Goal: Task Accomplishment & Management: Manage account settings

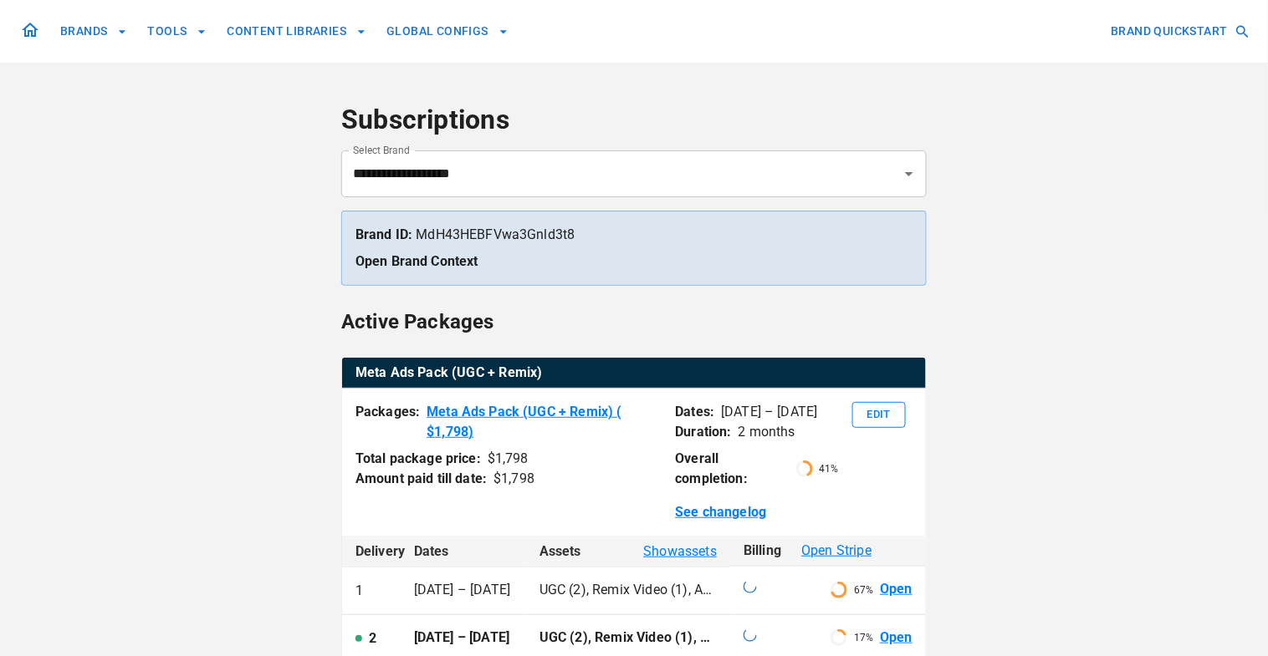
click at [500, 186] on input "**********" at bounding box center [610, 174] width 523 height 32
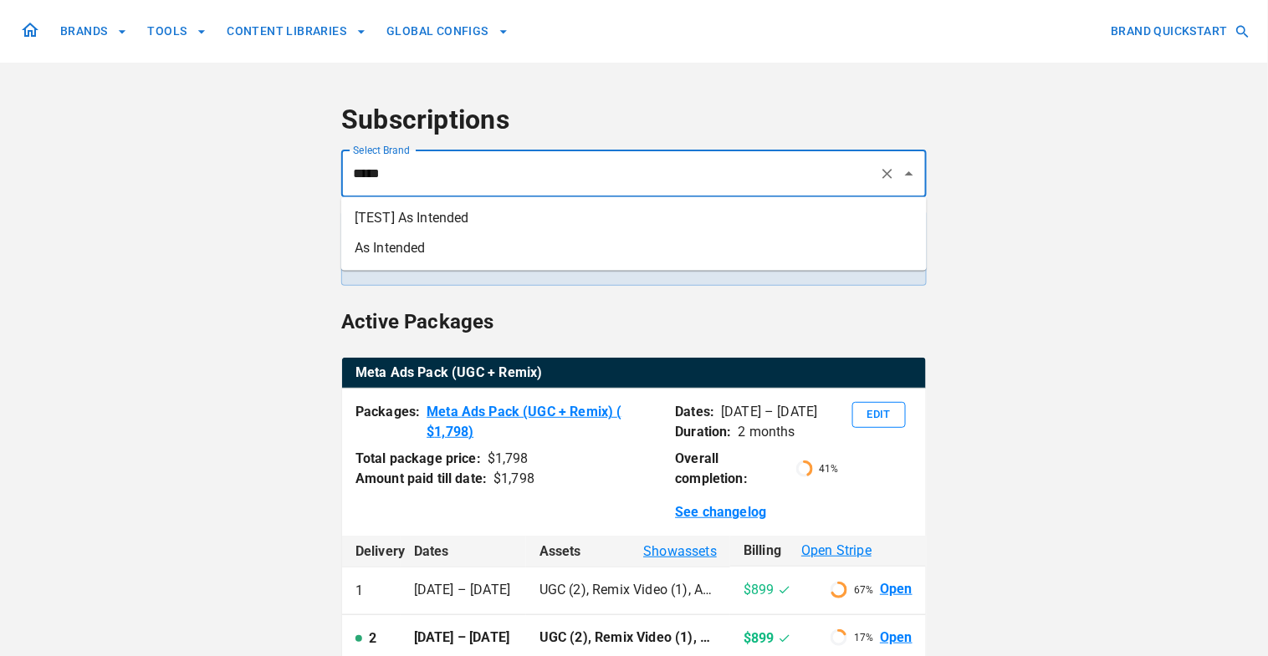
click at [476, 242] on li "As Intended" at bounding box center [633, 248] width 585 height 30
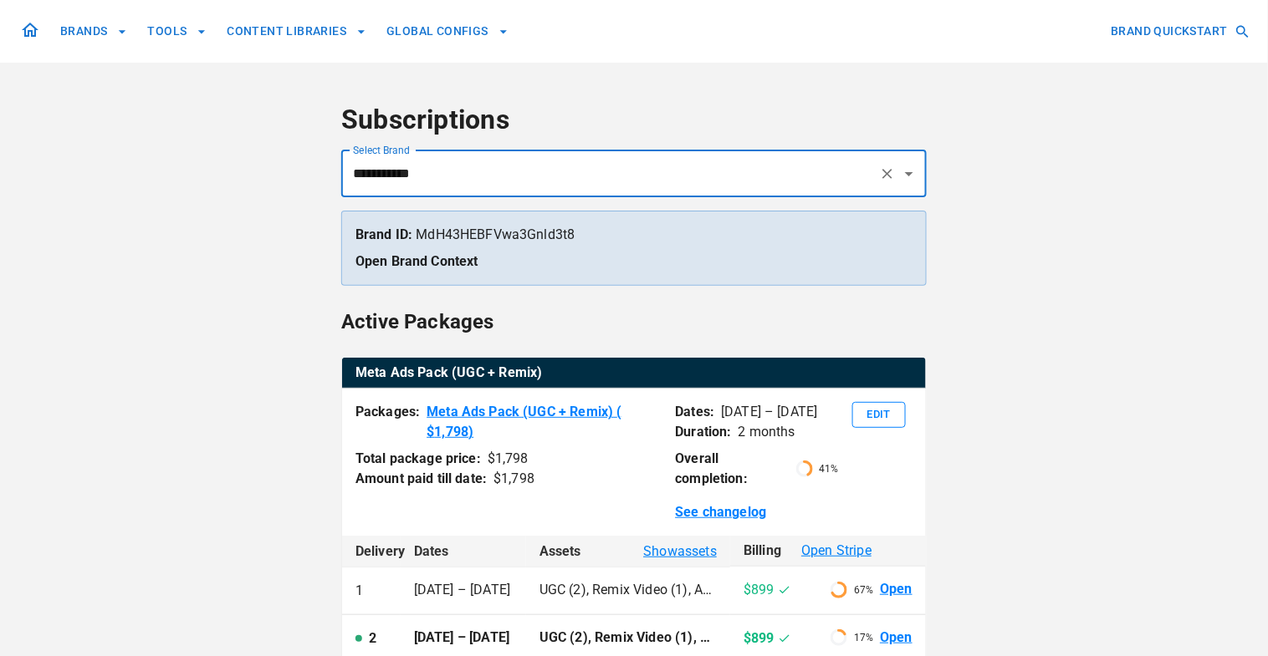
type input "**********"
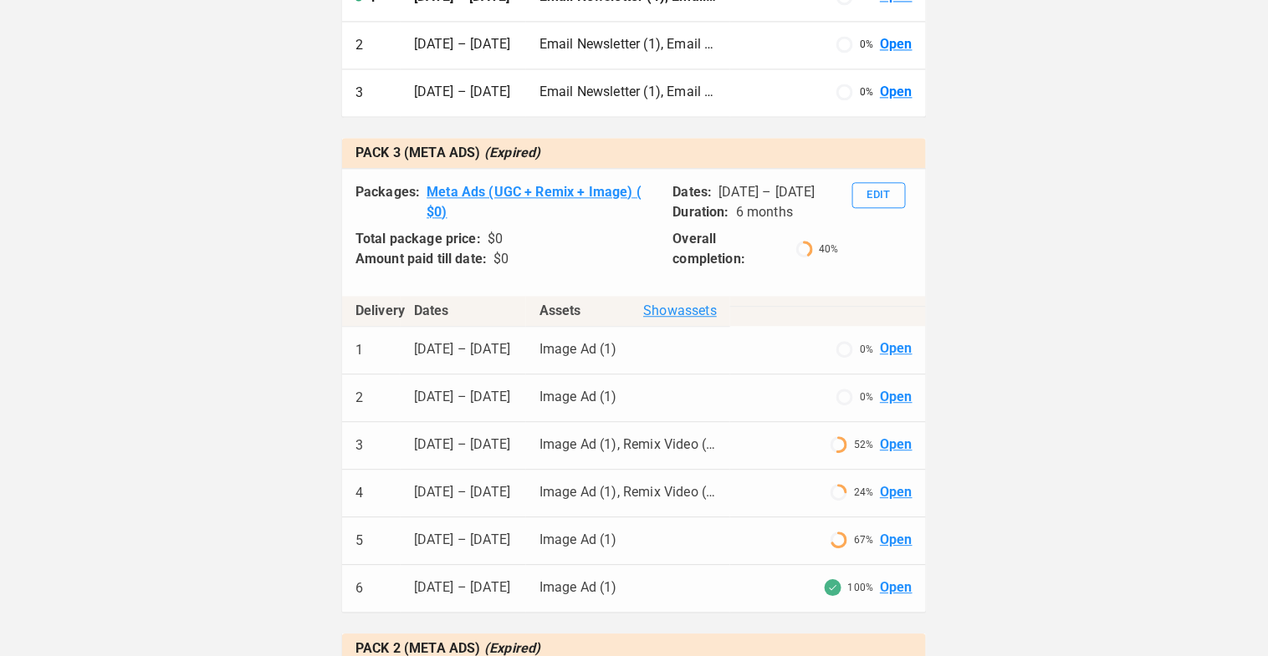
scroll to position [1099, 0]
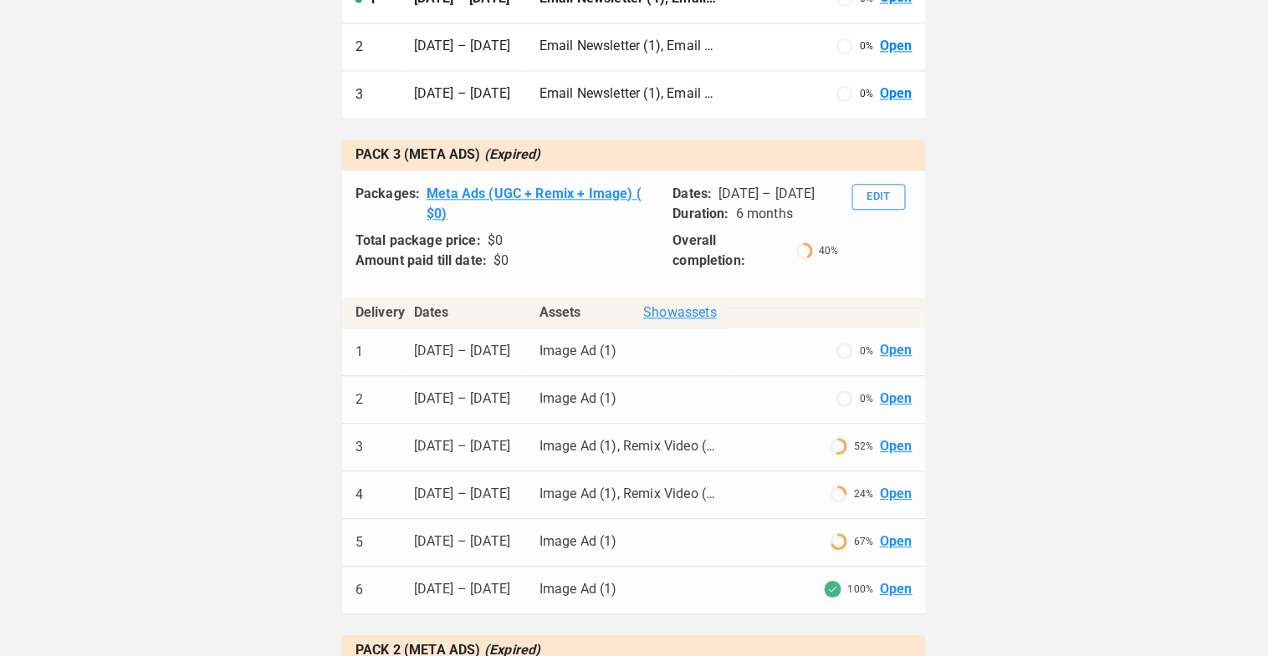
click at [682, 303] on span "Show assets" at bounding box center [680, 313] width 74 height 20
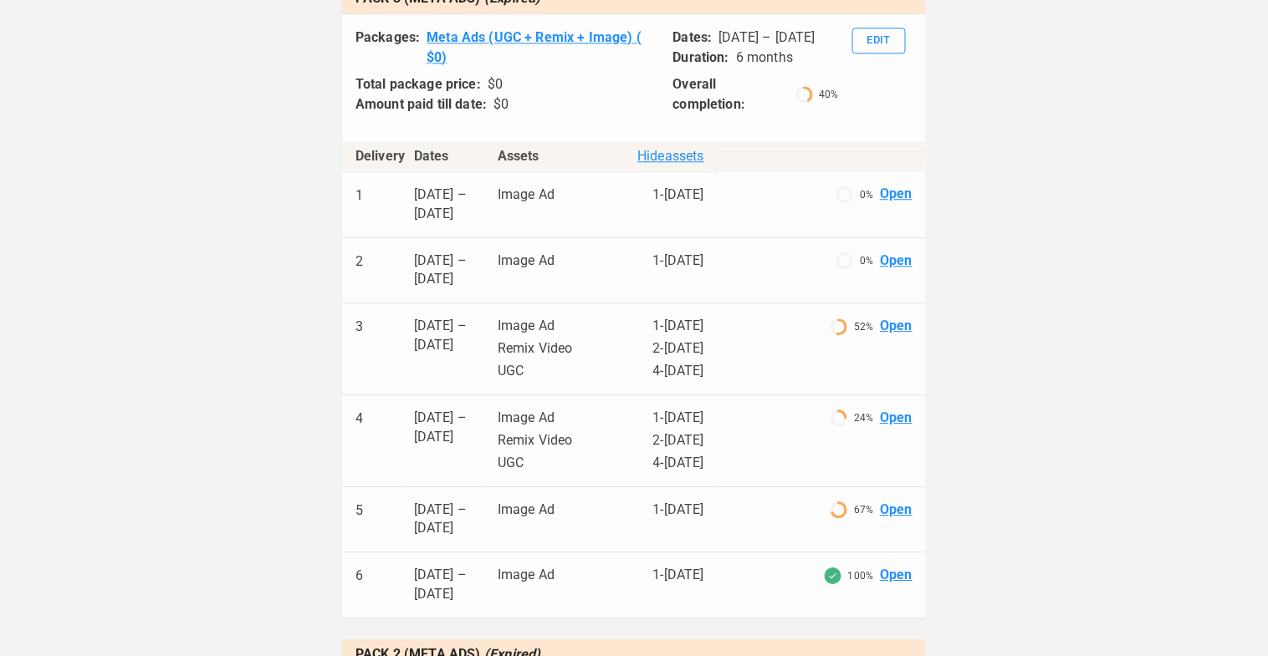
scroll to position [1263, 0]
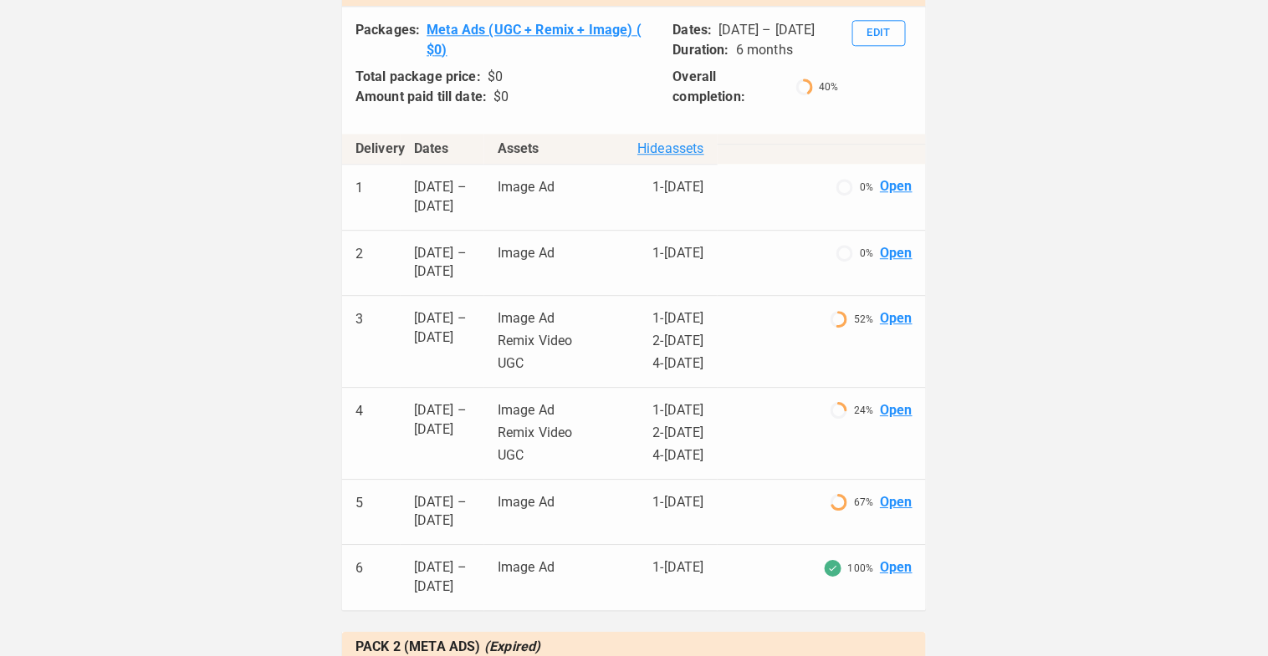
click at [893, 309] on link "Open" at bounding box center [896, 318] width 33 height 19
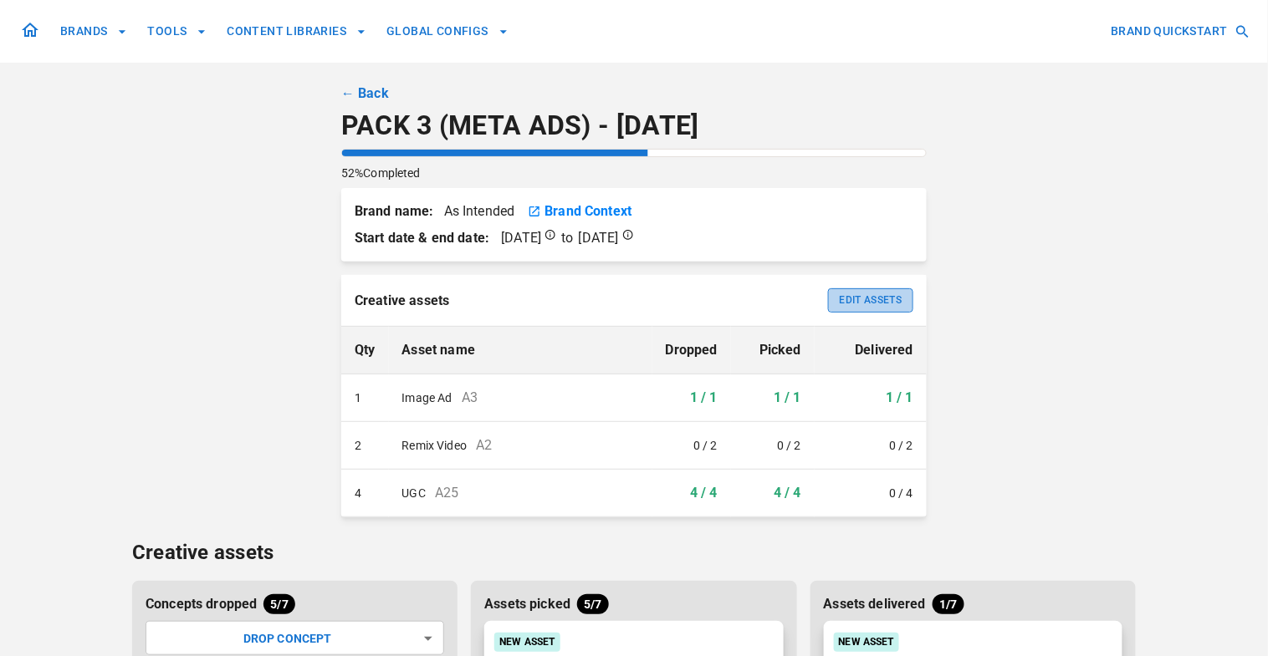
click at [897, 299] on button "Edit Assets" at bounding box center [870, 300] width 85 height 24
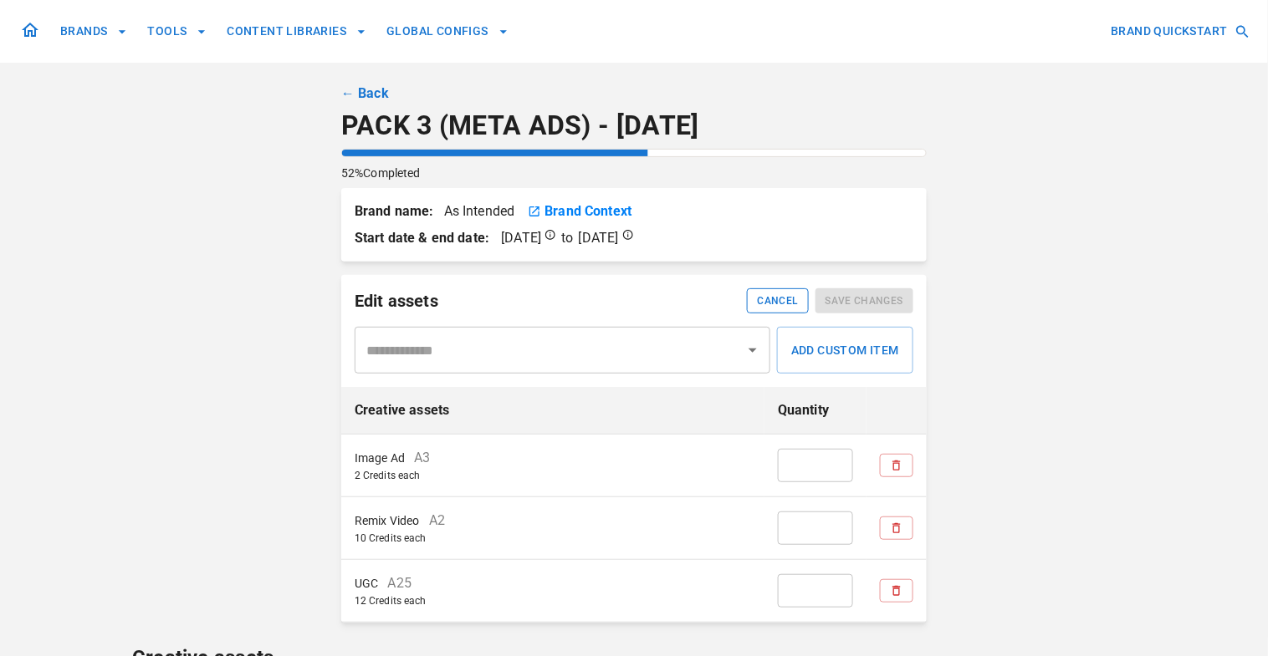
click at [758, 300] on button "Cancel" at bounding box center [778, 300] width 62 height 25
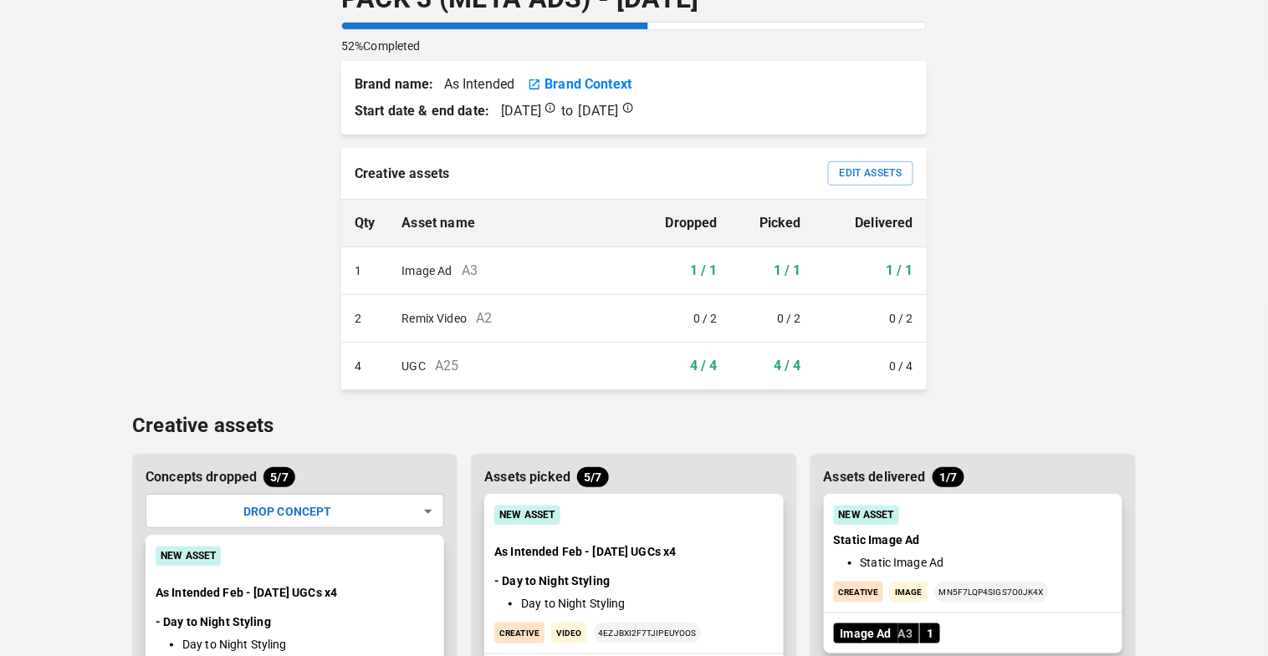
scroll to position [30, 0]
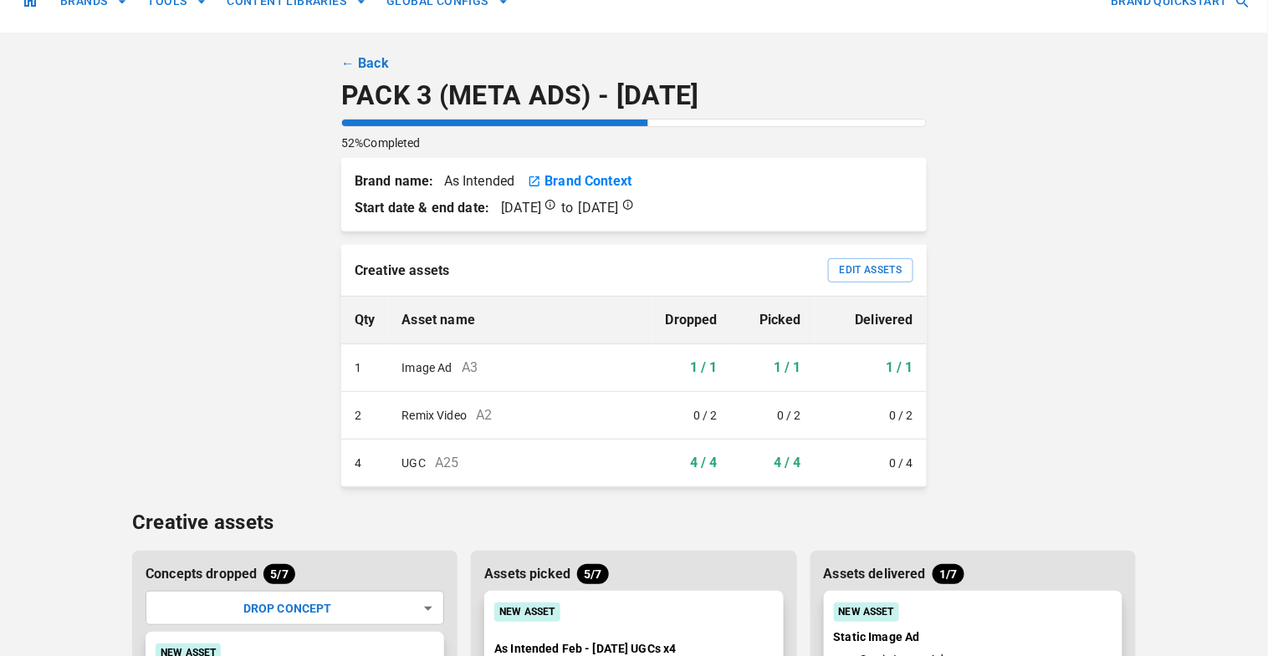
click at [364, 57] on link "← Back" at bounding box center [365, 64] width 48 height 20
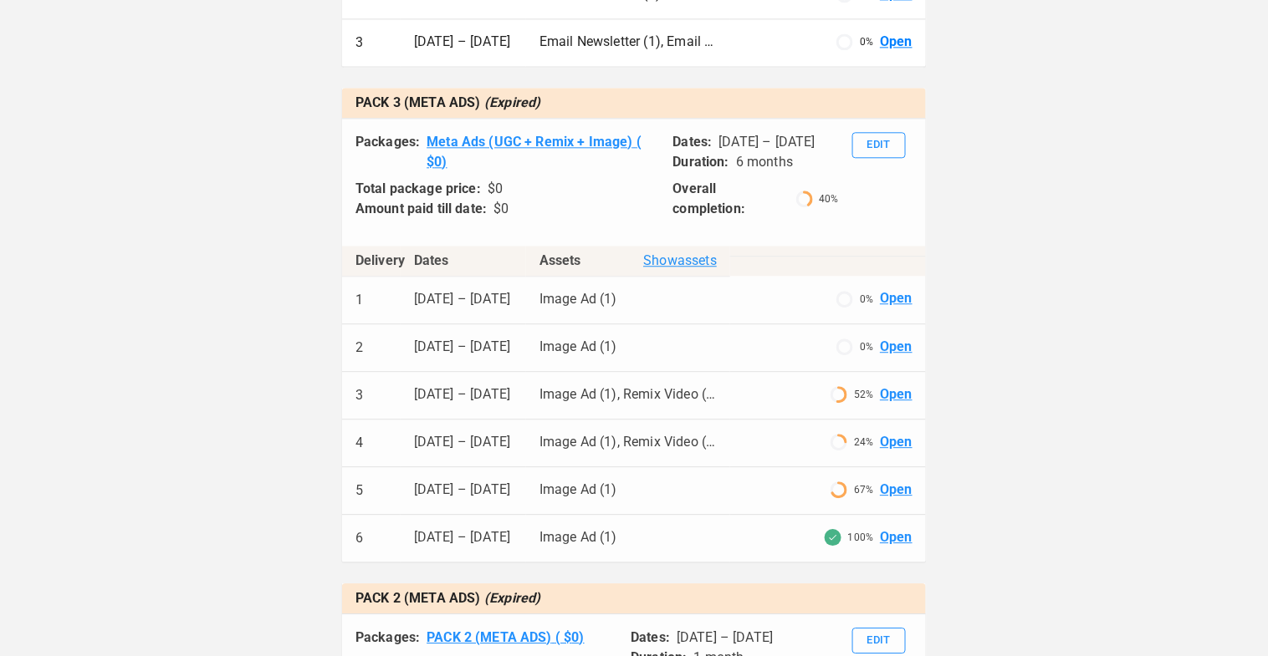
scroll to position [1166, 0]
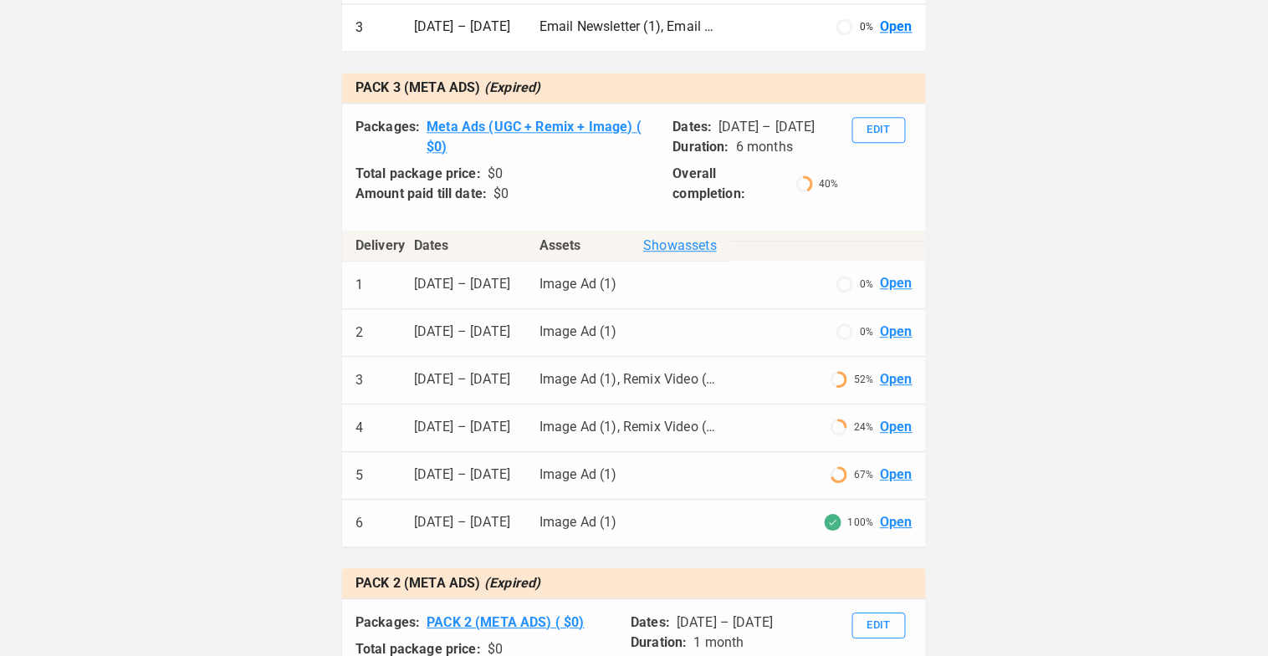
click at [882, 418] on link "Open" at bounding box center [896, 427] width 33 height 19
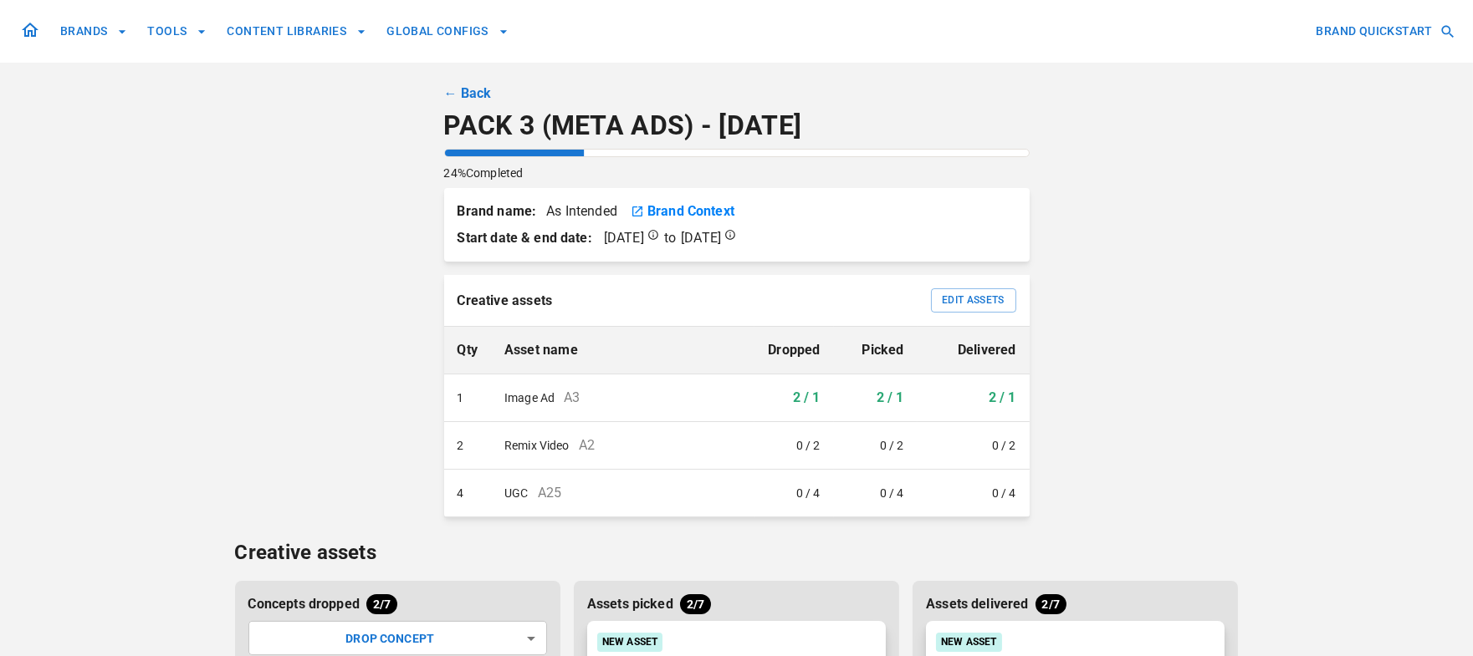
click at [478, 95] on link "← Back" at bounding box center [468, 94] width 48 height 20
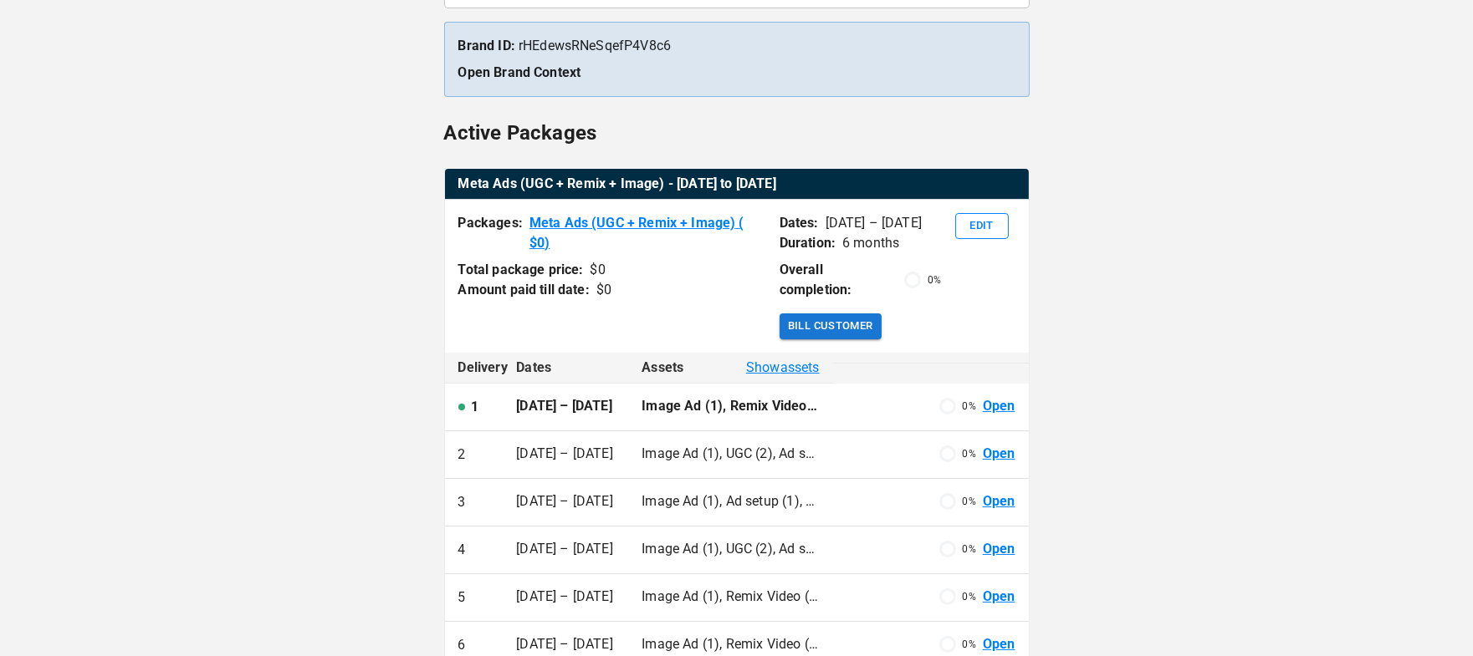
scroll to position [223, 0]
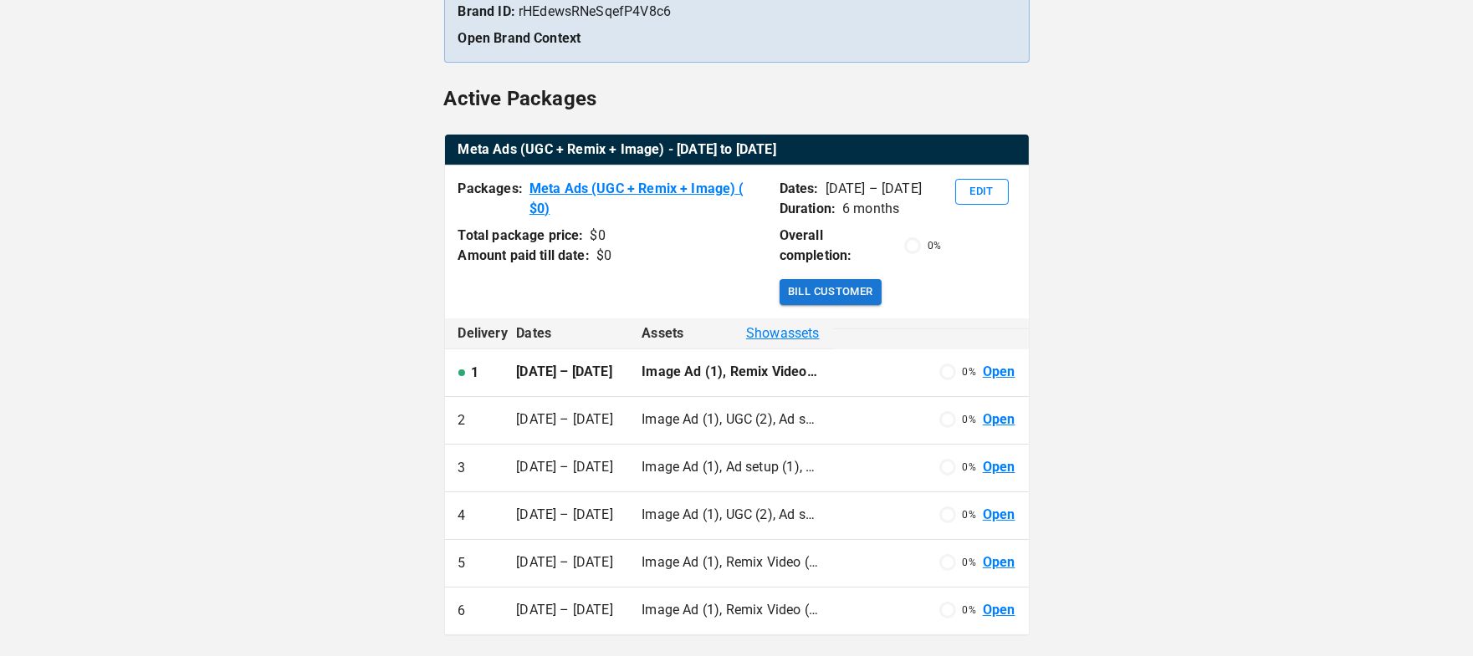
click at [1008, 363] on link "Open" at bounding box center [999, 372] width 33 height 19
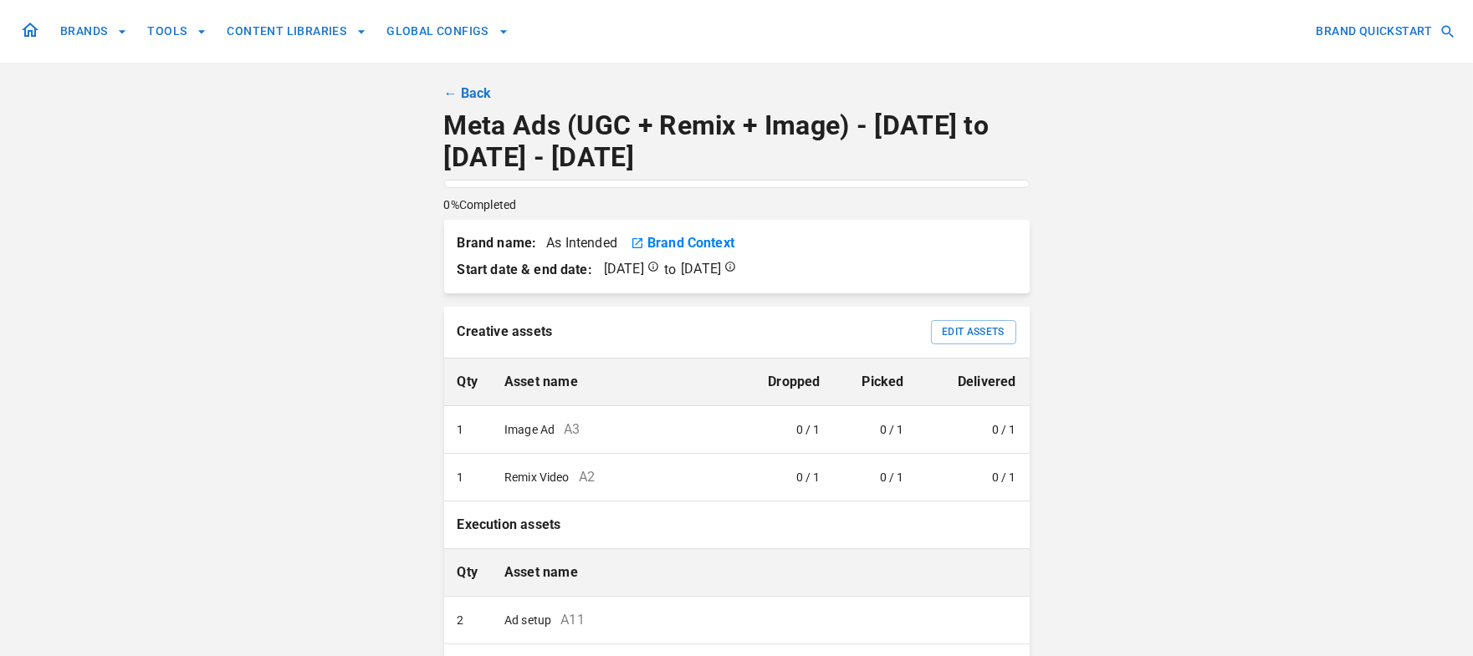
click at [481, 90] on link "← Back" at bounding box center [468, 94] width 48 height 20
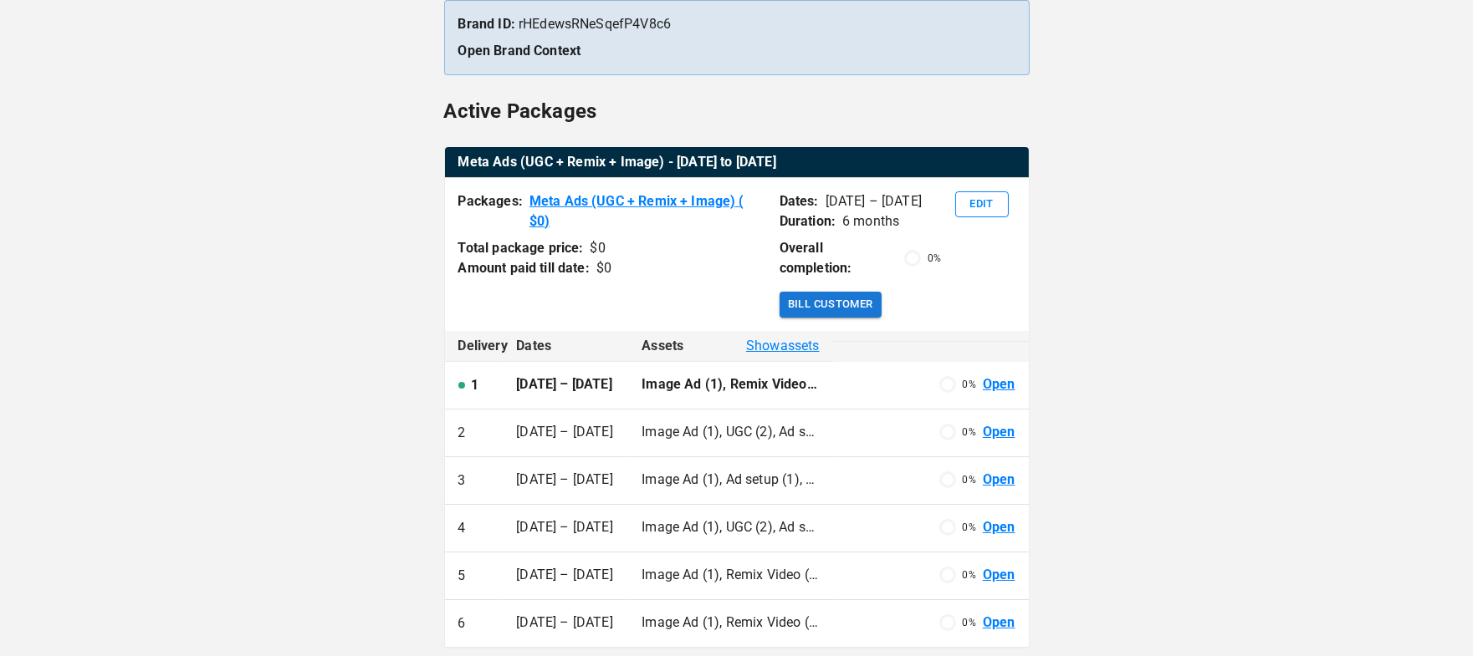
scroll to position [217, 0]
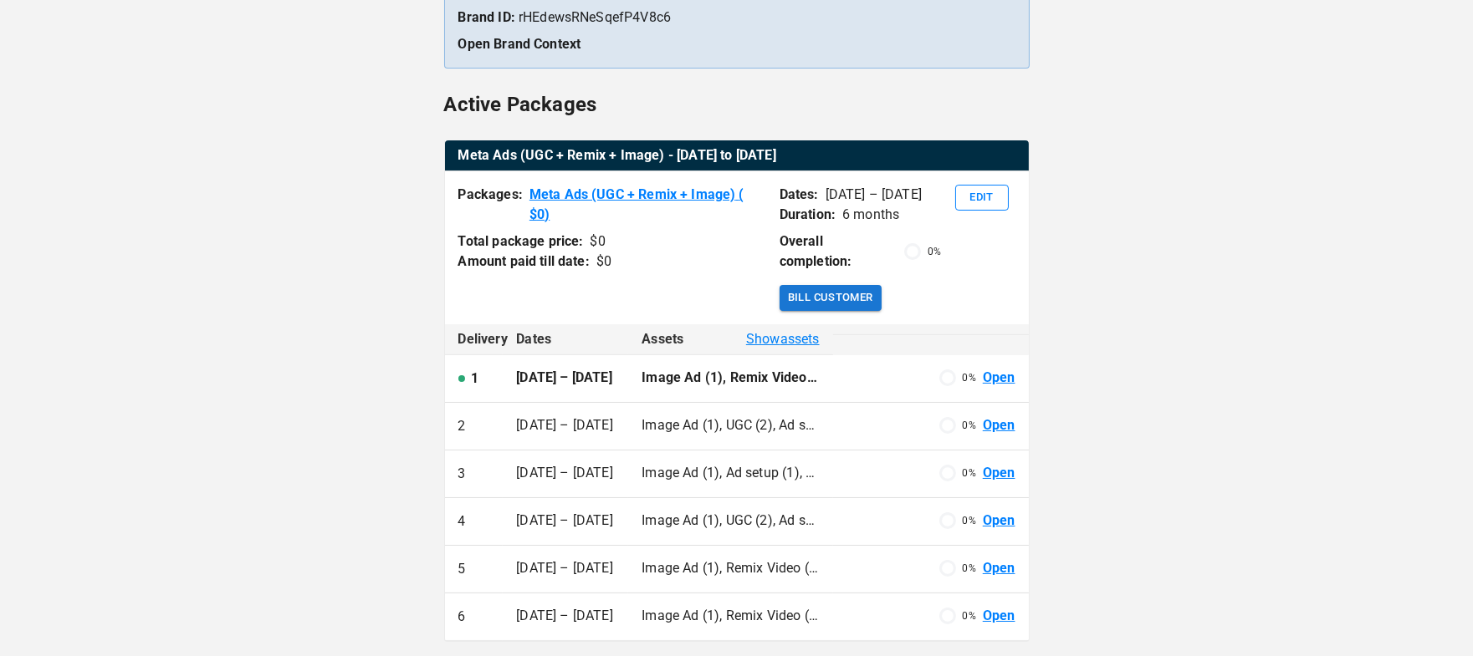
click at [1001, 369] on link "Open" at bounding box center [999, 378] width 33 height 19
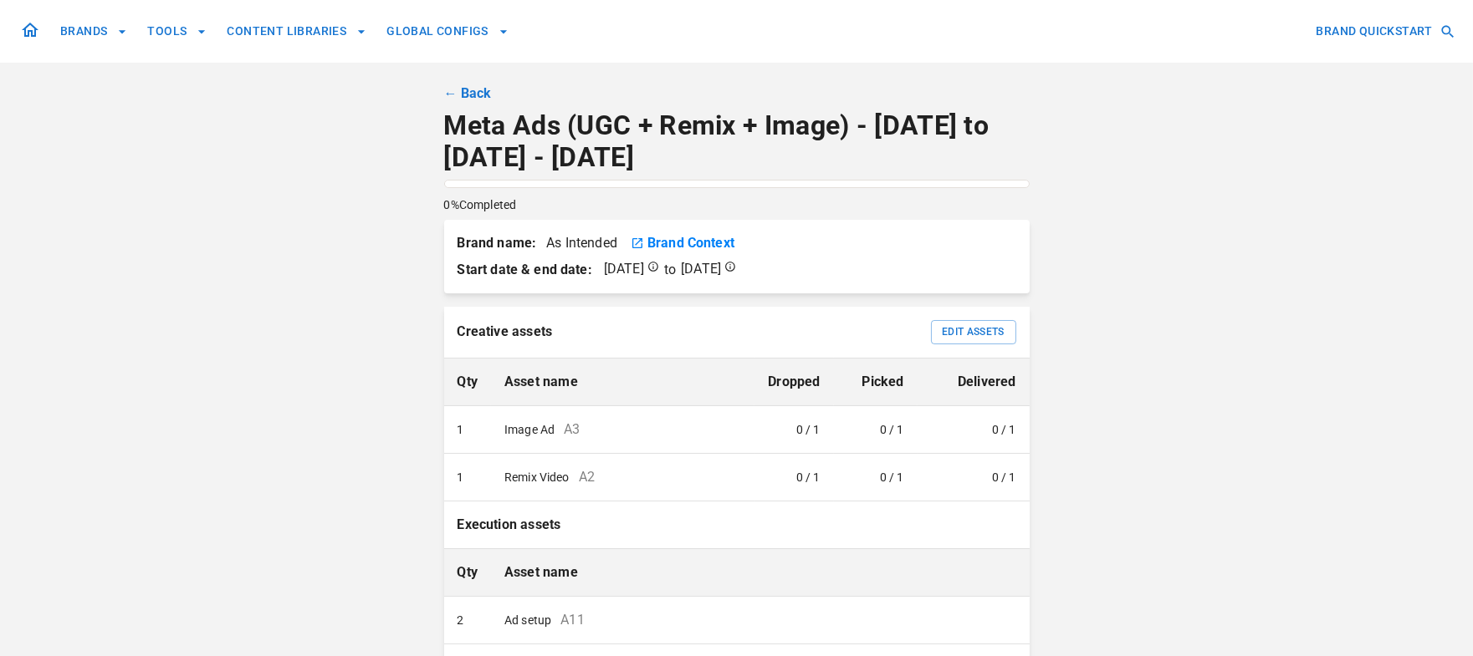
click at [472, 91] on link "← Back" at bounding box center [468, 94] width 48 height 20
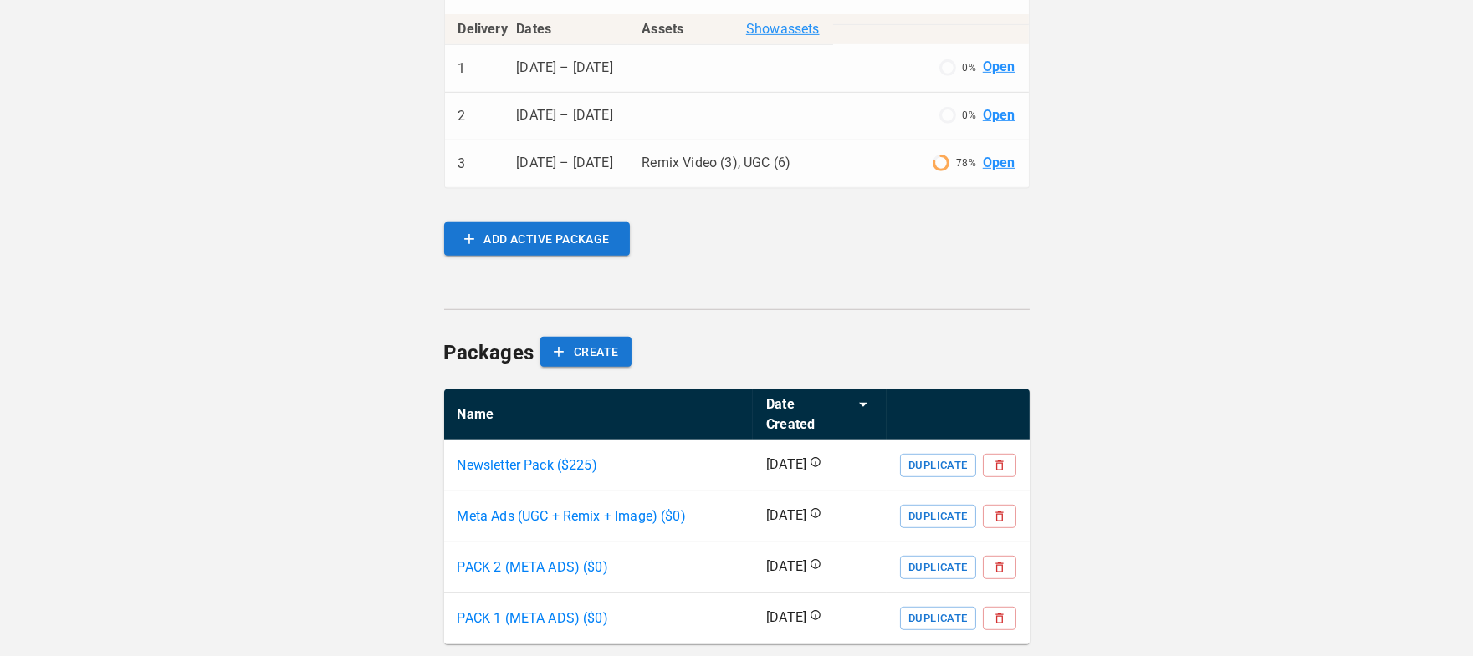
scroll to position [2095, 0]
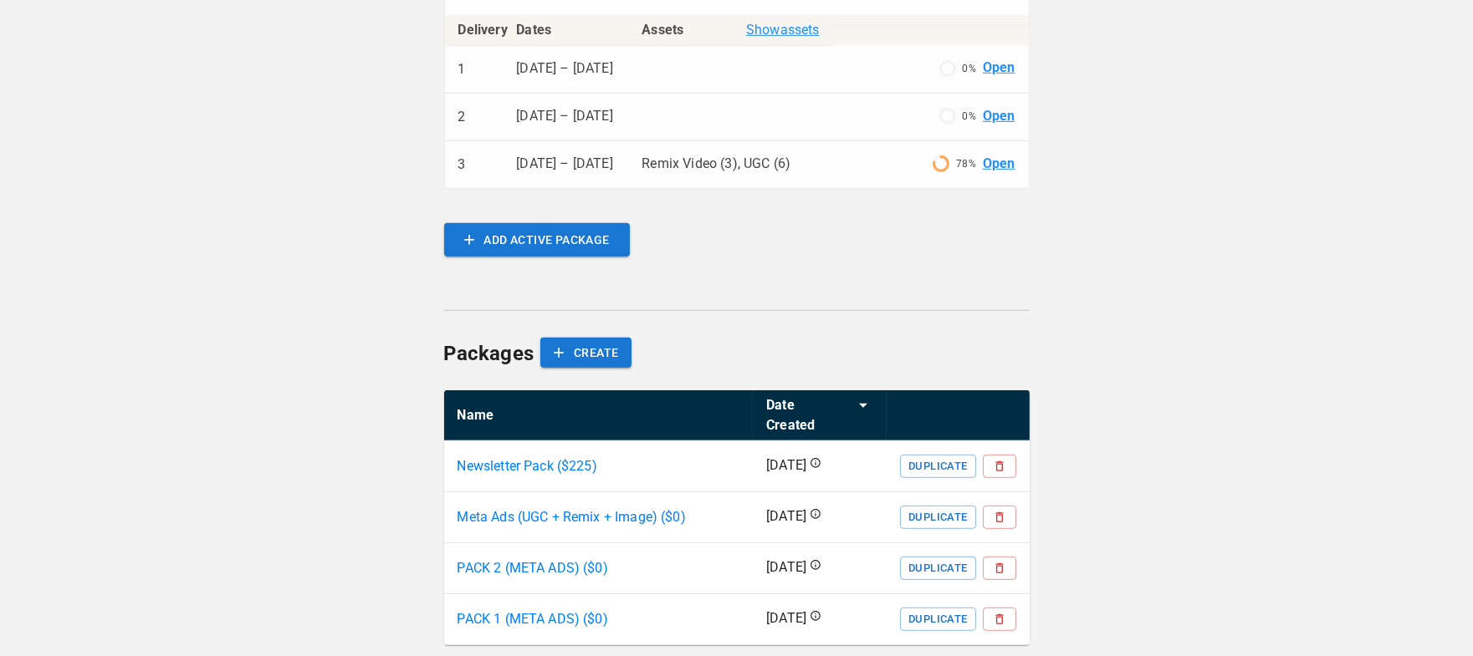
click at [610, 508] on p "Meta Ads (UGC + Remix + Image) ($ 0 )" at bounding box center [571, 518] width 228 height 20
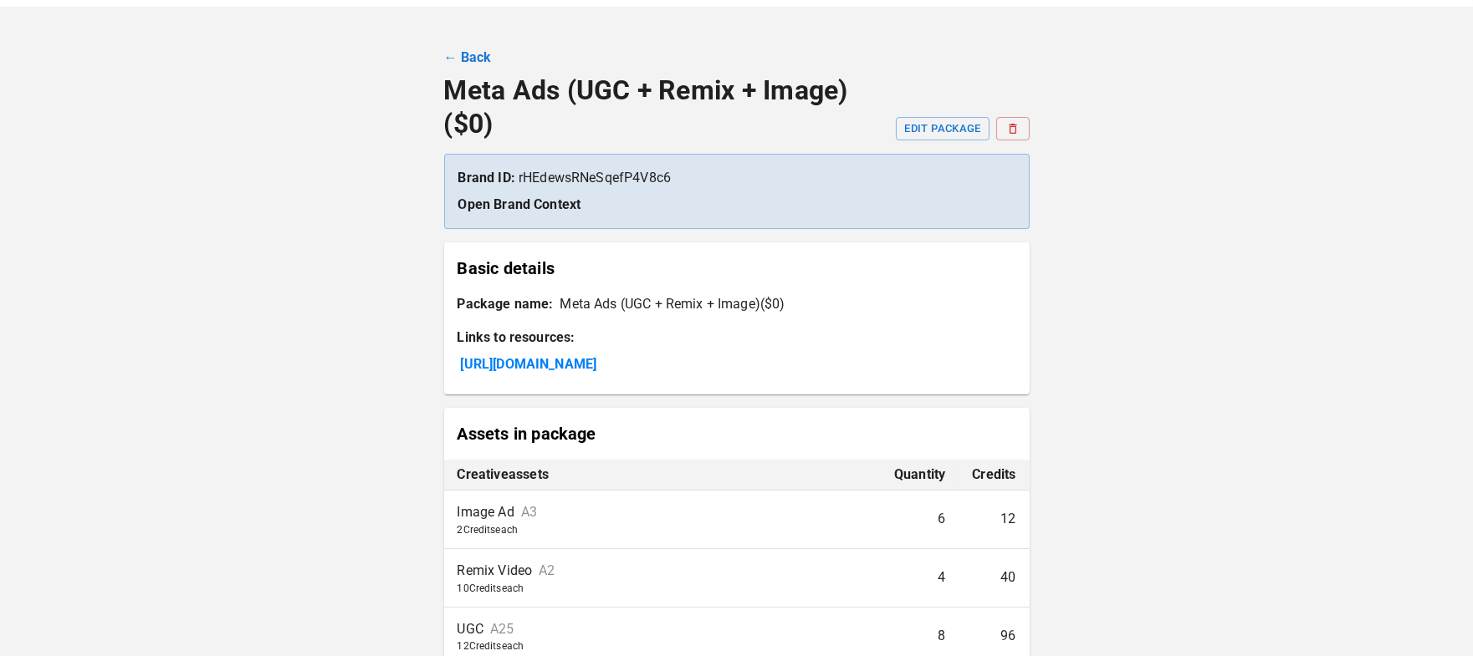
scroll to position [67, 0]
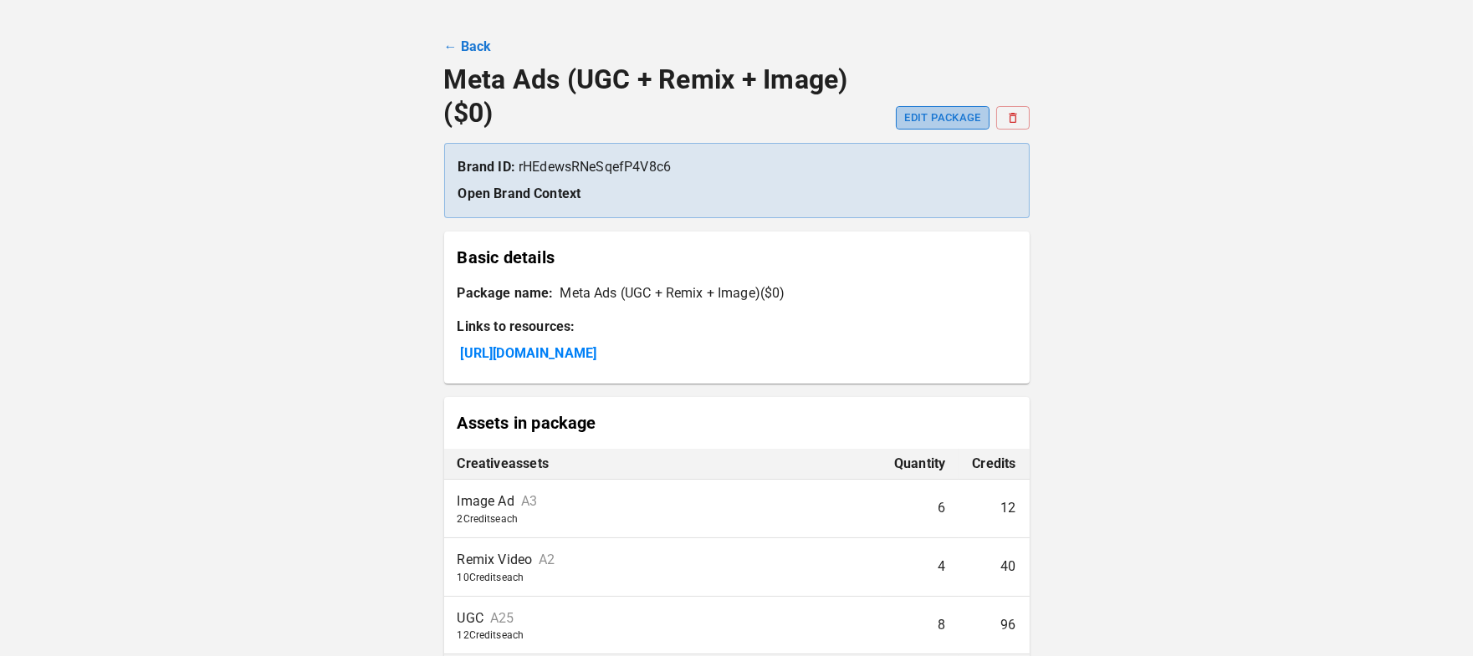
click at [934, 112] on button "EDIT PACKAGE" at bounding box center [942, 117] width 93 height 23
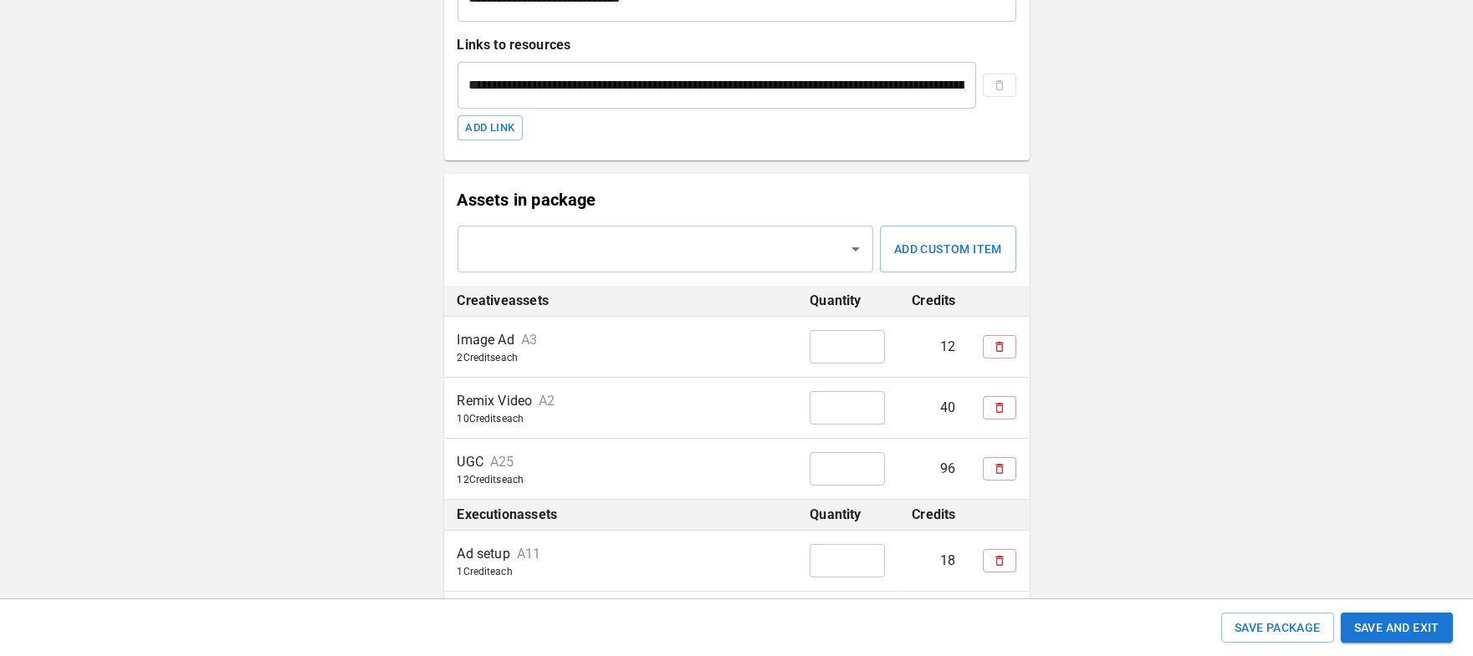
scroll to position [385, 0]
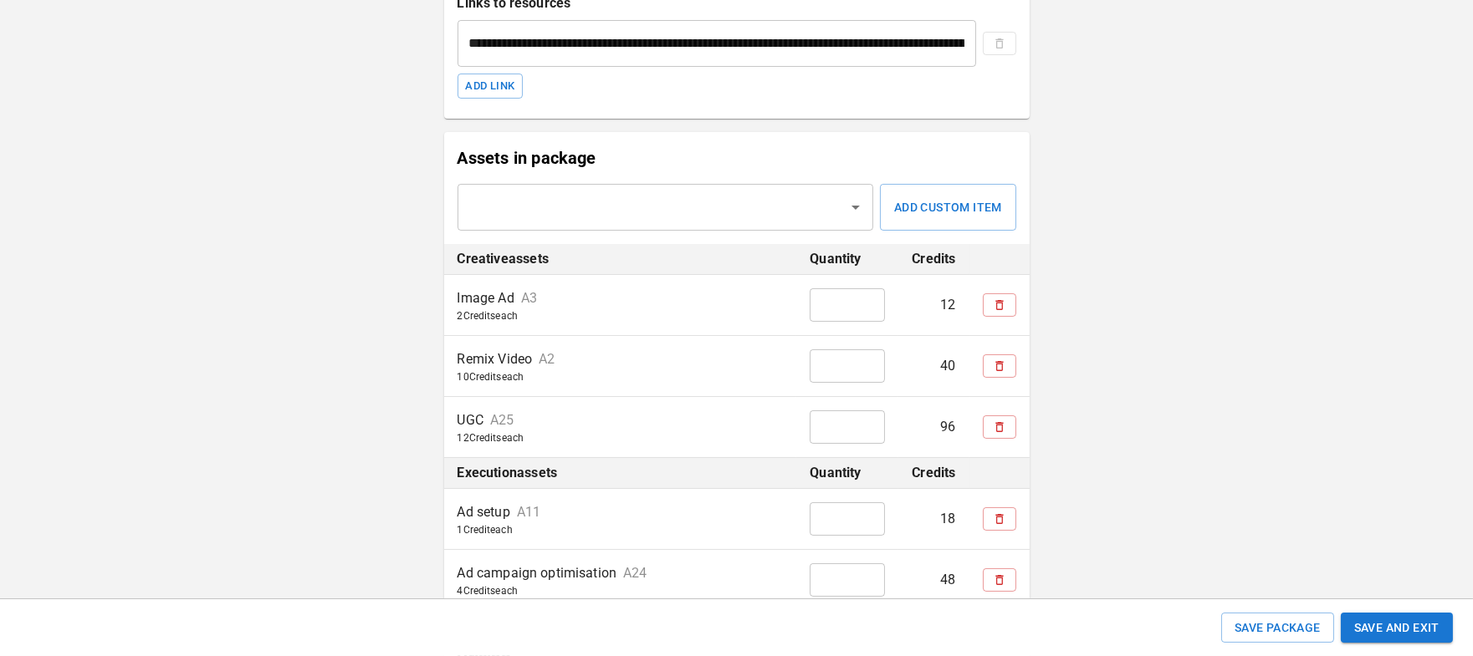
click at [835, 370] on input "*" at bounding box center [846, 366] width 75 height 33
type input "*"
click at [1151, 348] on div "**********" at bounding box center [736, 382] width 1473 height 1535
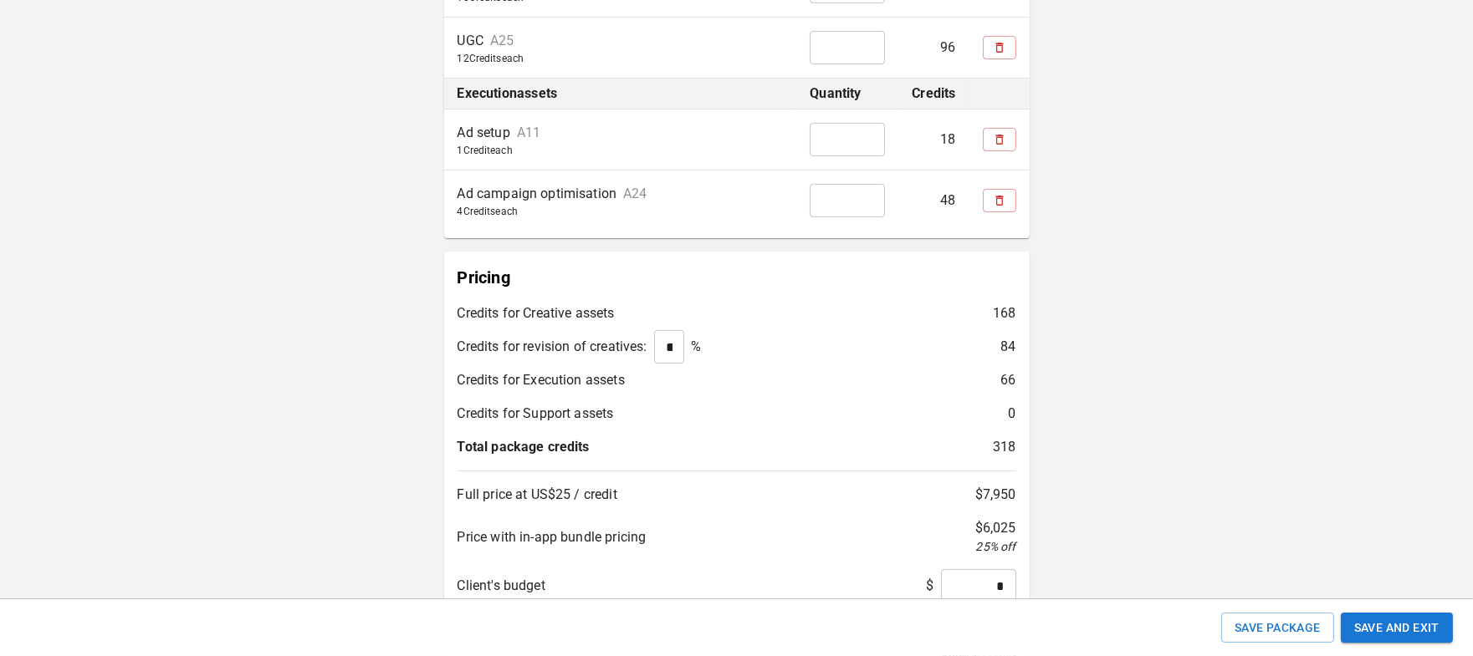
scroll to position [798, 0]
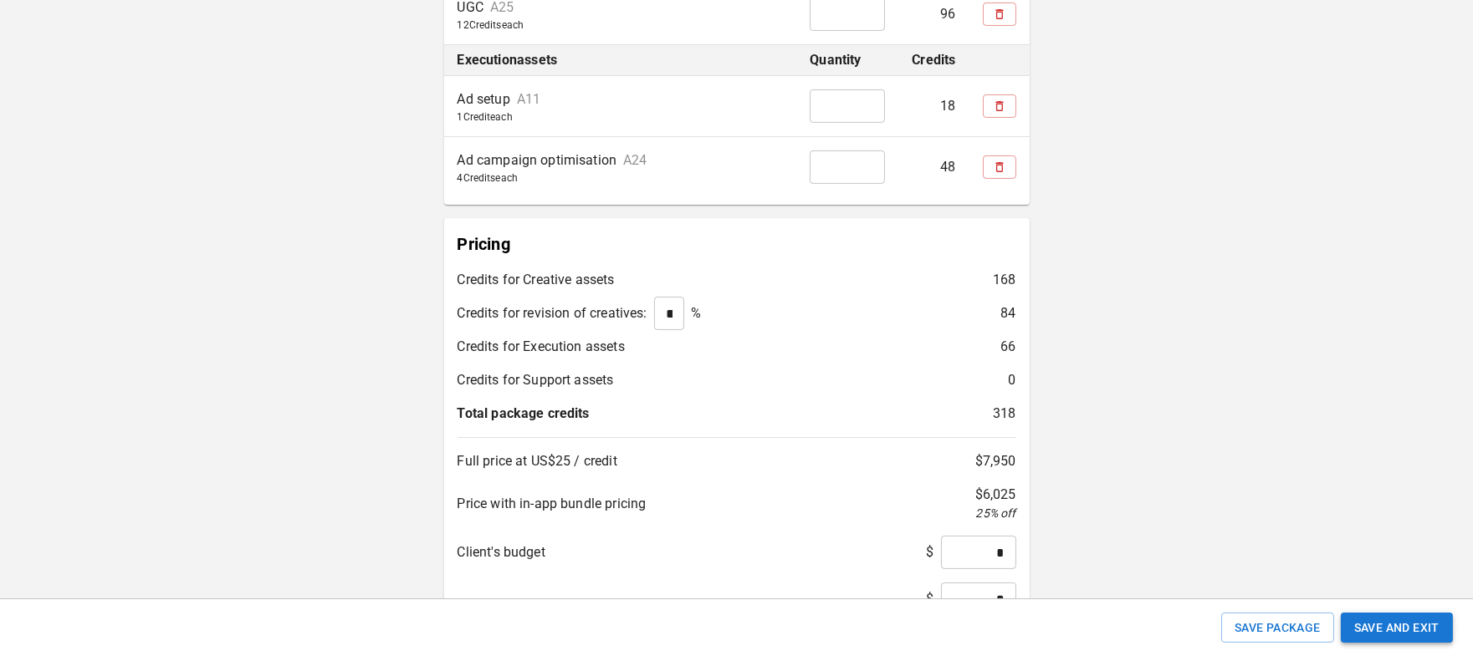
click at [1267, 628] on button "Save and Exit" at bounding box center [1396, 628] width 112 height 31
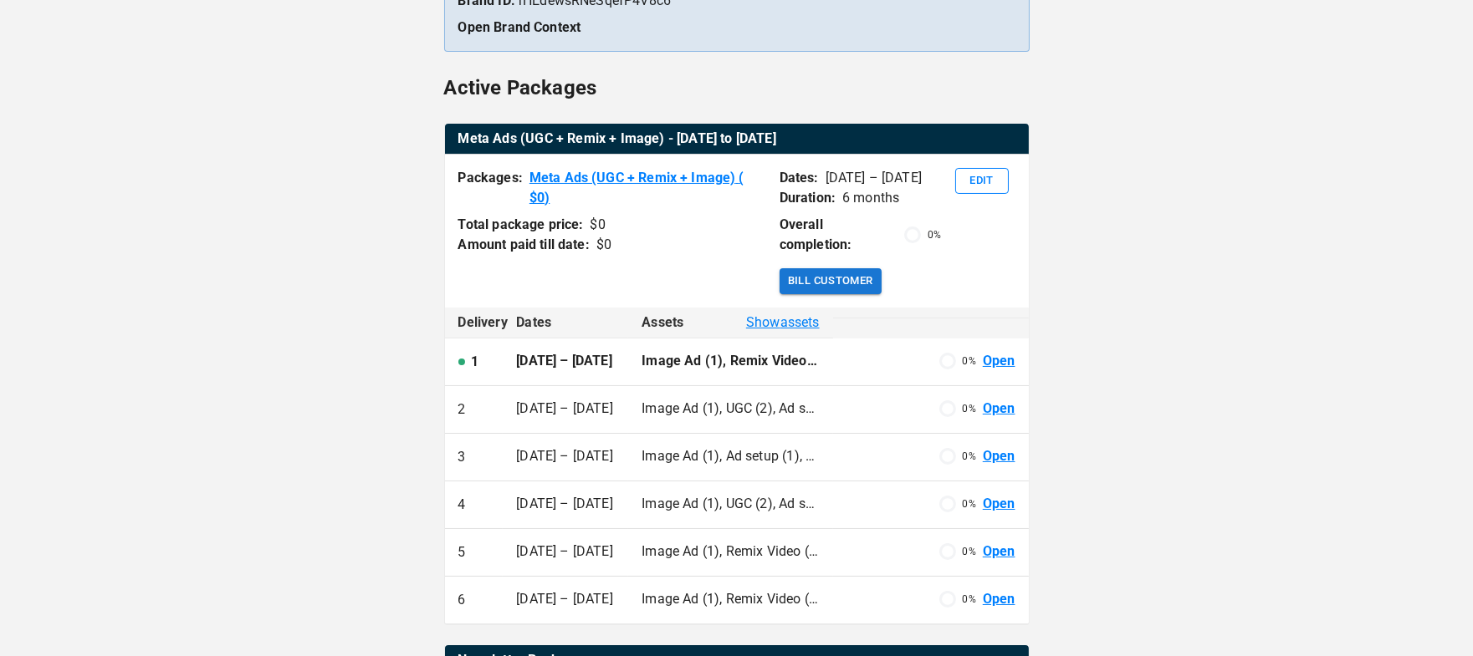
scroll to position [227, 0]
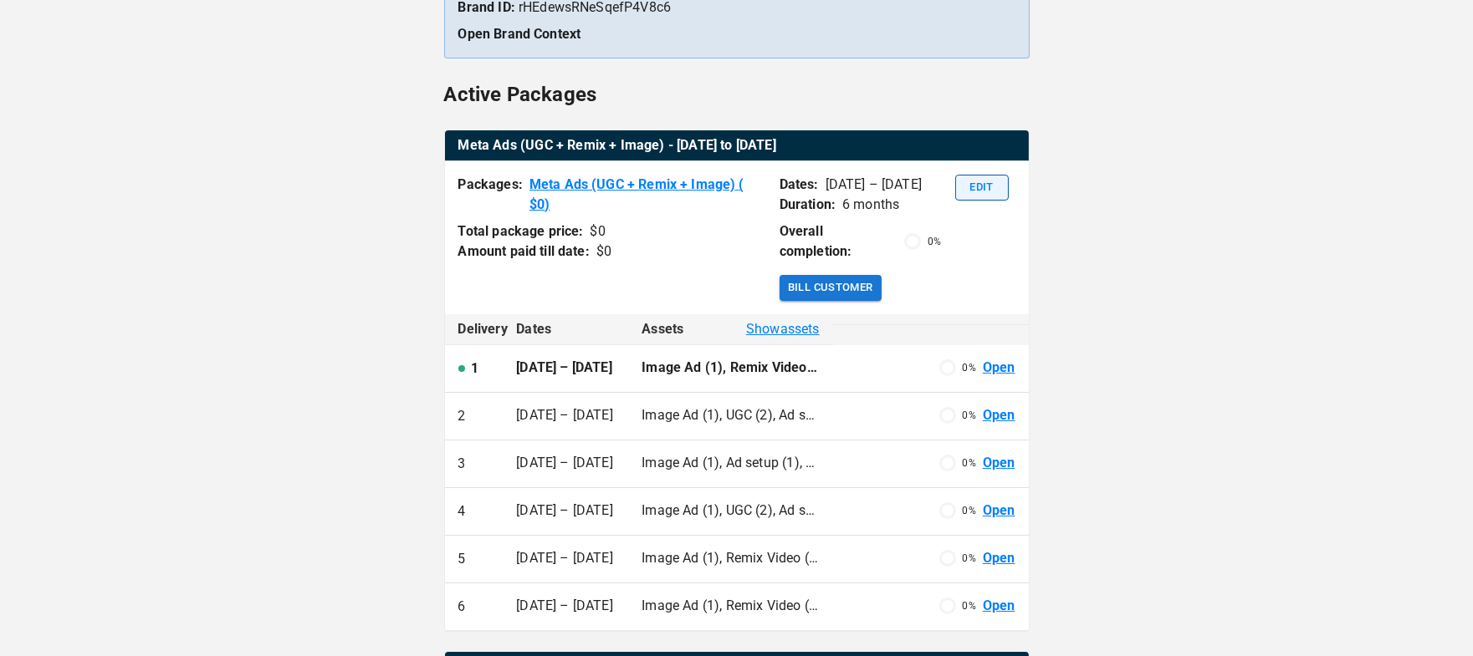
click at [983, 182] on button "Edit" at bounding box center [982, 188] width 54 height 26
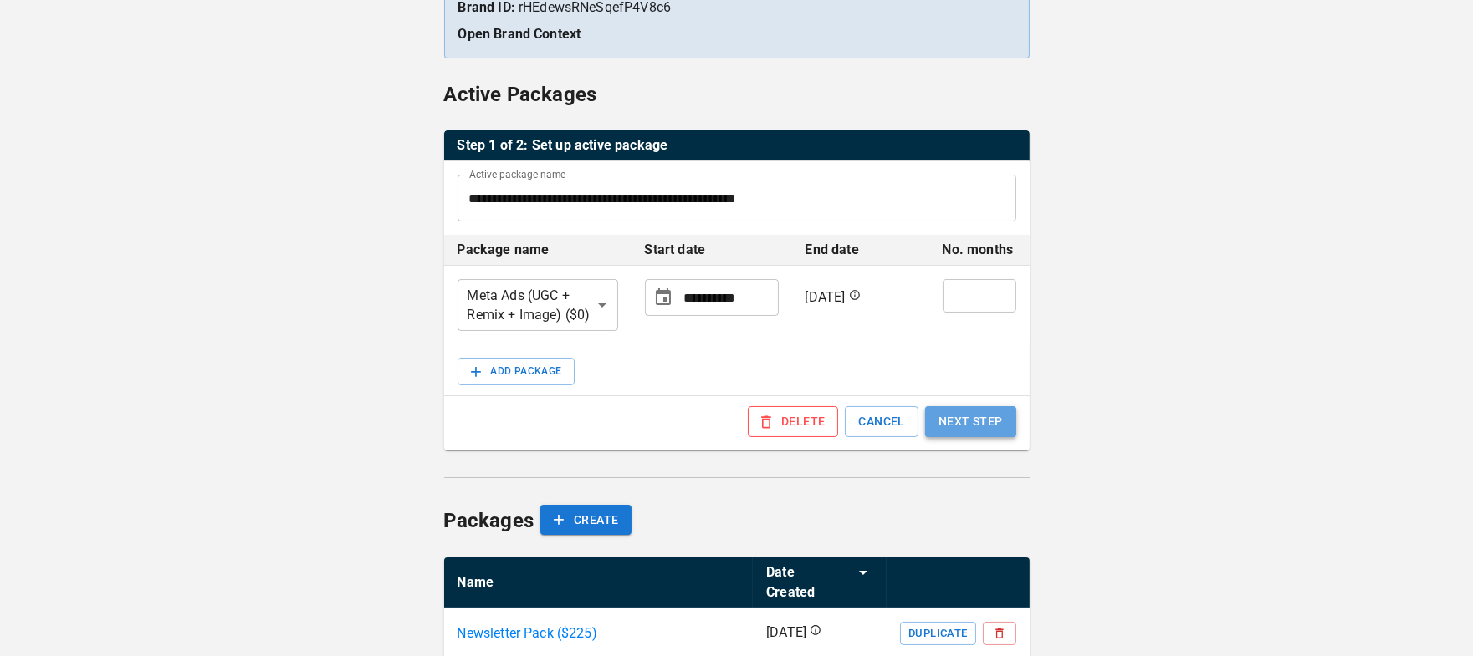
click at [978, 419] on button "NEXT STEP" at bounding box center [970, 421] width 91 height 31
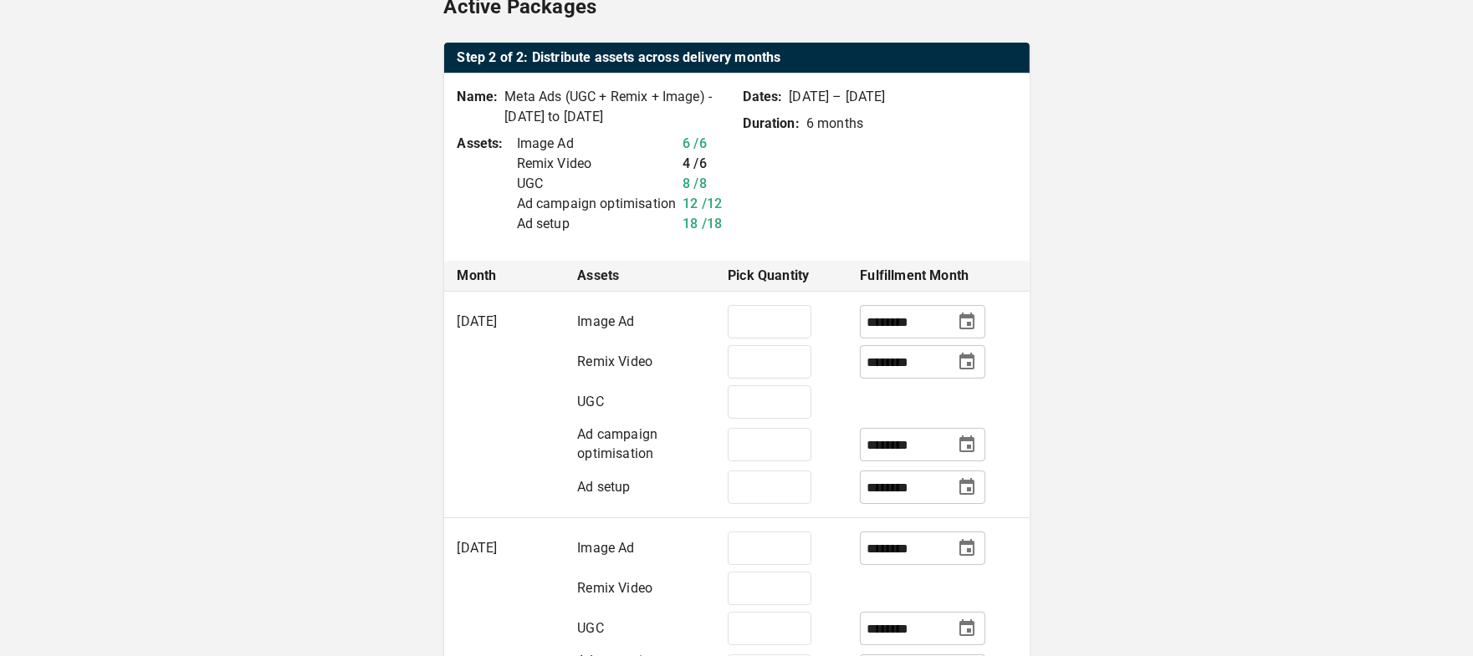
scroll to position [319, 0]
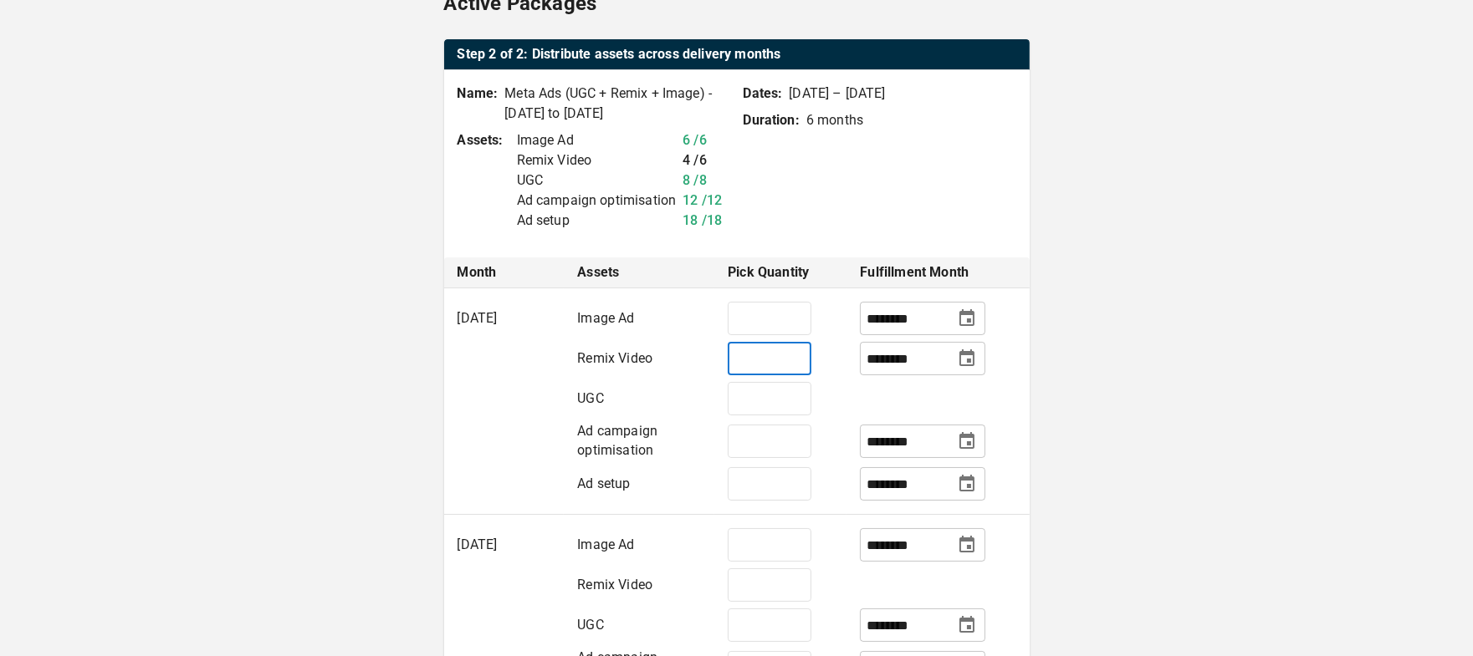
click at [758, 375] on input "*" at bounding box center [770, 358] width 84 height 33
type input "*"
click at [906, 419] on td at bounding box center [937, 399] width 182 height 40
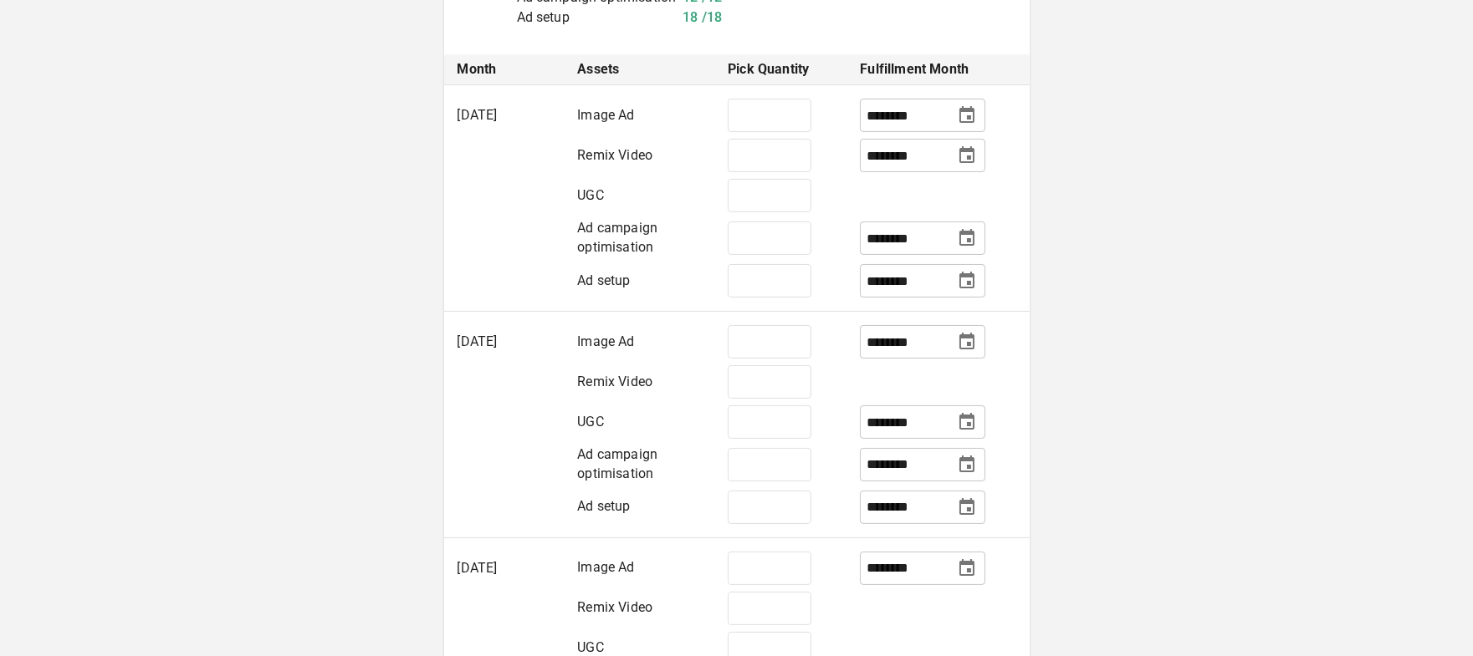
scroll to position [528, 0]
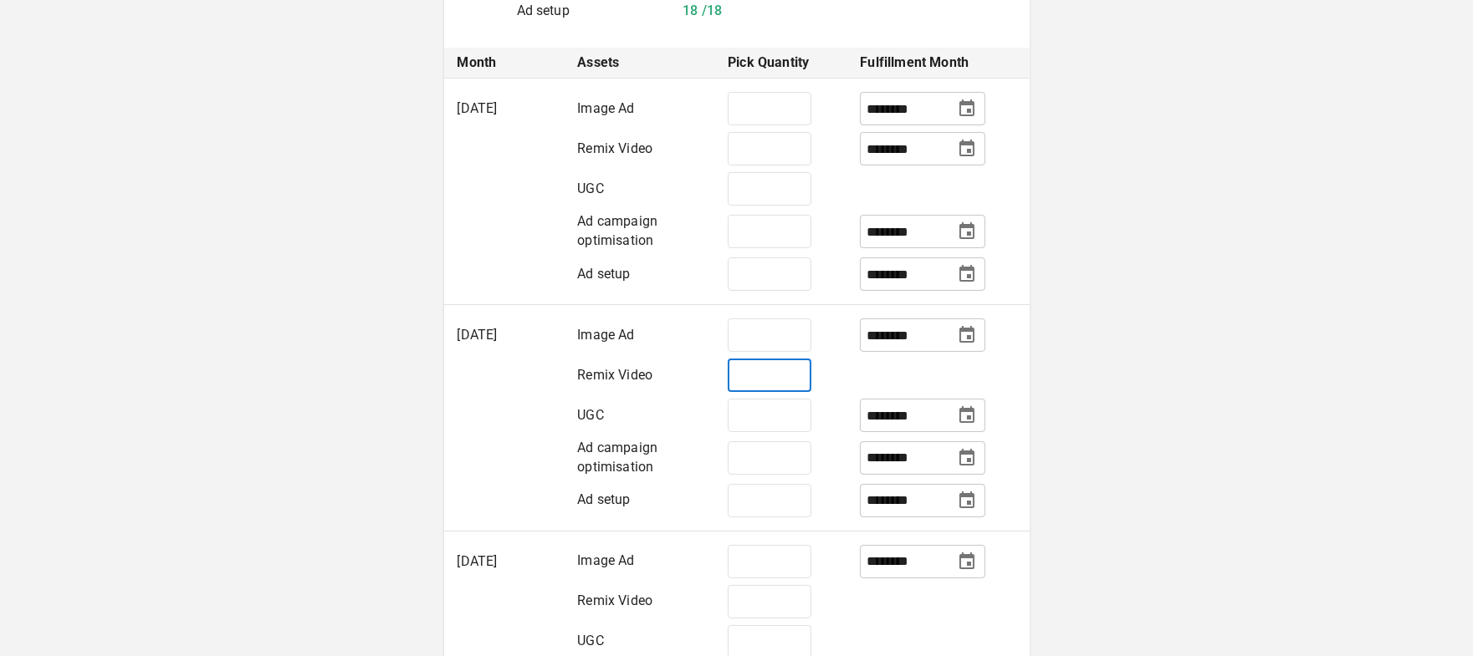
click at [782, 392] on input "*" at bounding box center [770, 375] width 84 height 33
type input "*"
click at [876, 391] on input "********" at bounding box center [905, 375] width 79 height 29
click at [968, 385] on icon "Choose date, selected date is Dec 1, 2025" at bounding box center [967, 375] width 20 height 20
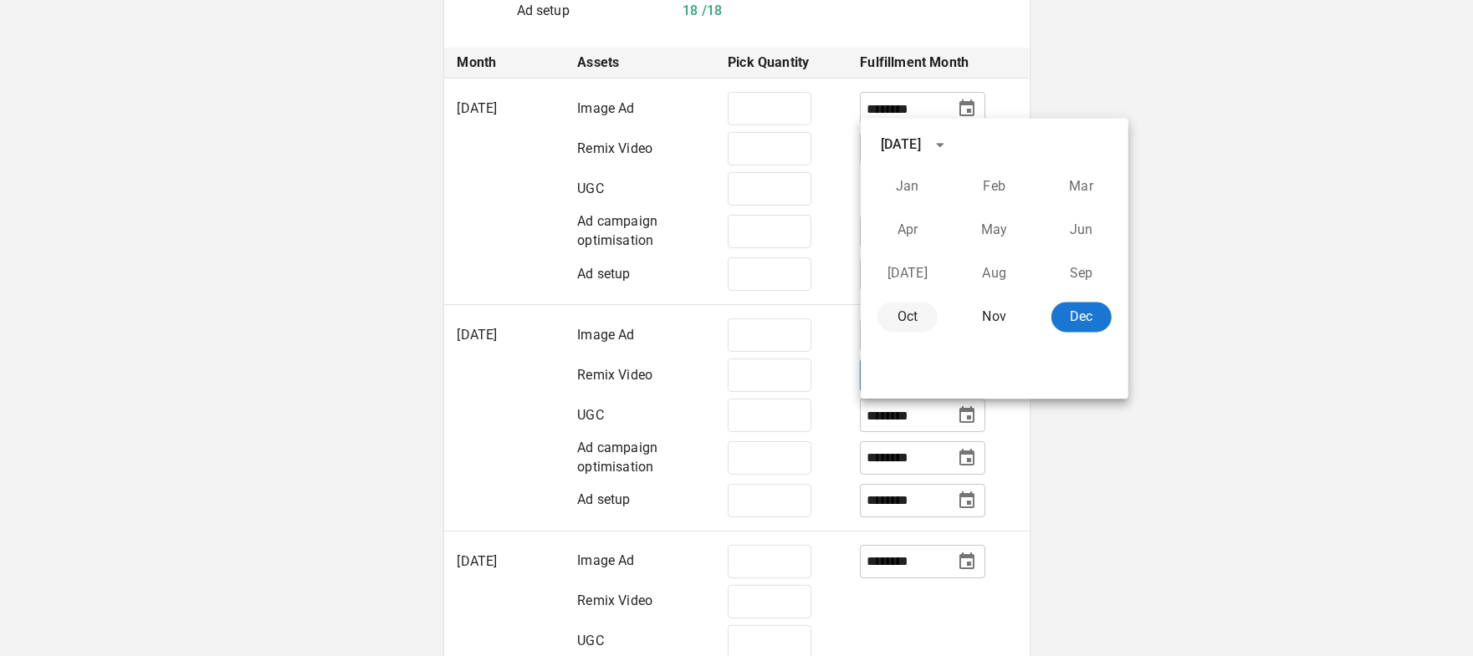
click at [906, 317] on button "Oct" at bounding box center [907, 317] width 60 height 30
type input "********"
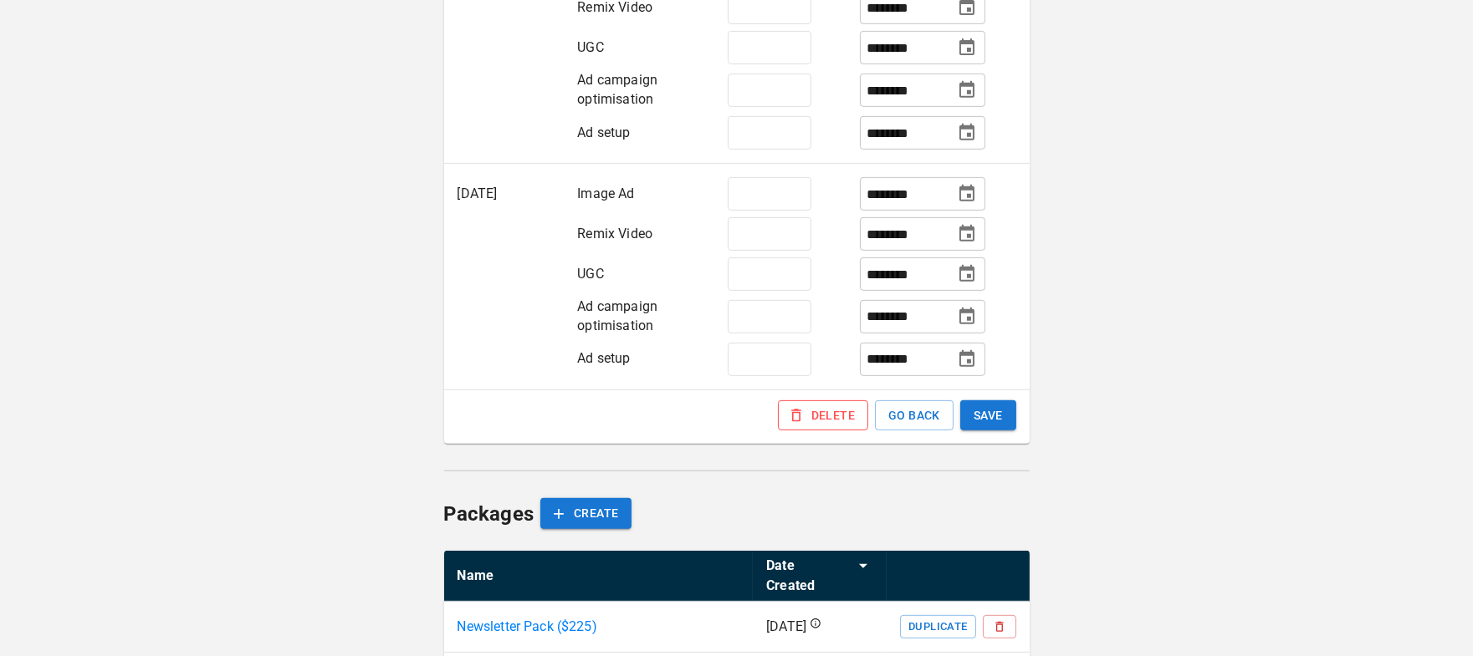
scroll to position [1795, 0]
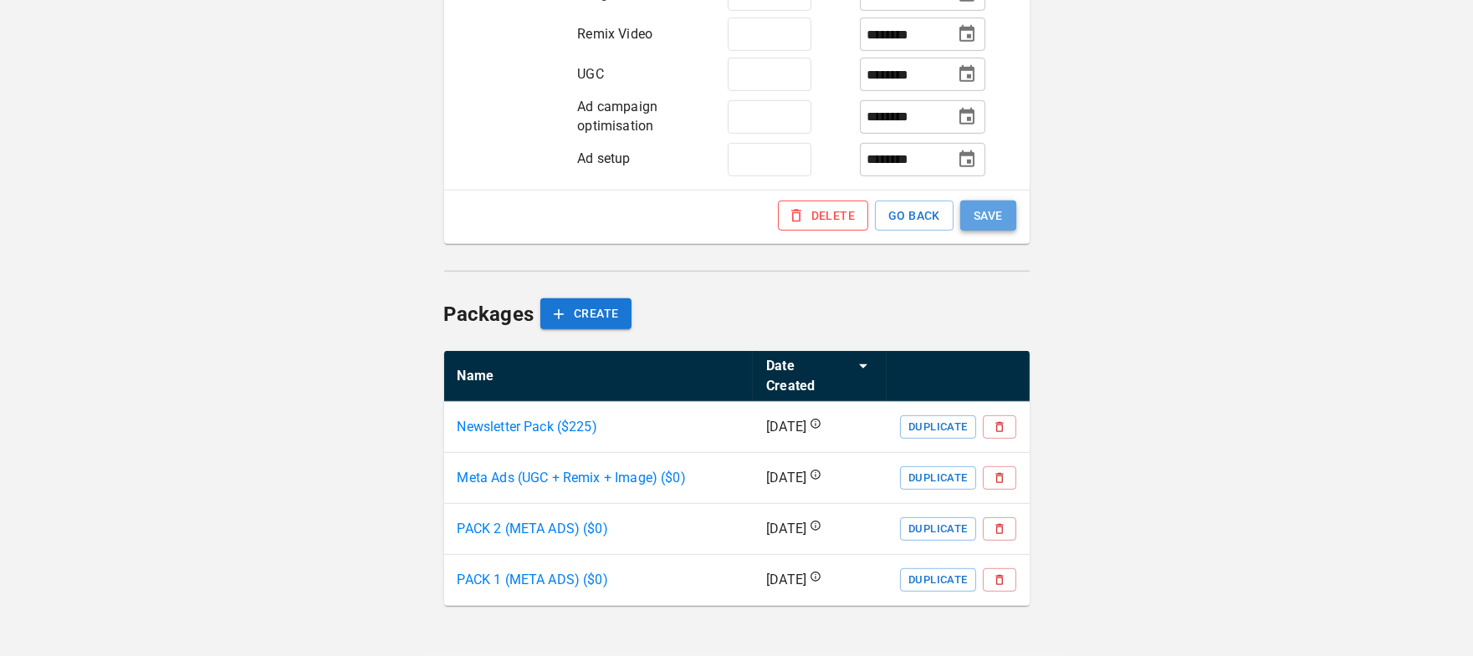
click at [998, 232] on button "SAVE" at bounding box center [988, 216] width 56 height 31
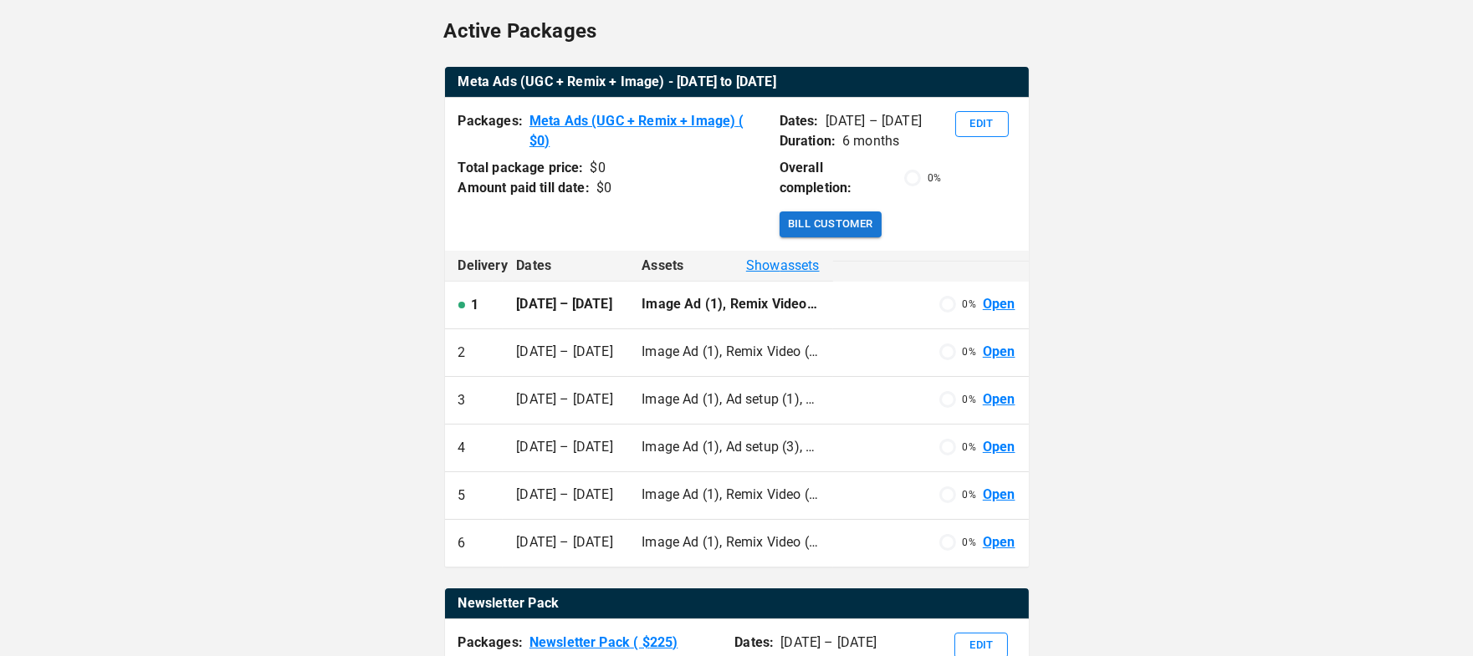
scroll to position [290, 0]
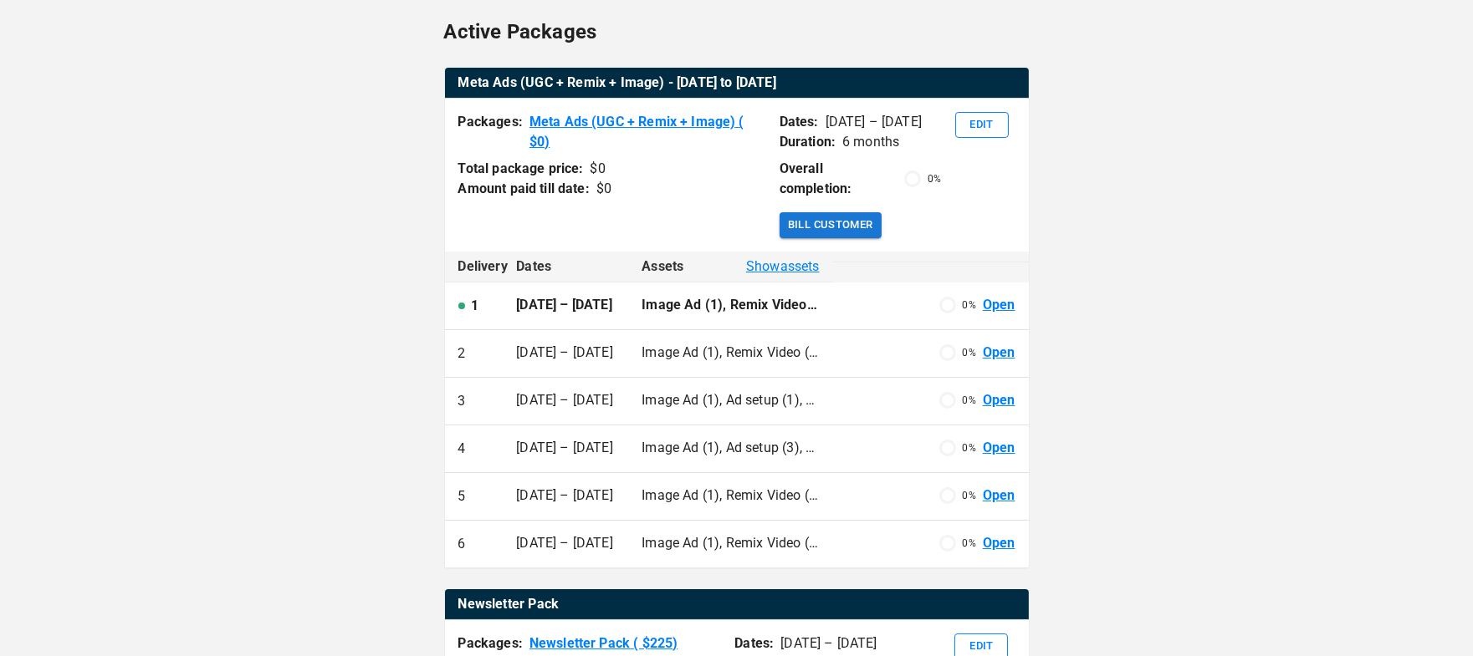
click at [804, 296] on p "Image Ad (1), Remix Video (2), Ad setup (2), Ad campaign optimisation (2)" at bounding box center [729, 305] width 177 height 19
click at [991, 296] on link "Open" at bounding box center [999, 305] width 33 height 19
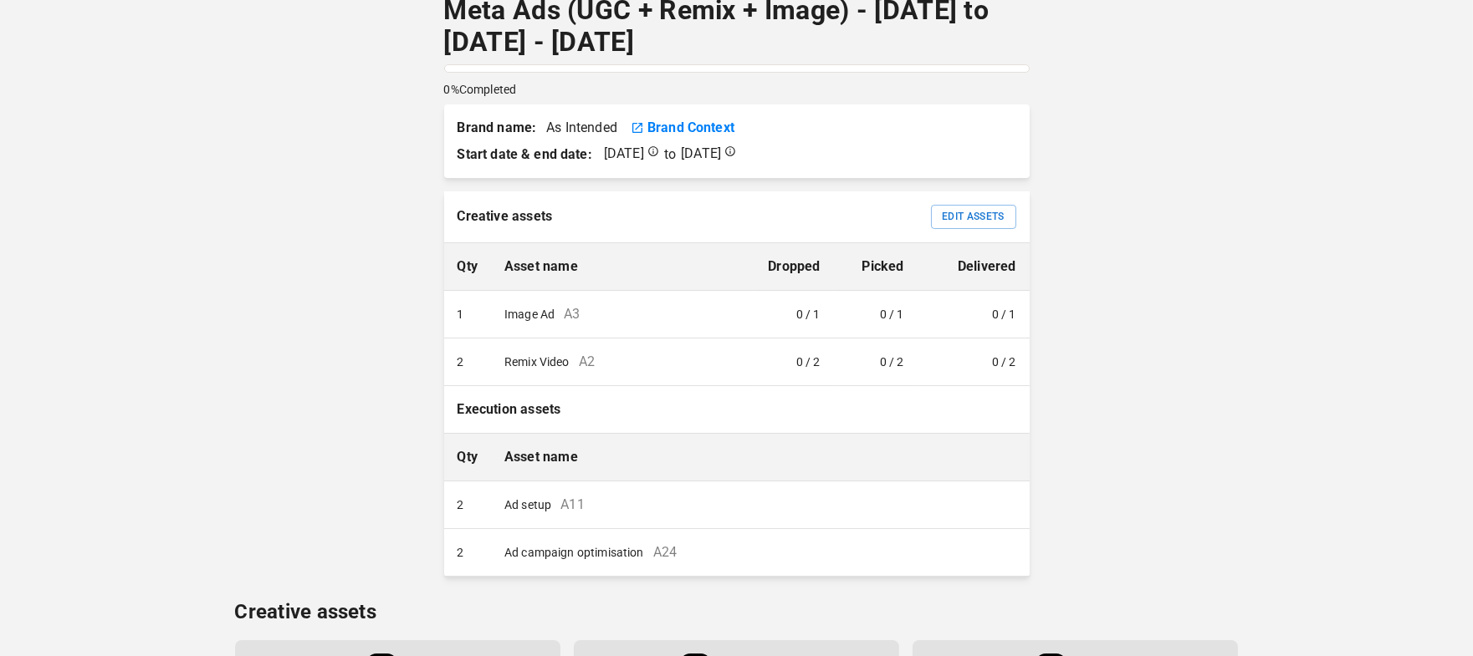
scroll to position [169, 0]
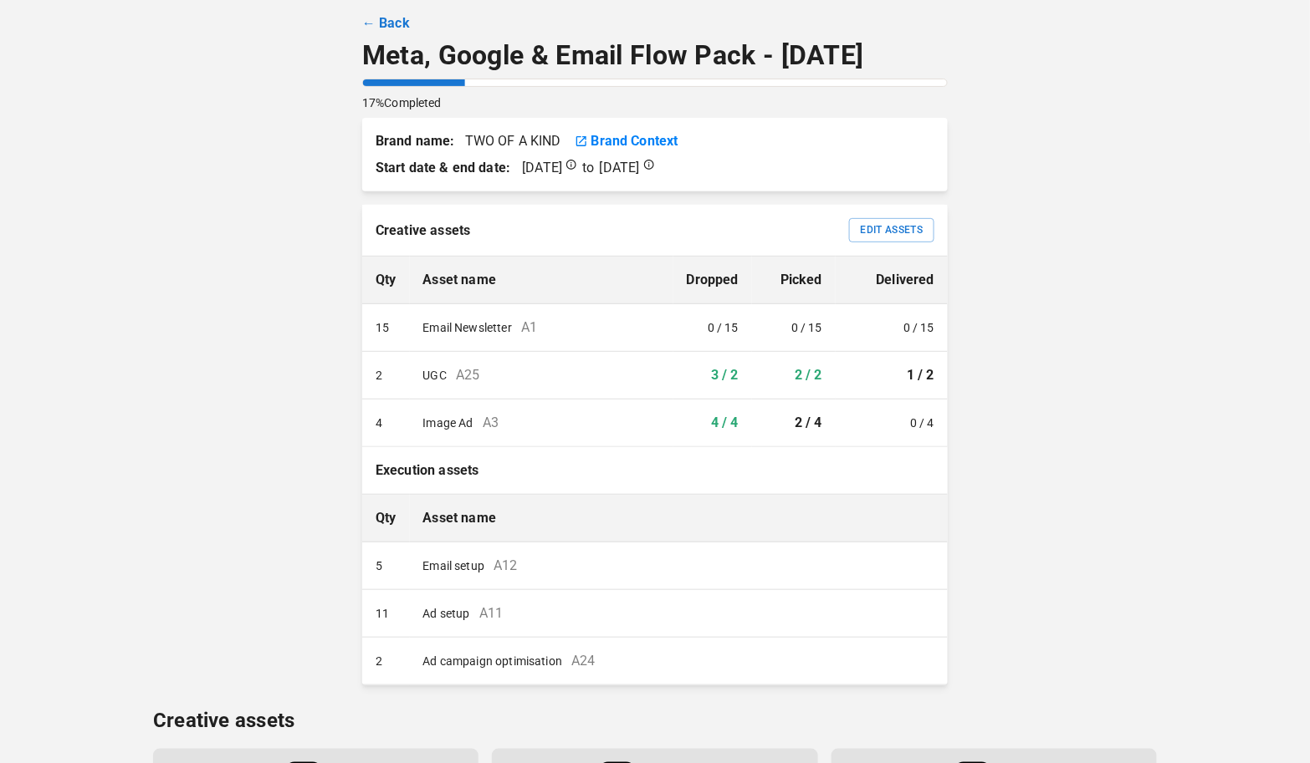
scroll to position [68, 0]
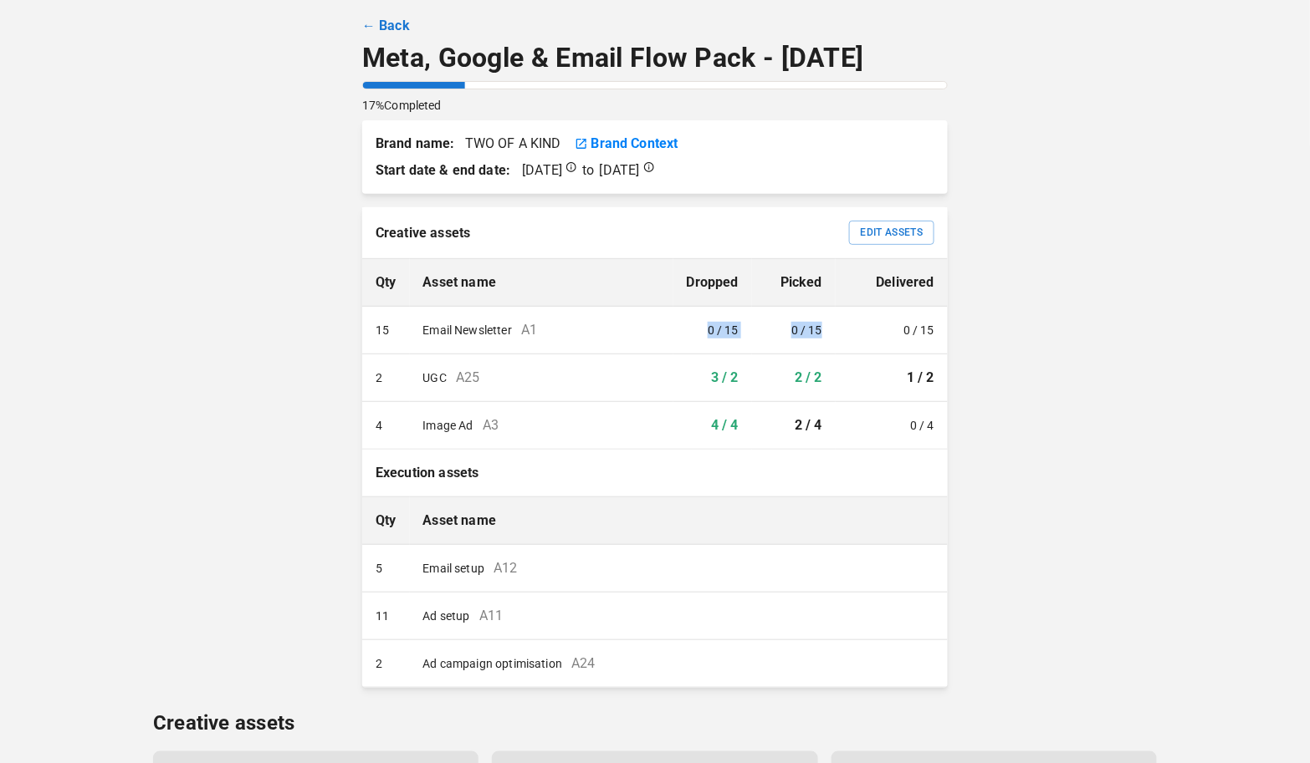
drag, startPoint x: 819, startPoint y: 331, endPoint x: 620, endPoint y: 326, distance: 199.1
click at [655, 325] on tr "15 Email Newsletter A1 0 / 15 0 / 15 0 / 15" at bounding box center [654, 331] width 585 height 48
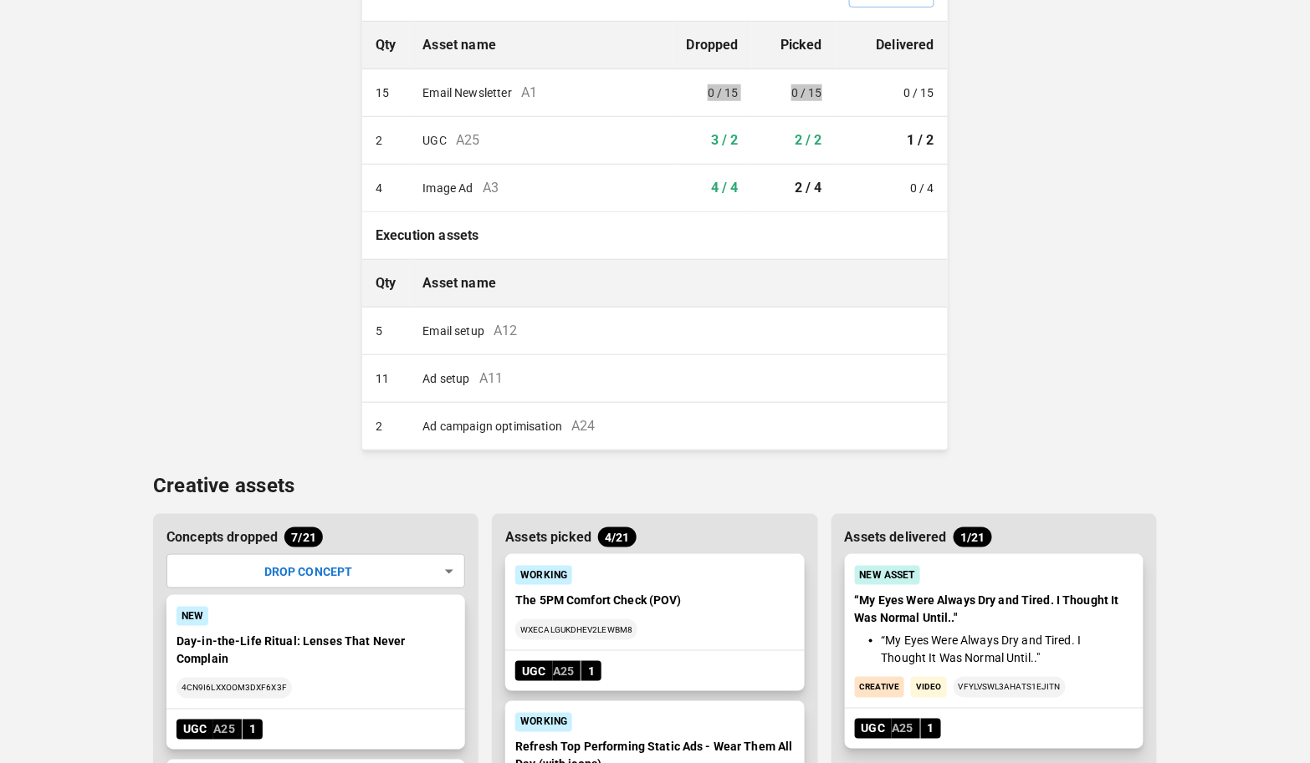
scroll to position [0, 0]
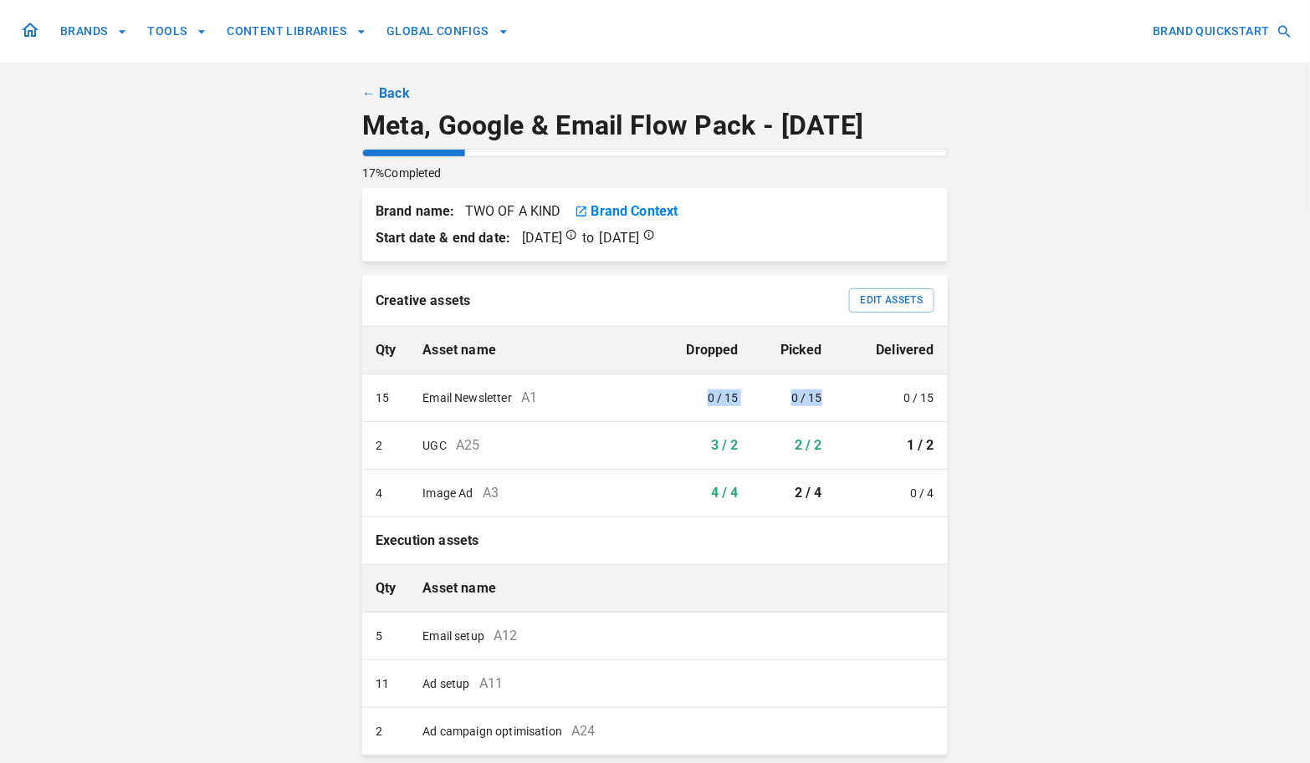
click at [390, 93] on link "← Back" at bounding box center [386, 94] width 48 height 20
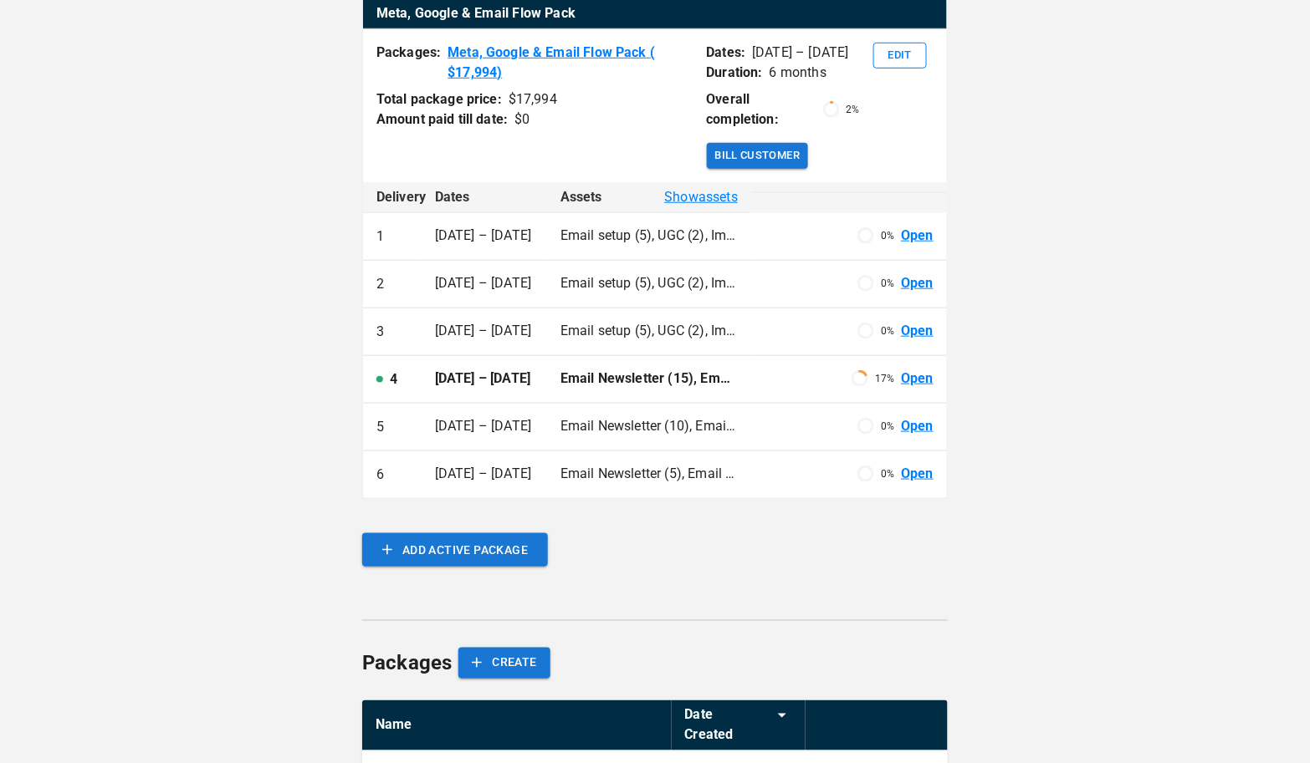
scroll to position [358, 0]
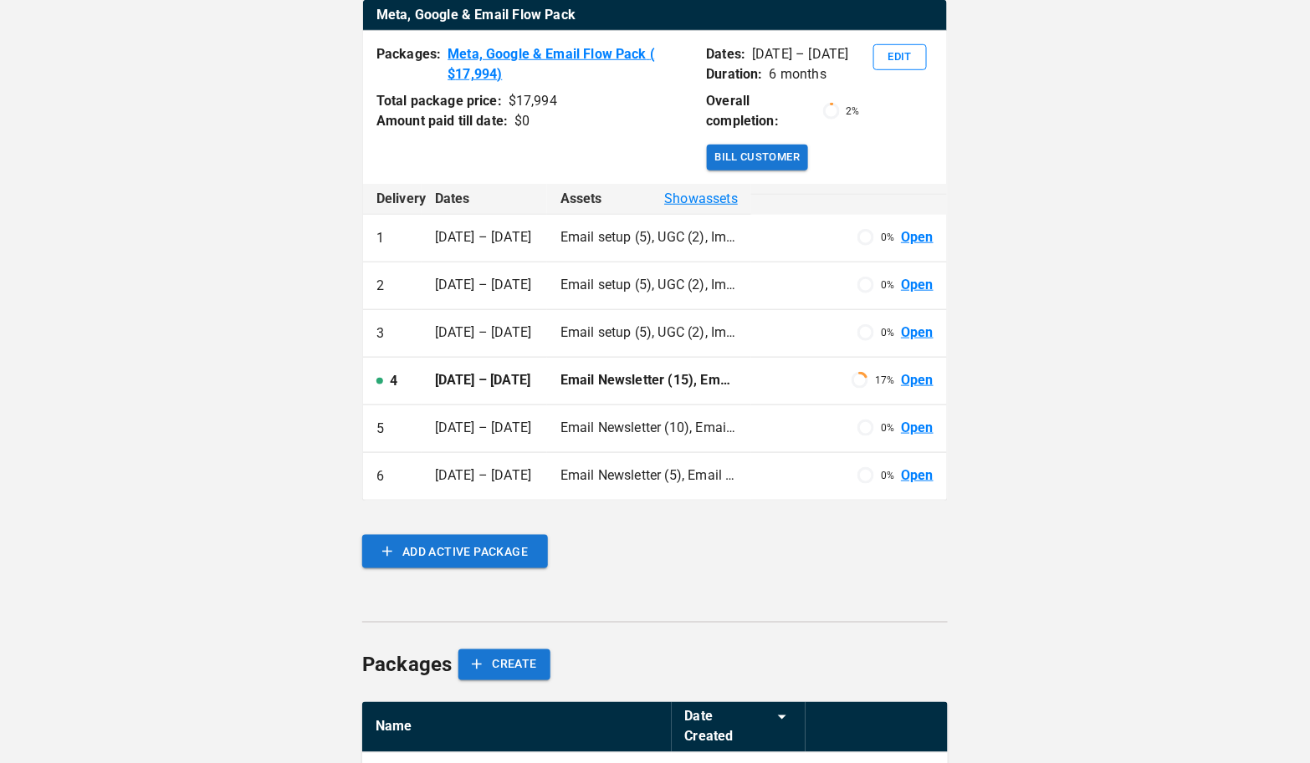
click at [923, 380] on link "Open" at bounding box center [917, 380] width 33 height 19
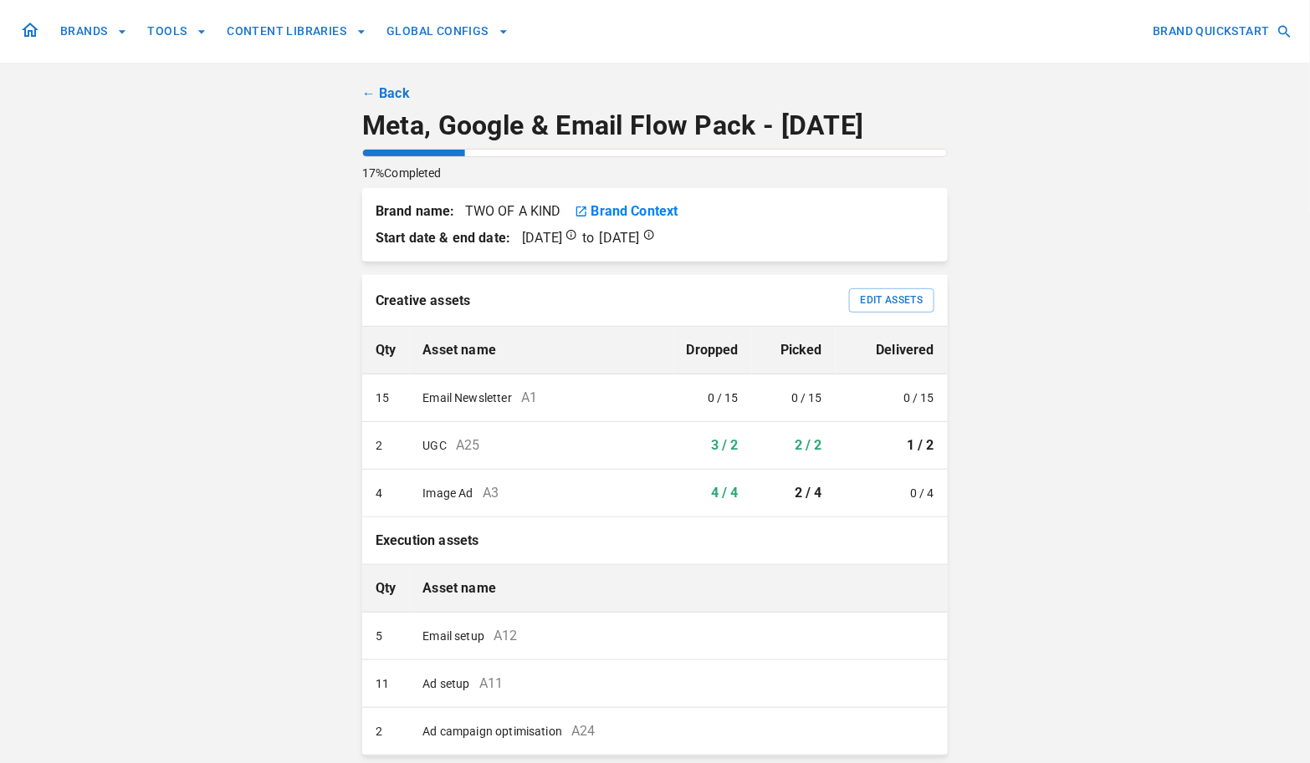
click at [388, 93] on link "← Back" at bounding box center [386, 94] width 48 height 20
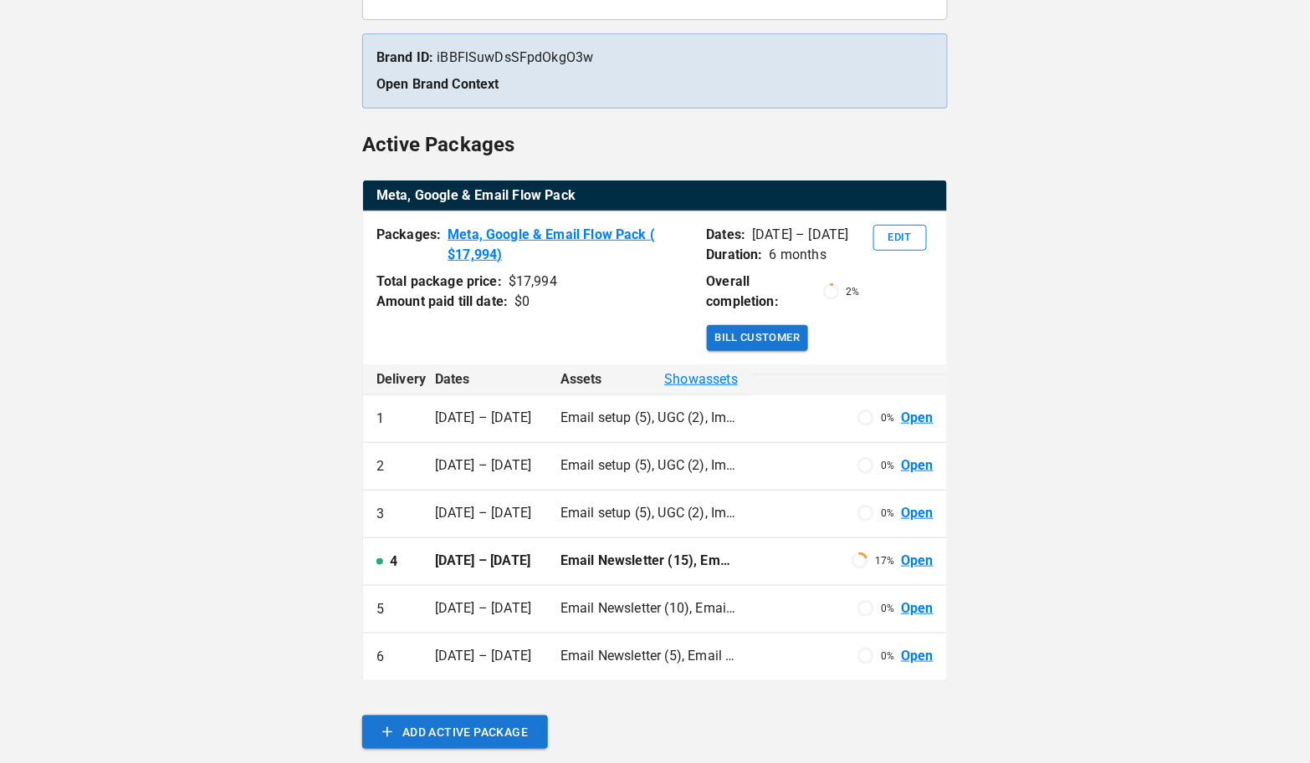
scroll to position [222, 0]
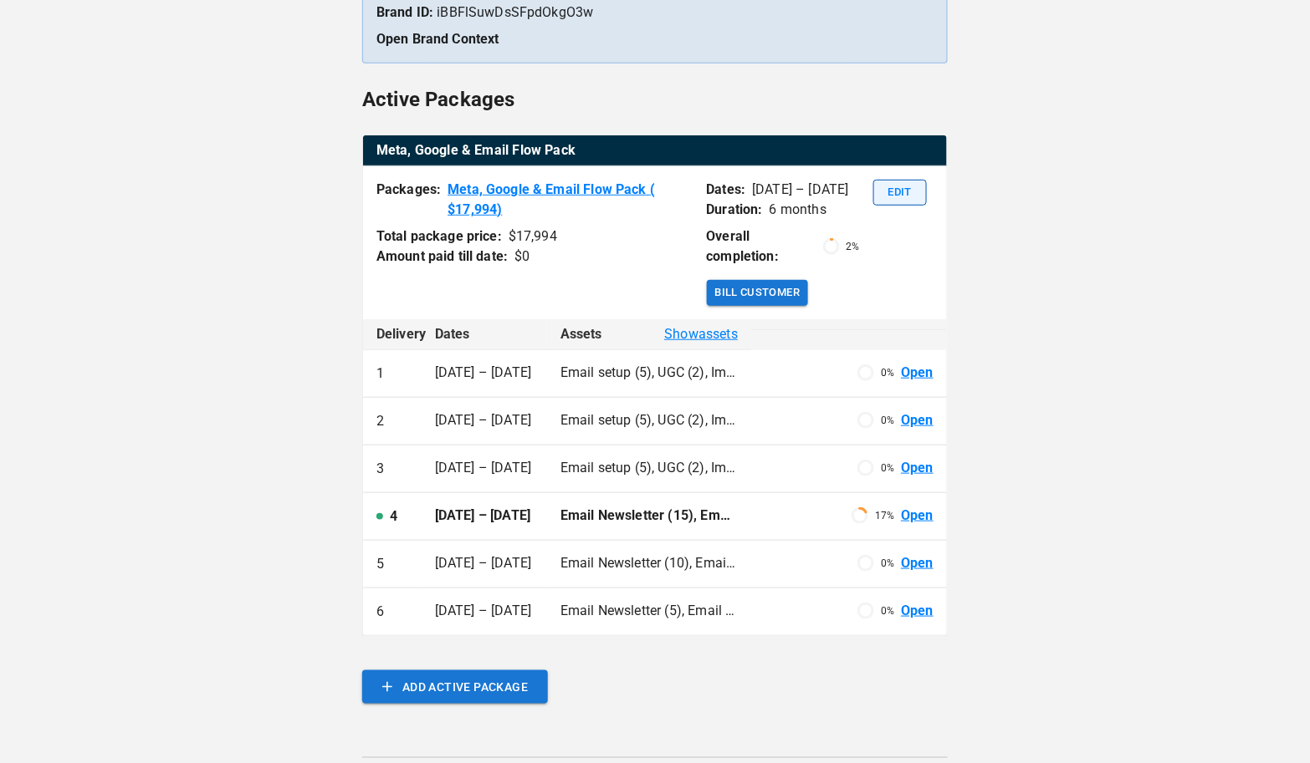
click at [919, 192] on button "Edit" at bounding box center [900, 193] width 54 height 26
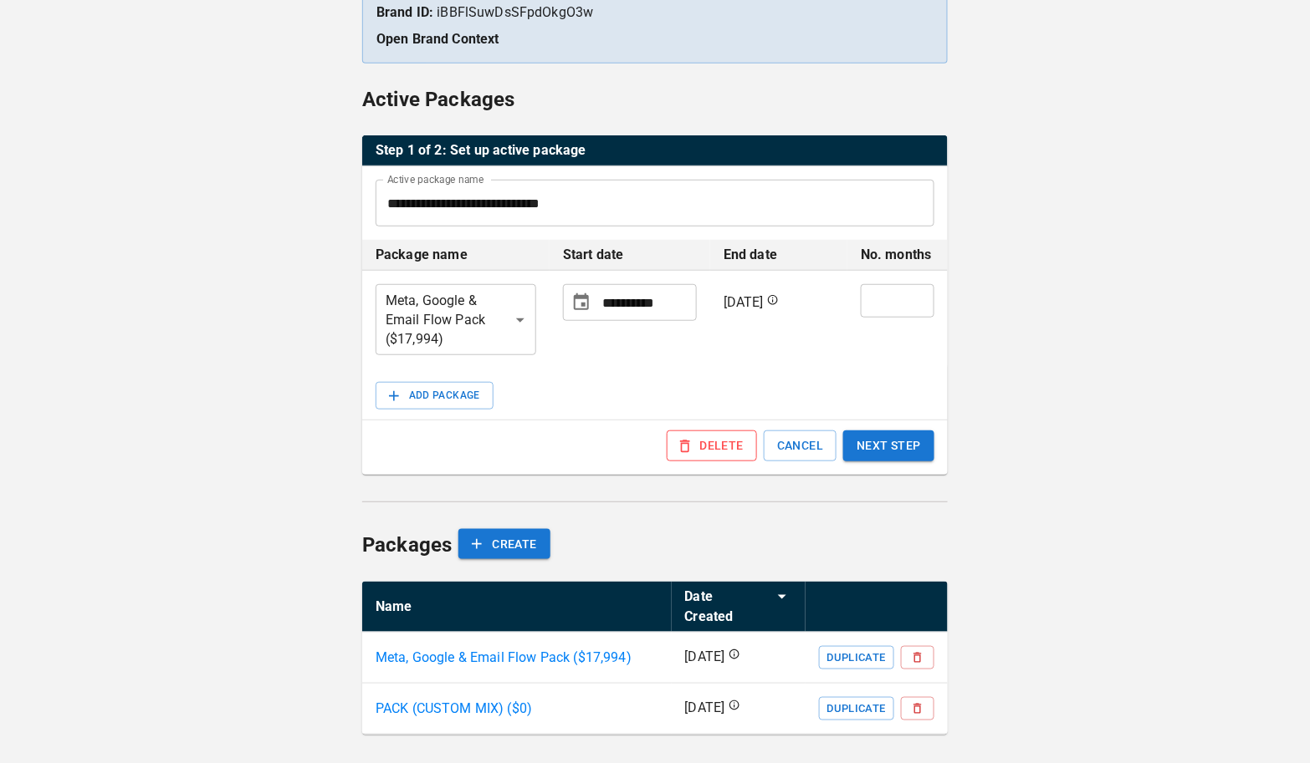
scroll to position [223, 0]
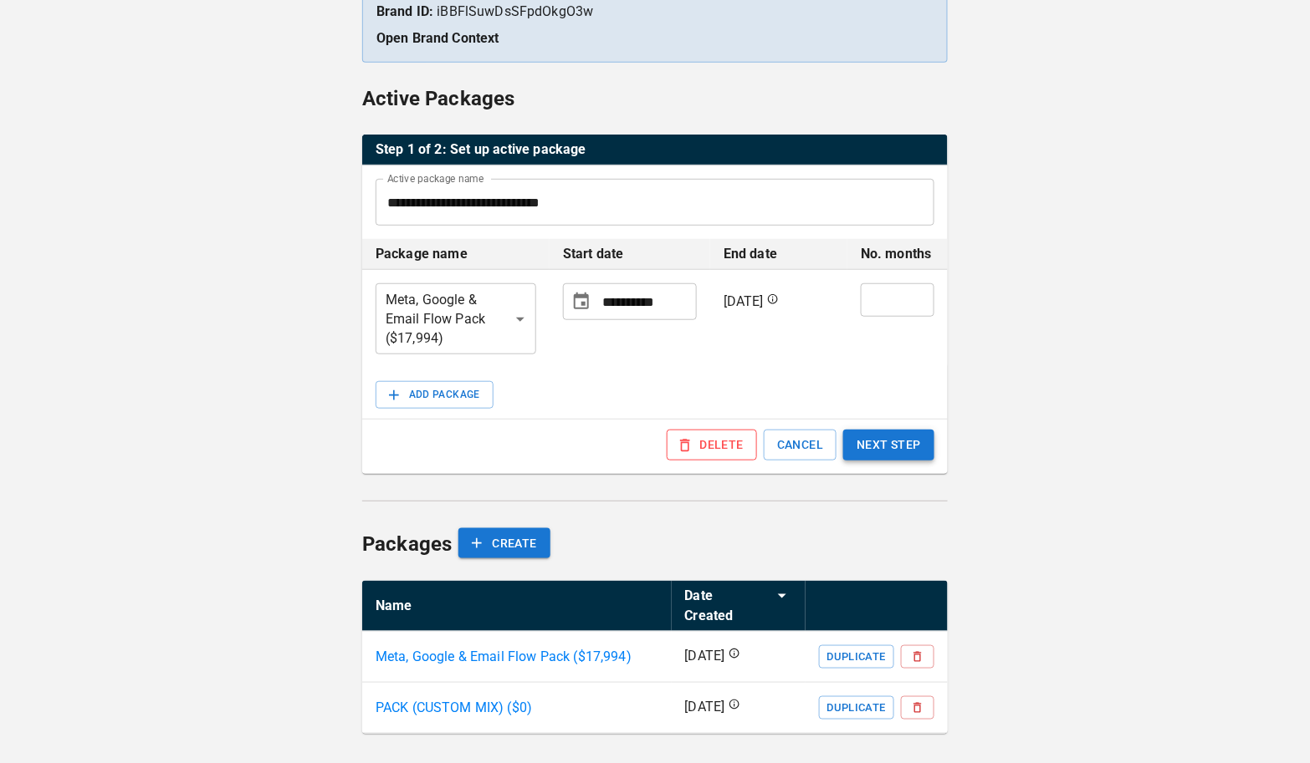
click at [884, 438] on button "NEXT STEP" at bounding box center [888, 445] width 91 height 31
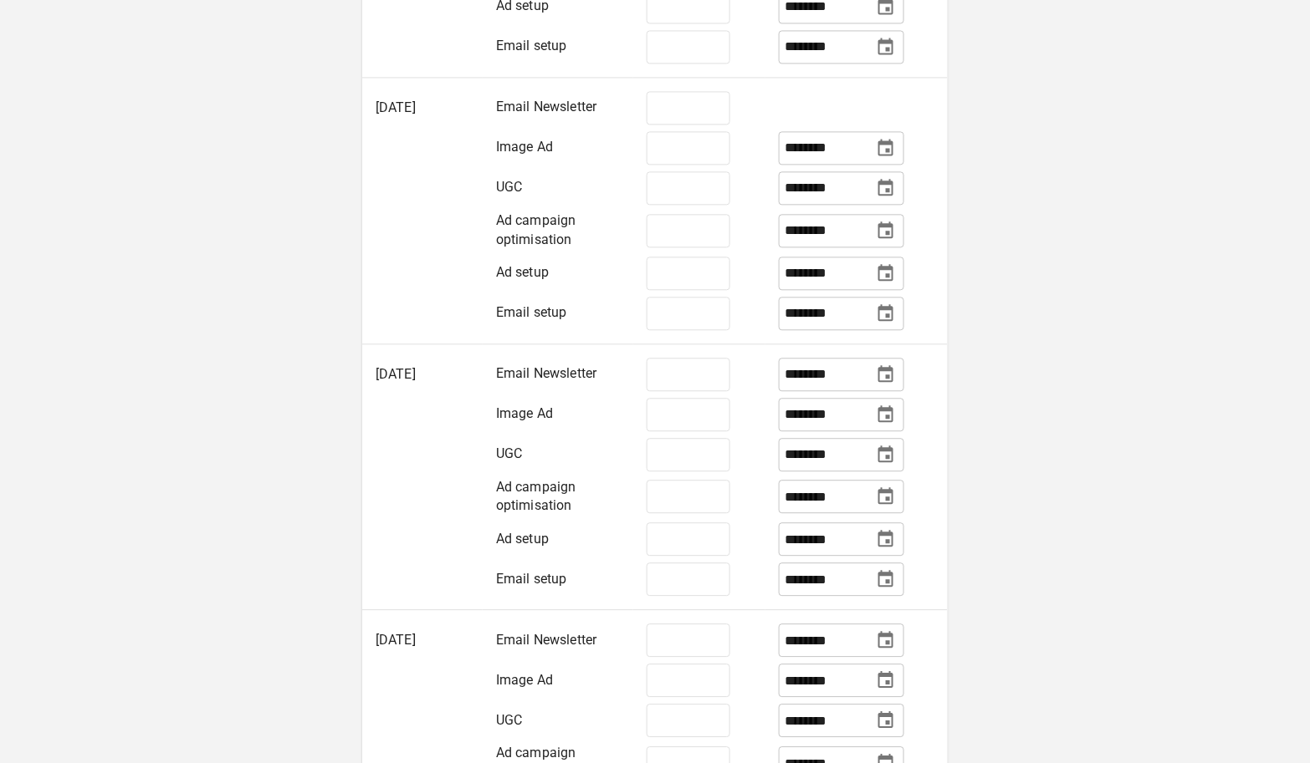
scroll to position [1070, 0]
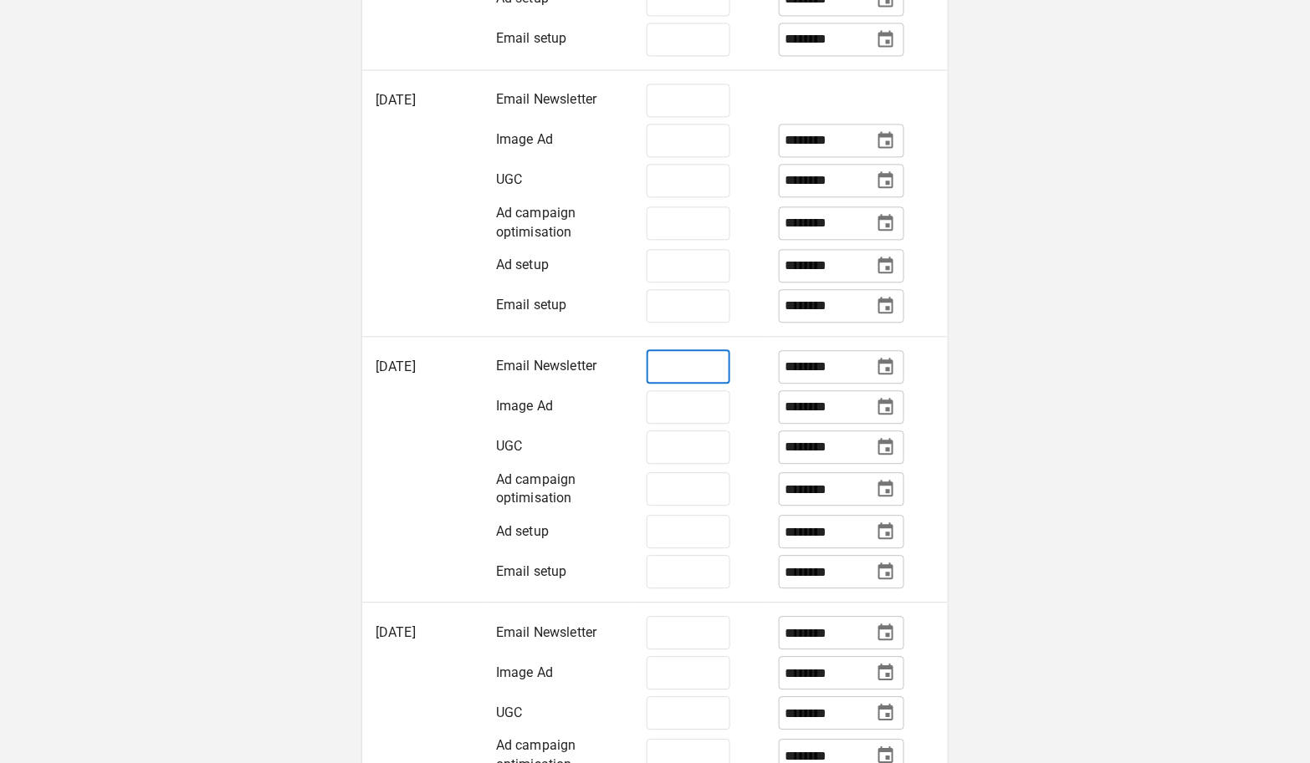
click at [699, 384] on input "**" at bounding box center [688, 366] width 84 height 33
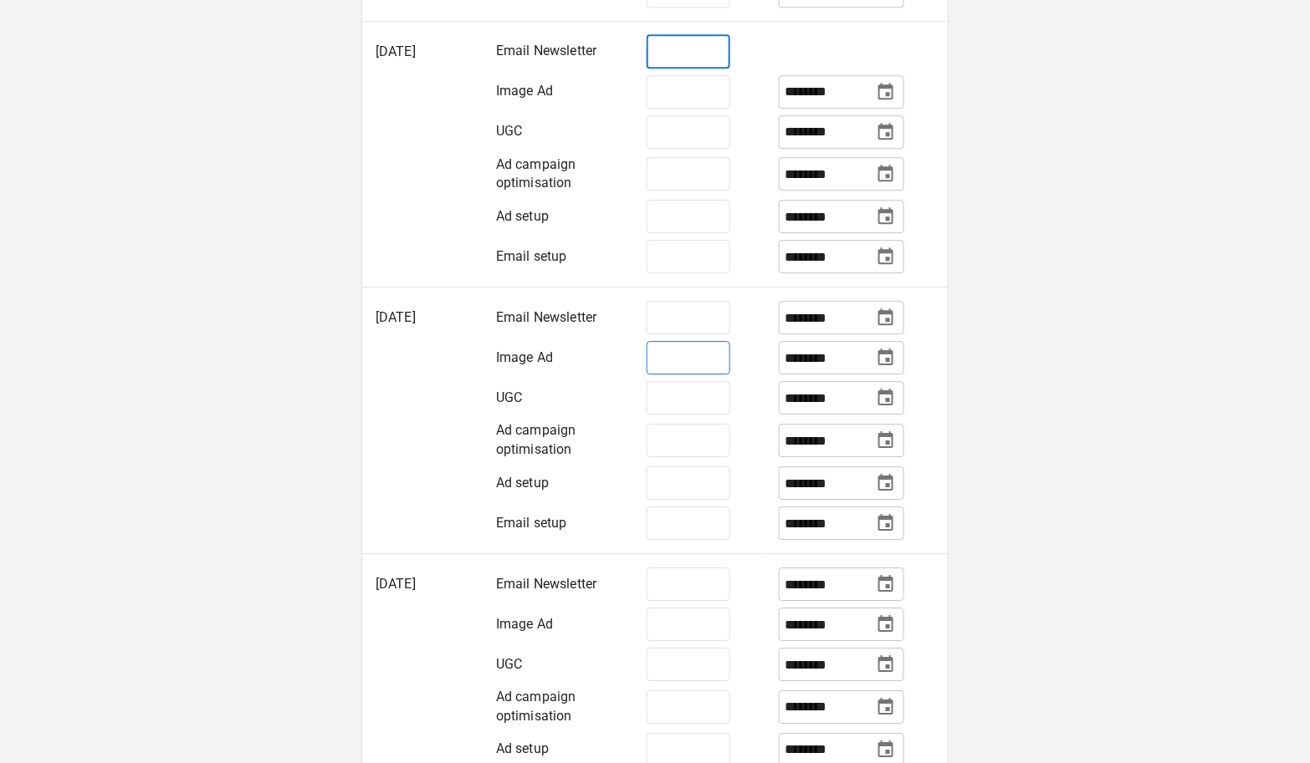
scroll to position [1386, 0]
type input "*"
click at [698, 334] on input "**" at bounding box center [688, 316] width 84 height 33
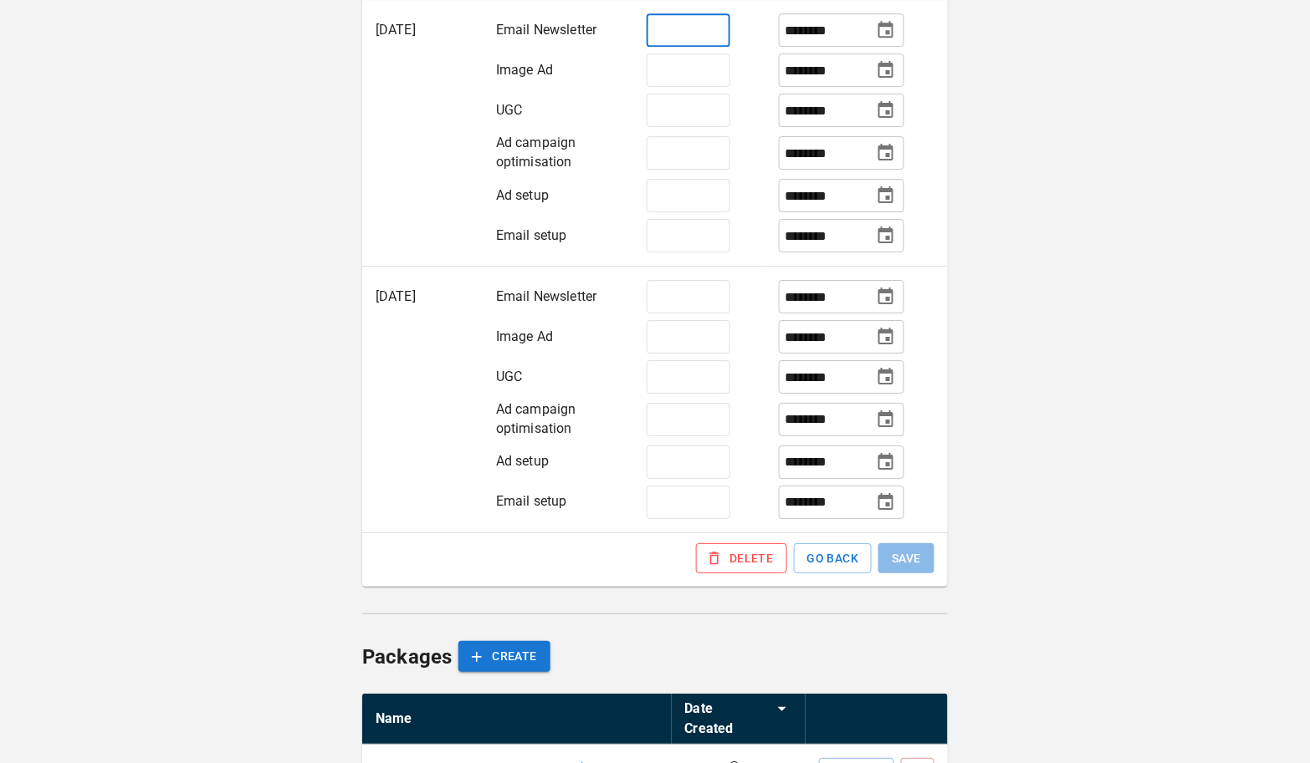
scroll to position [1728, 0]
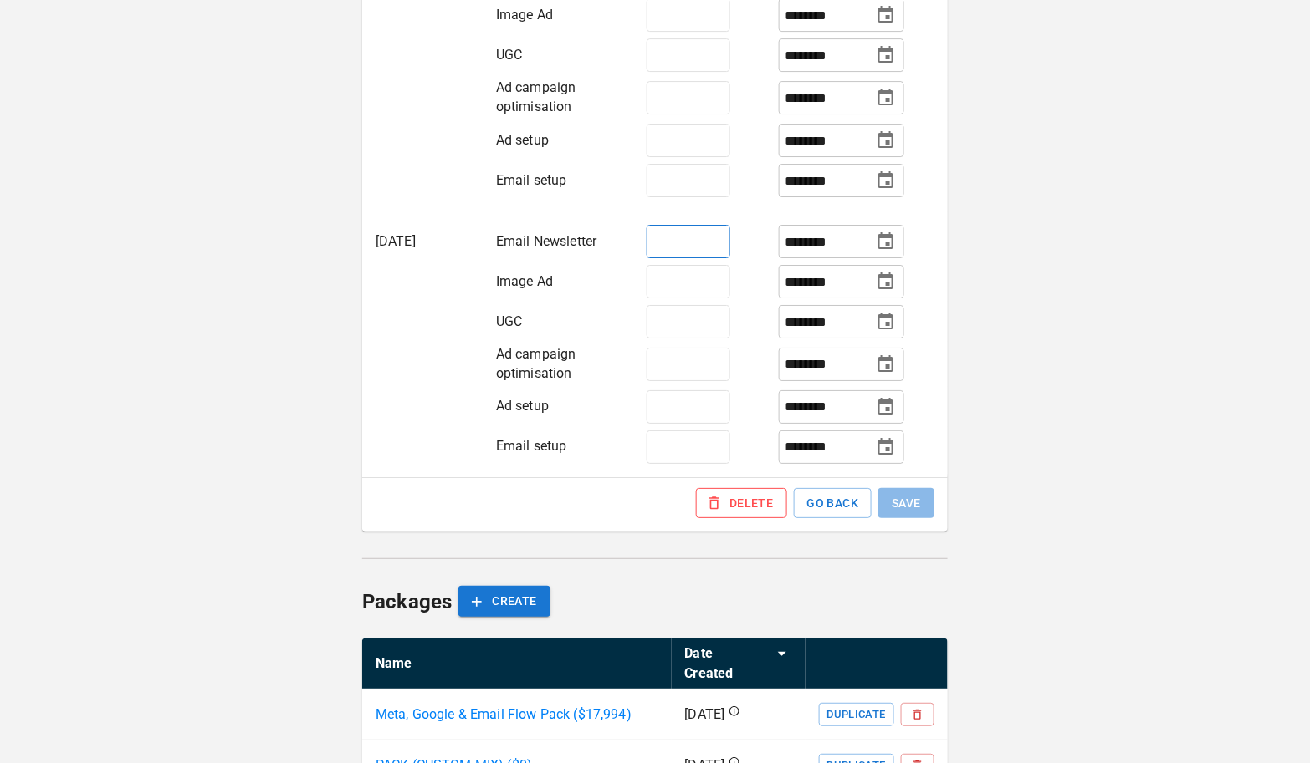
type input "**"
click at [691, 258] on input "*" at bounding box center [688, 241] width 84 height 33
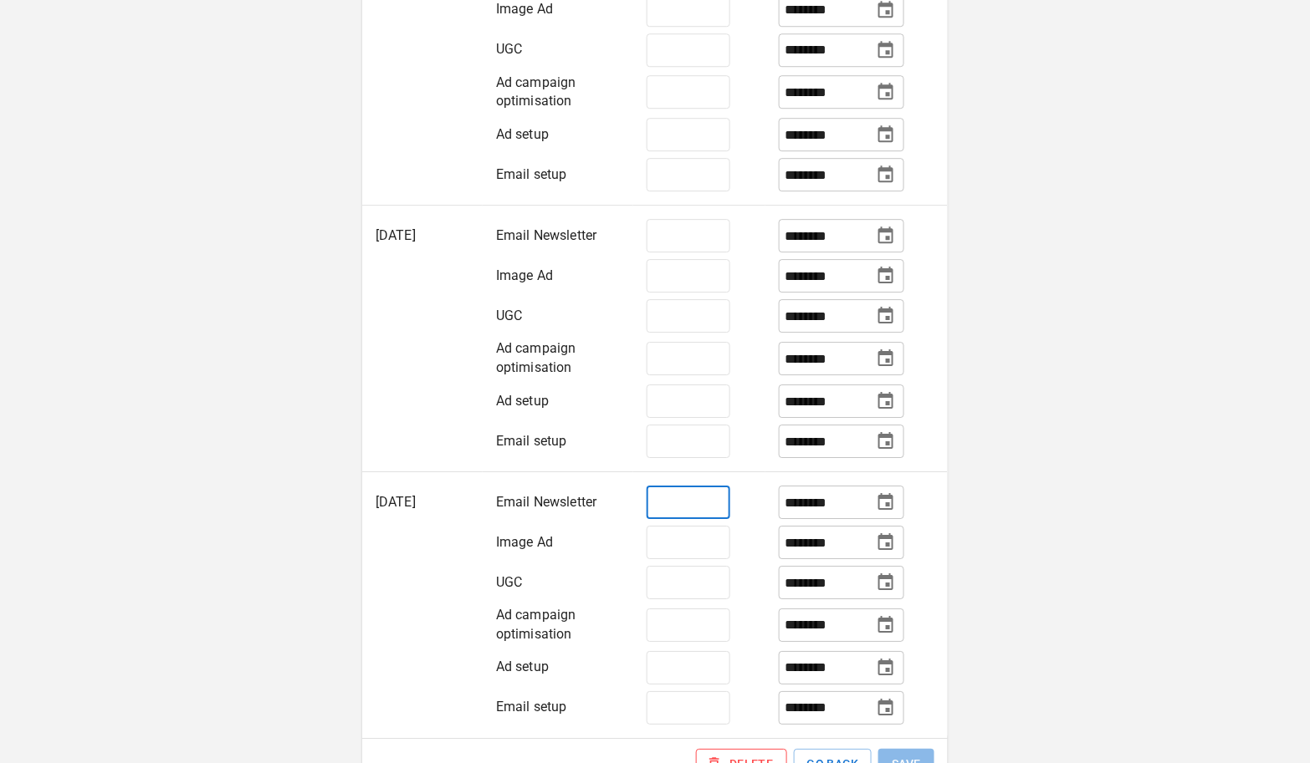
scroll to position [1473, 0]
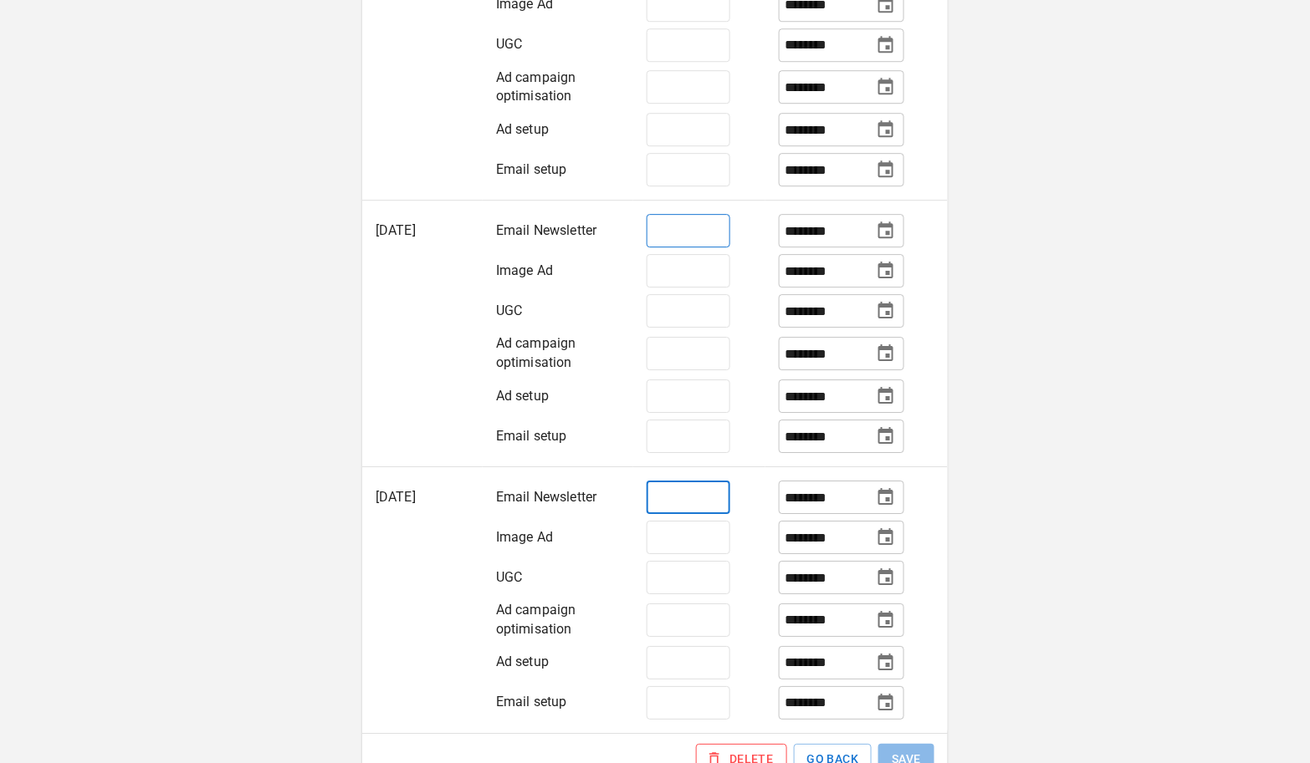
type input "**"
click at [701, 248] on input "**" at bounding box center [688, 230] width 84 height 33
type input "**"
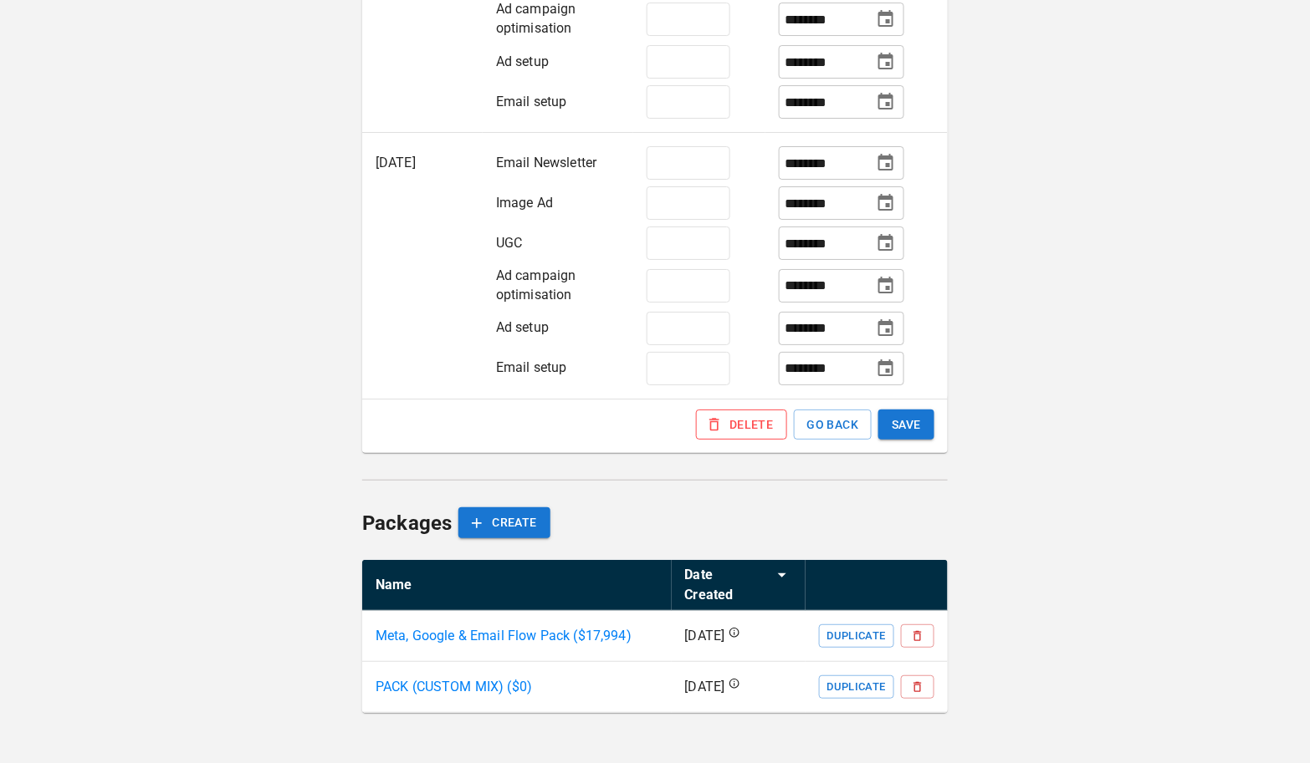
scroll to position [1908, 0]
click at [900, 441] on button "SAVE" at bounding box center [906, 425] width 56 height 31
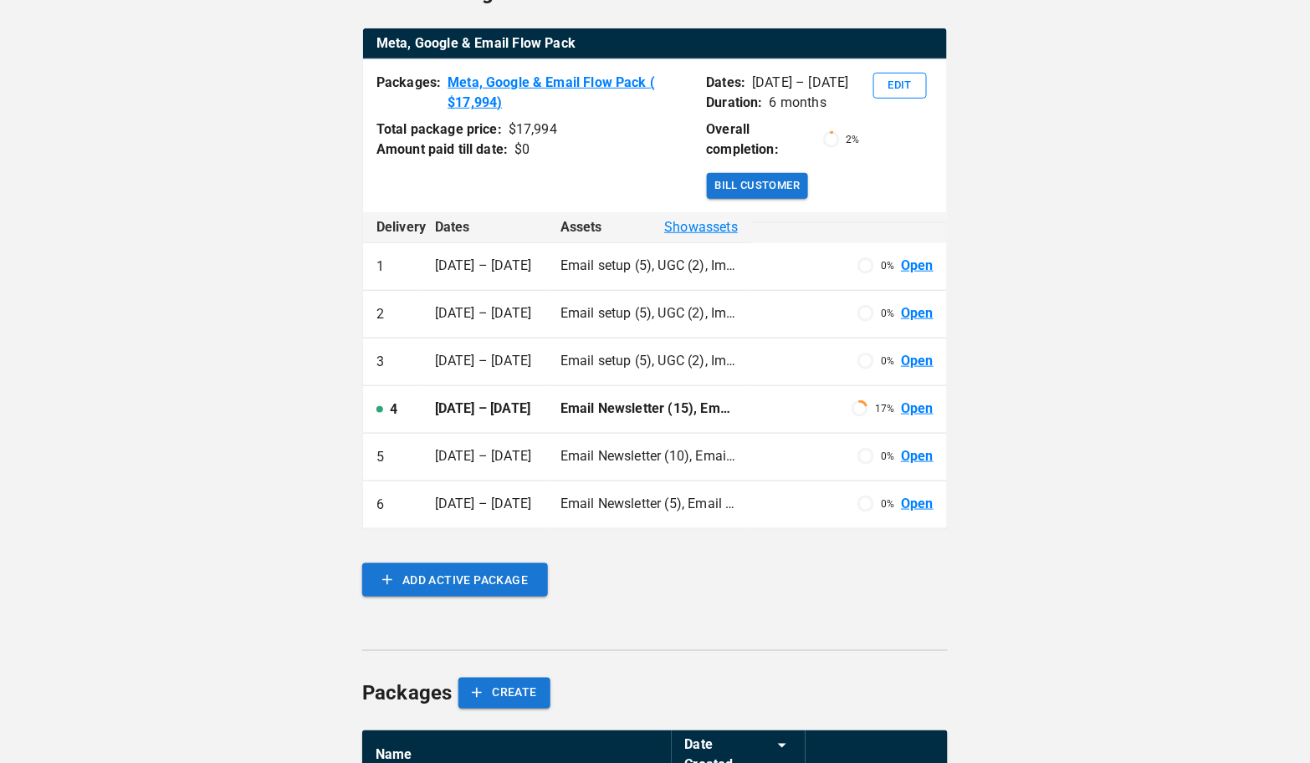
scroll to position [249, 0]
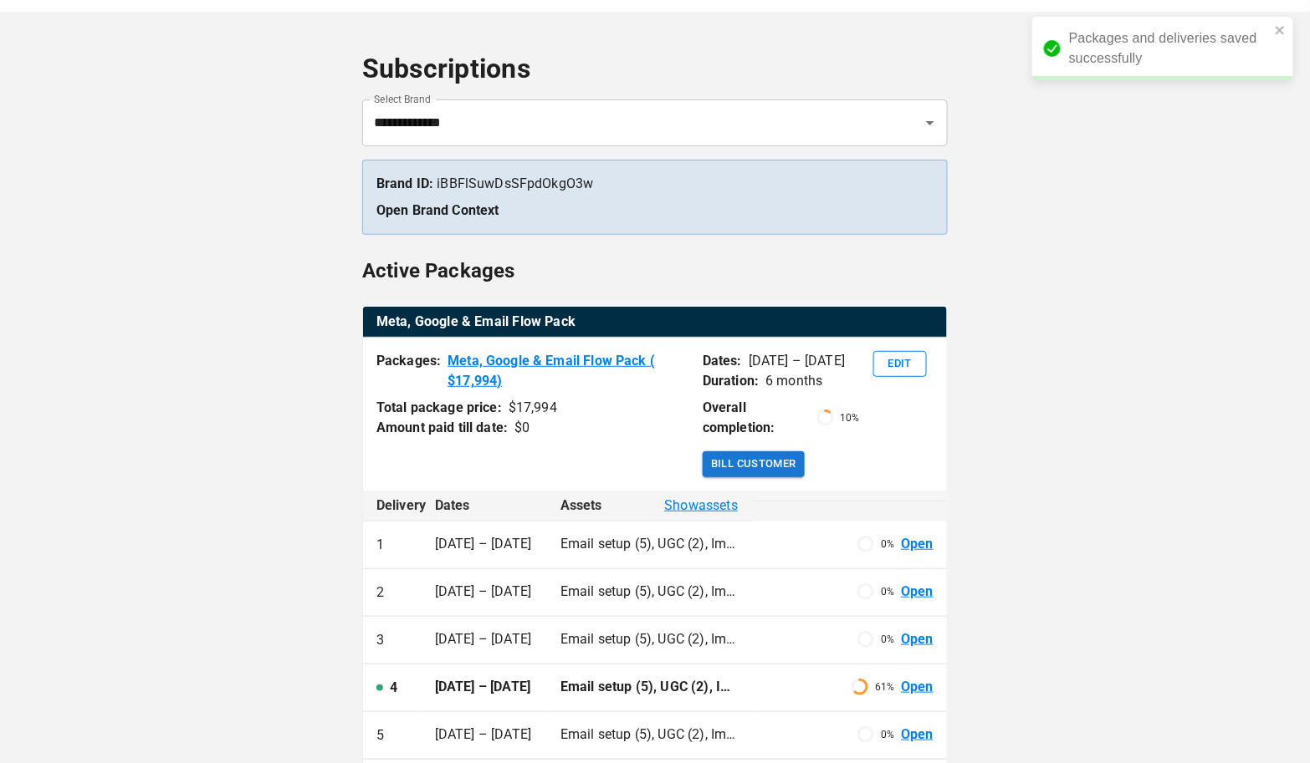
click at [916, 489] on div "Meta, Google & Email Flow Pack Packages: Meta, Google & Email Flow Pack ( $ 17,…" at bounding box center [654, 558] width 585 height 502
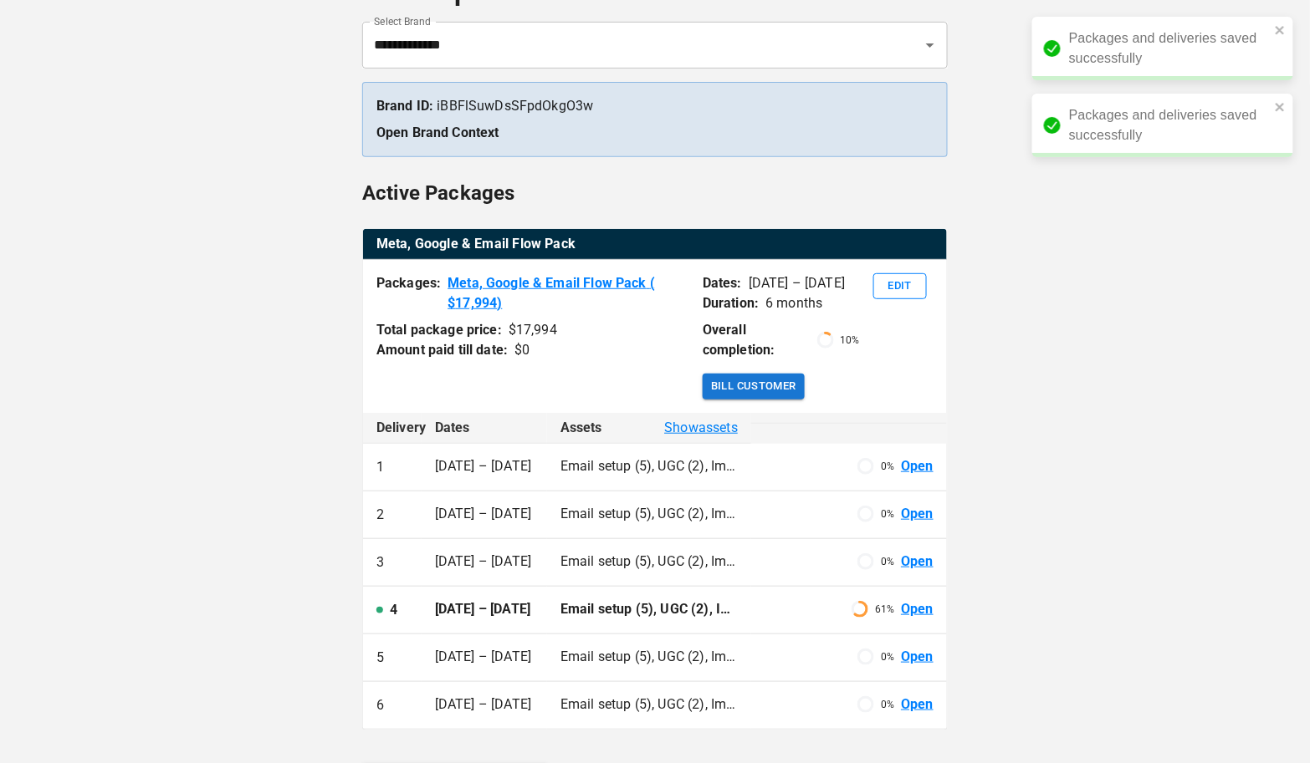
scroll to position [182, 0]
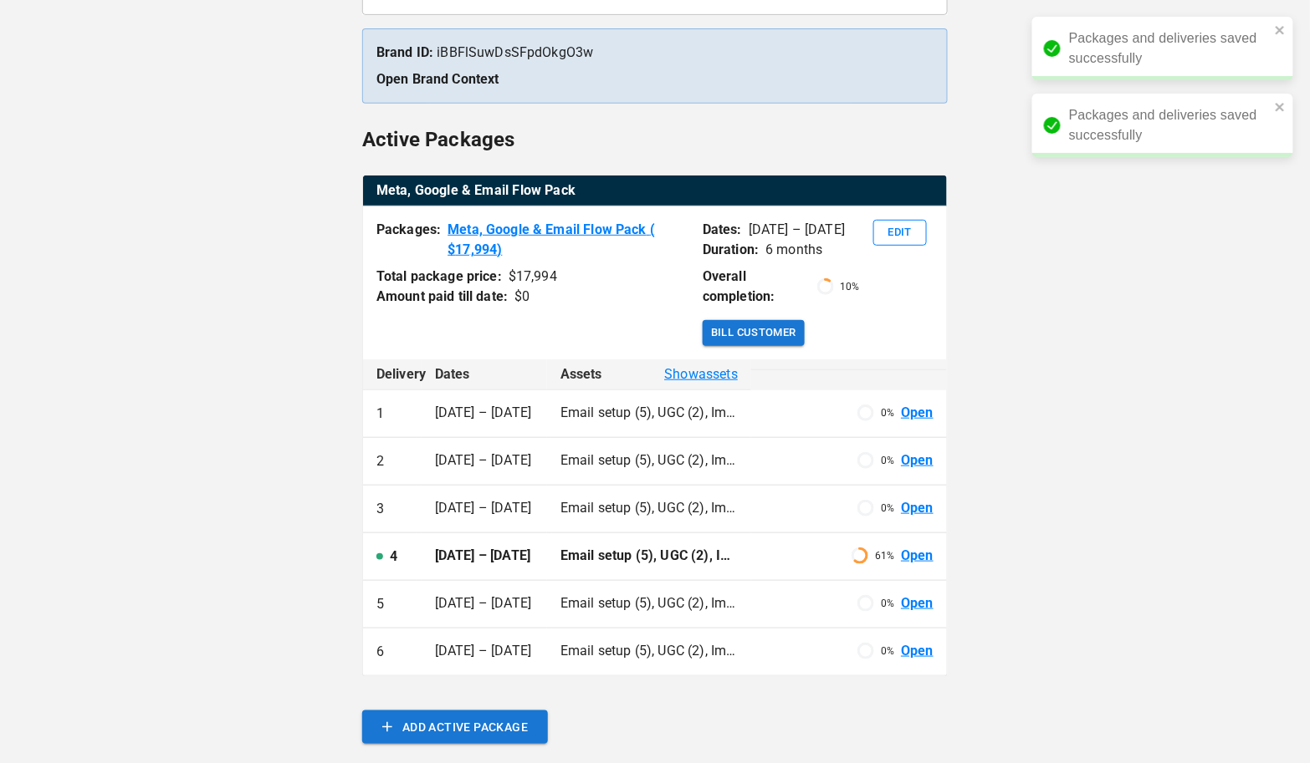
click at [918, 551] on link "Open" at bounding box center [917, 556] width 33 height 19
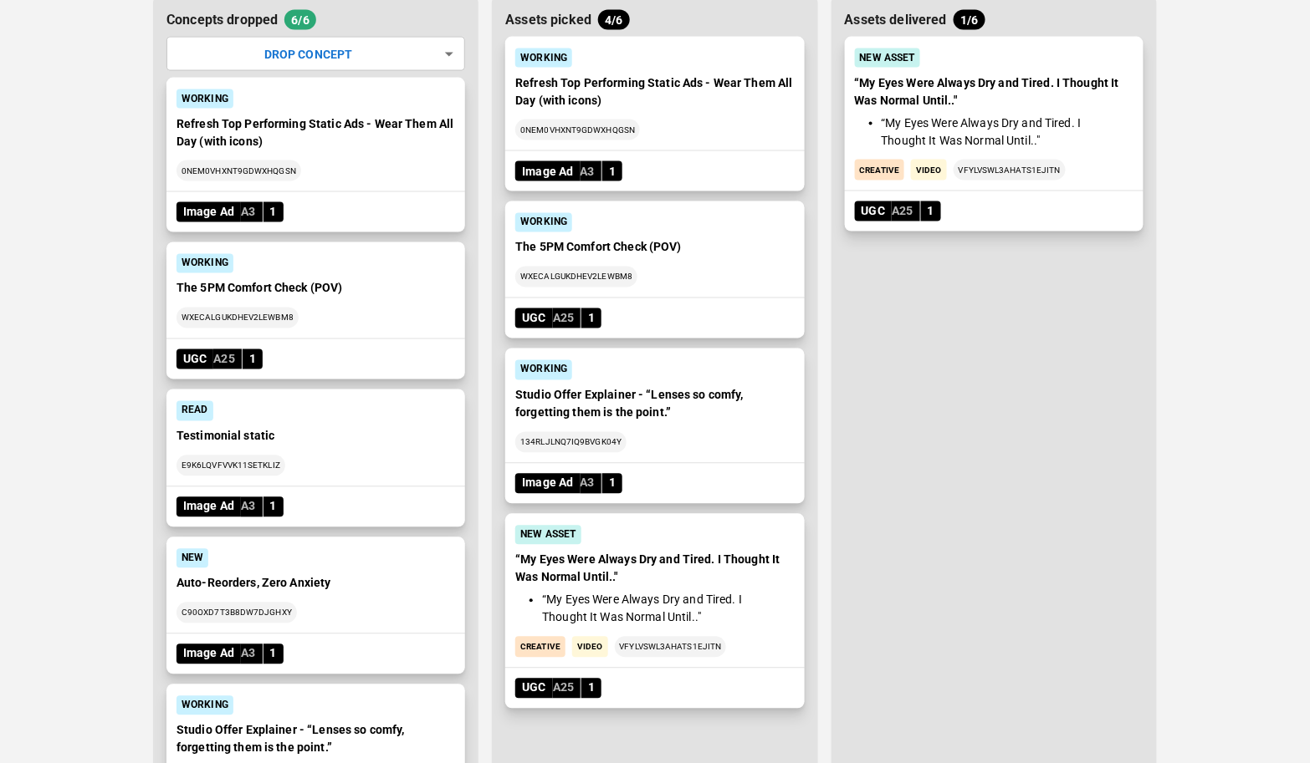
scroll to position [787, 0]
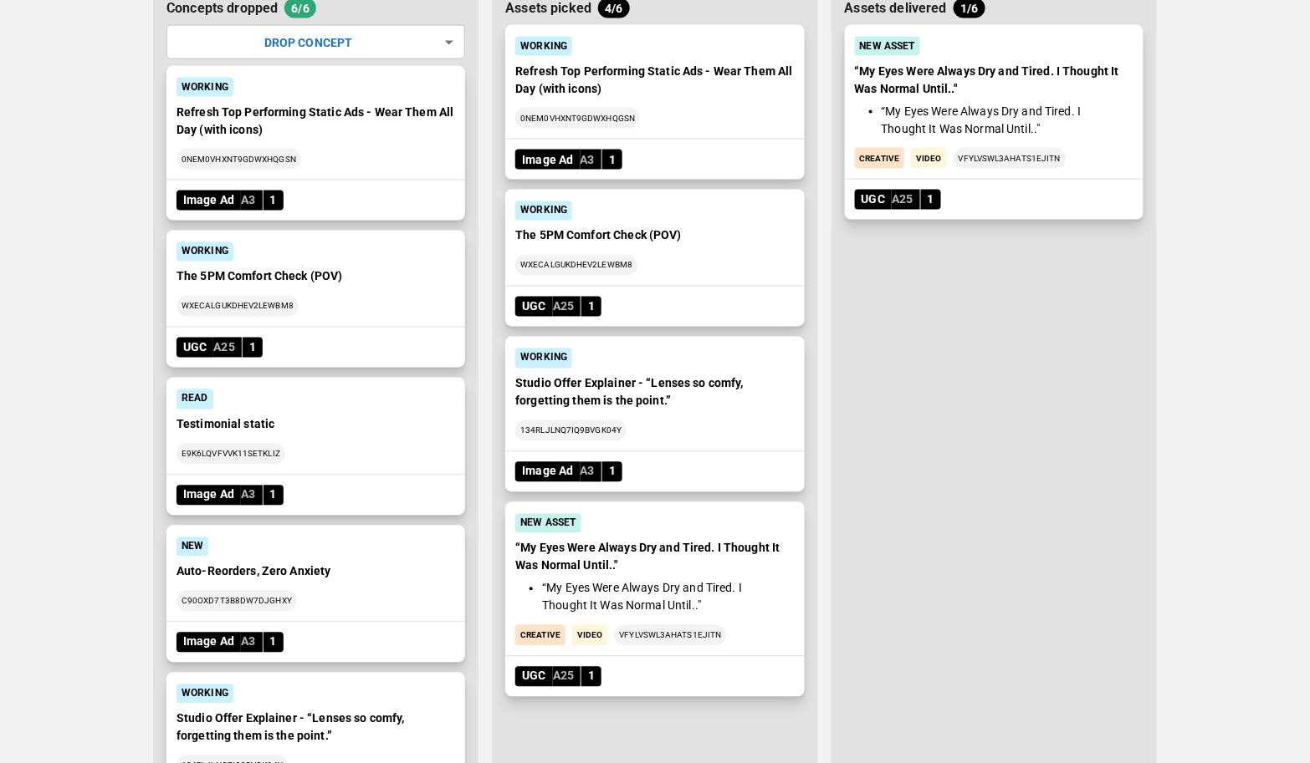
click at [775, 598] on li "“My Eyes Were Always Dry and Tired. I Thought It Was Normal Until.."" at bounding box center [664, 597] width 245 height 35
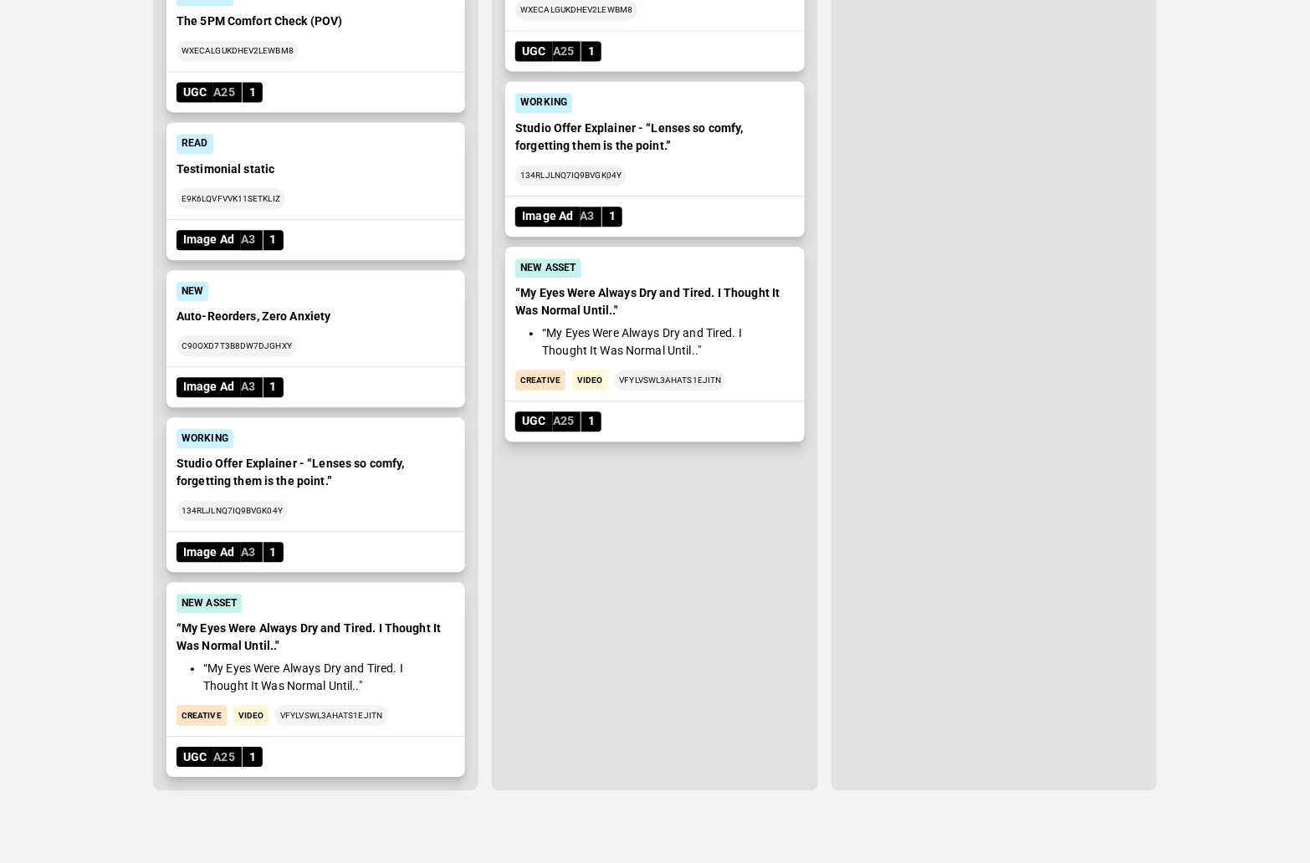
scroll to position [1038, 0]
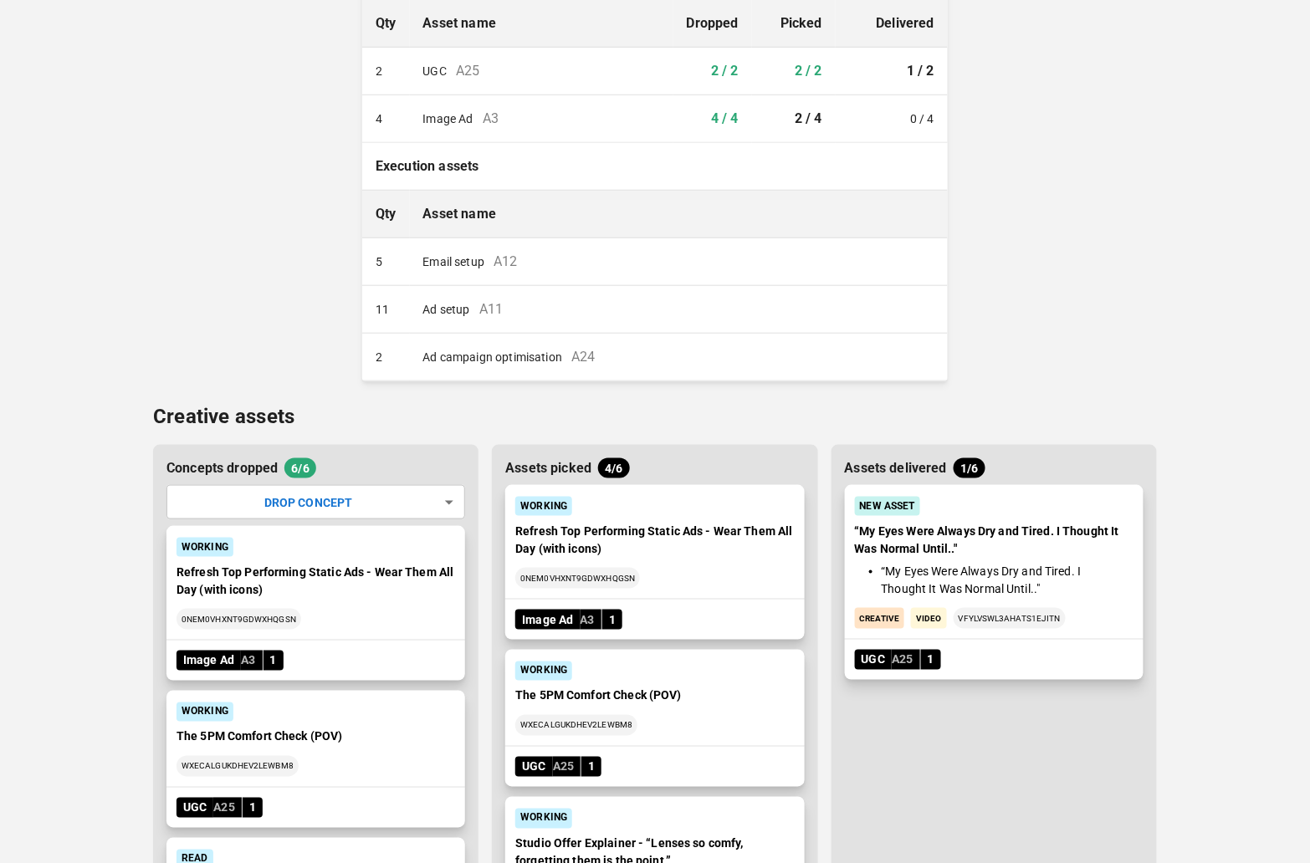
scroll to position [328, 0]
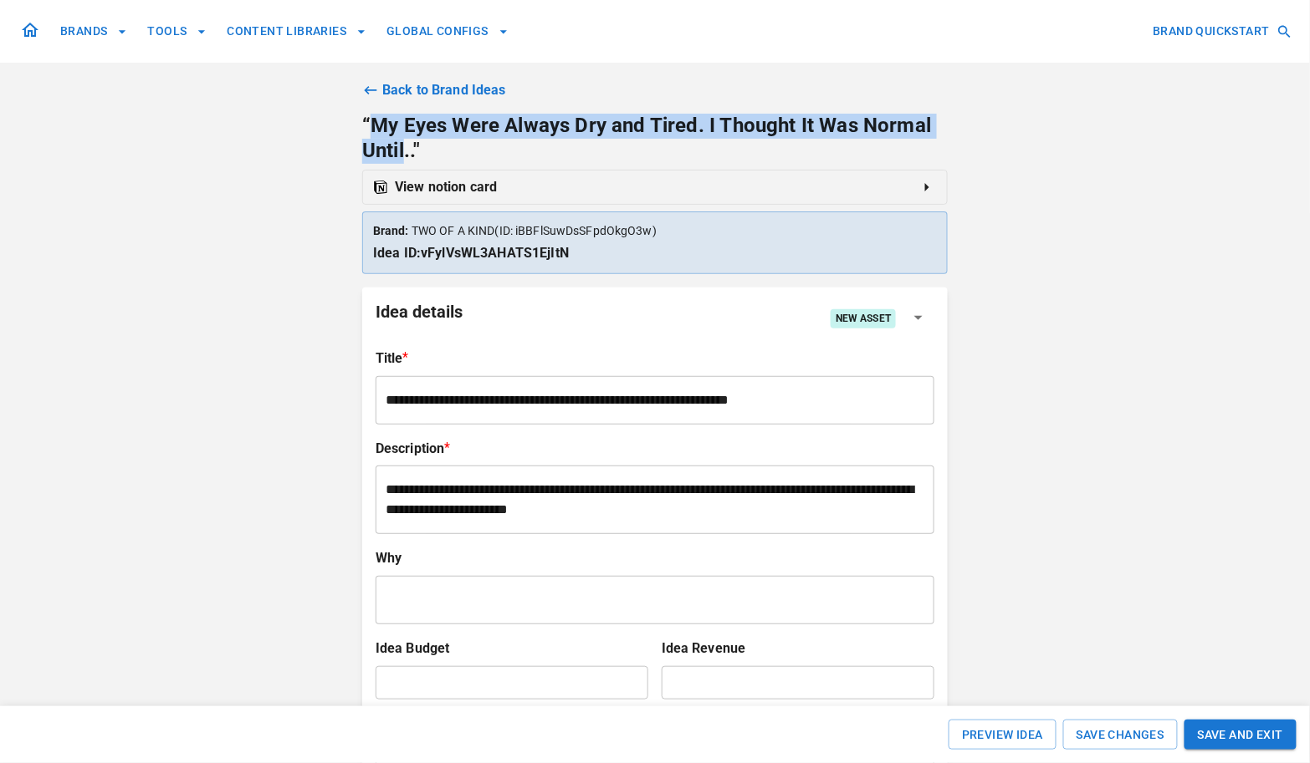
drag, startPoint x: 406, startPoint y: 152, endPoint x: 372, endPoint y: 127, distance: 42.5
click at [372, 127] on span "“My Eyes Were Always Dry and Tired. I Thought It Was Normal Until.."" at bounding box center [646, 138] width 569 height 49
copy span "My Eyes Were Always Dry and Tired. I Thought It Was Normal Until"
click at [414, 80] on link "Back to Brand Ideas" at bounding box center [654, 90] width 585 height 20
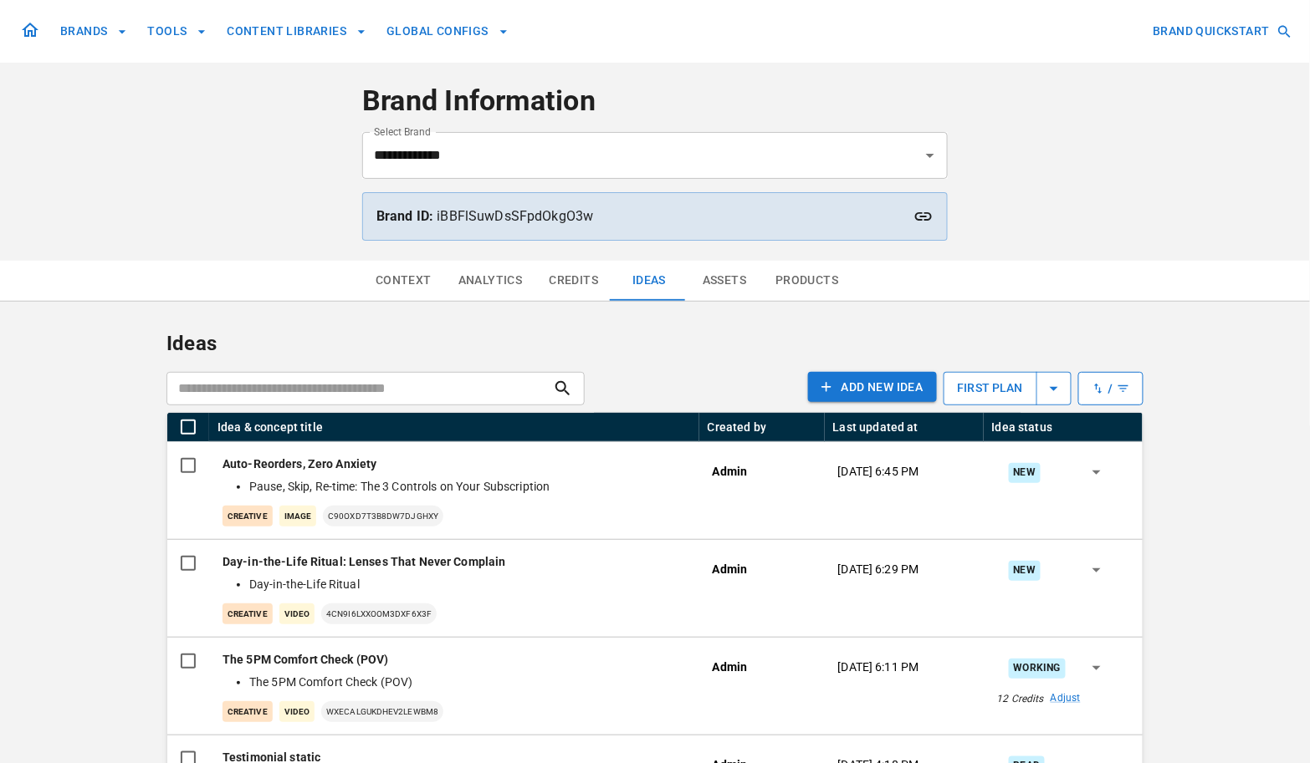
click at [472, 391] on input "text" at bounding box center [359, 388] width 386 height 33
paste input "**********"
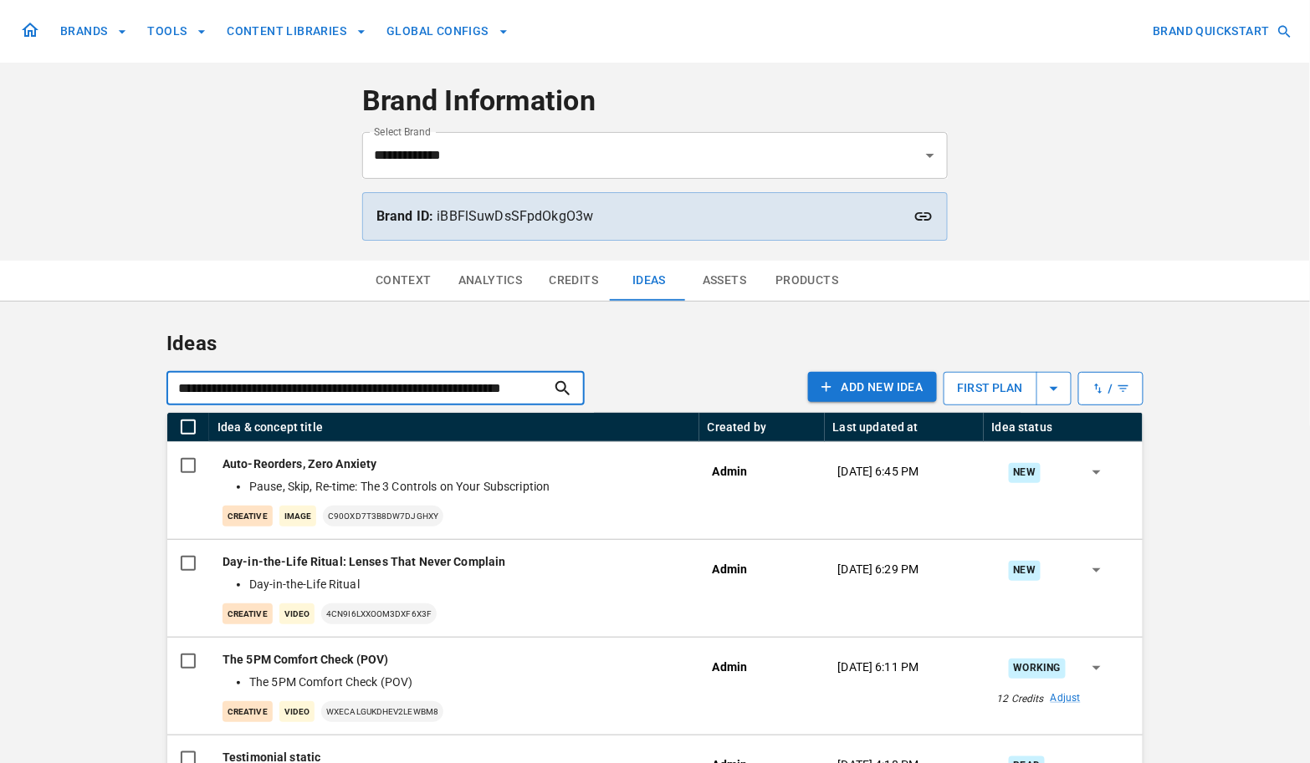
scroll to position [0, 25]
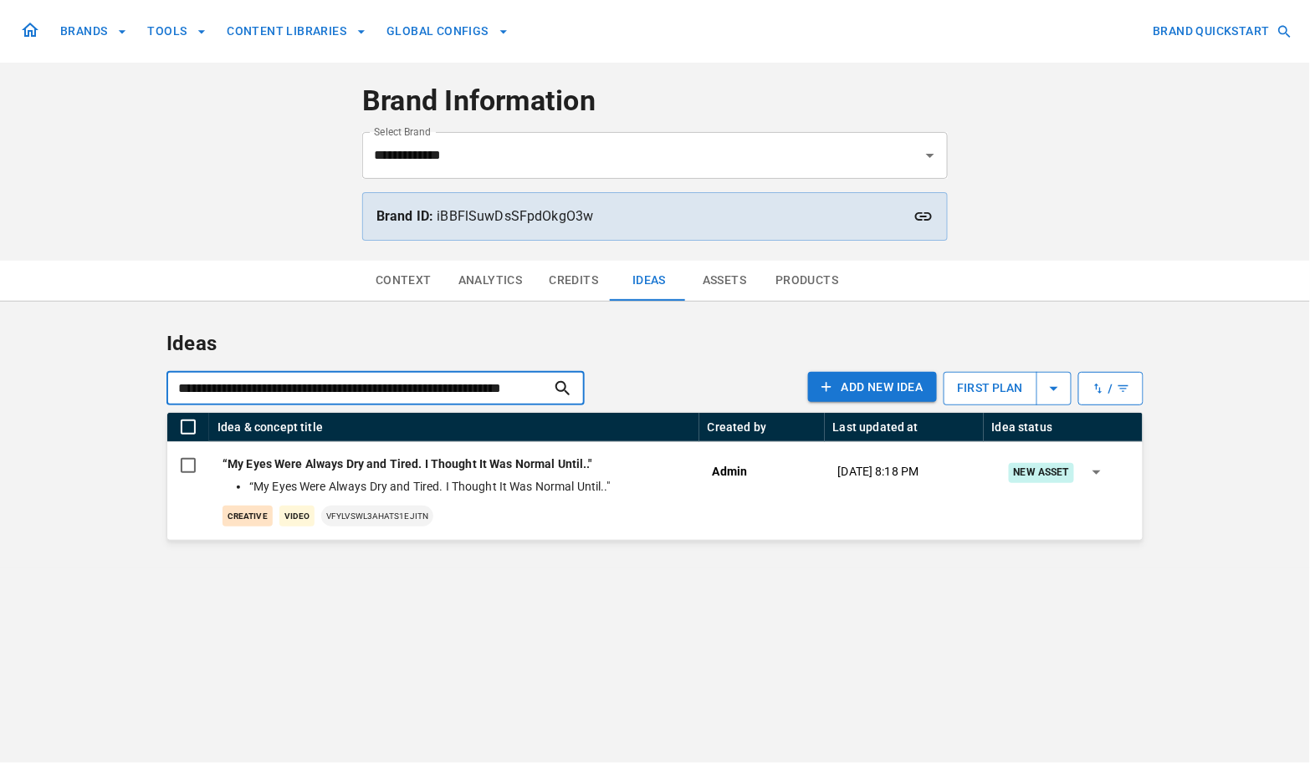
type input "**********"
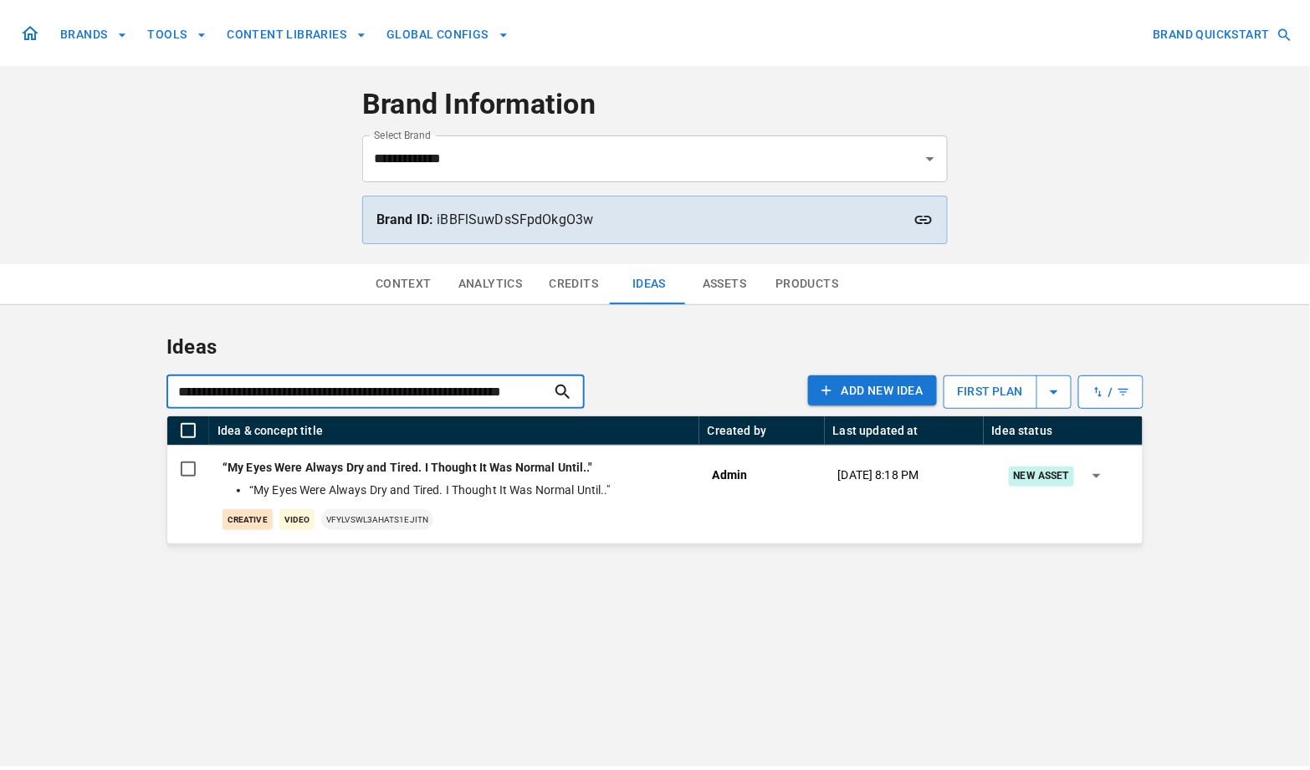
scroll to position [0, 0]
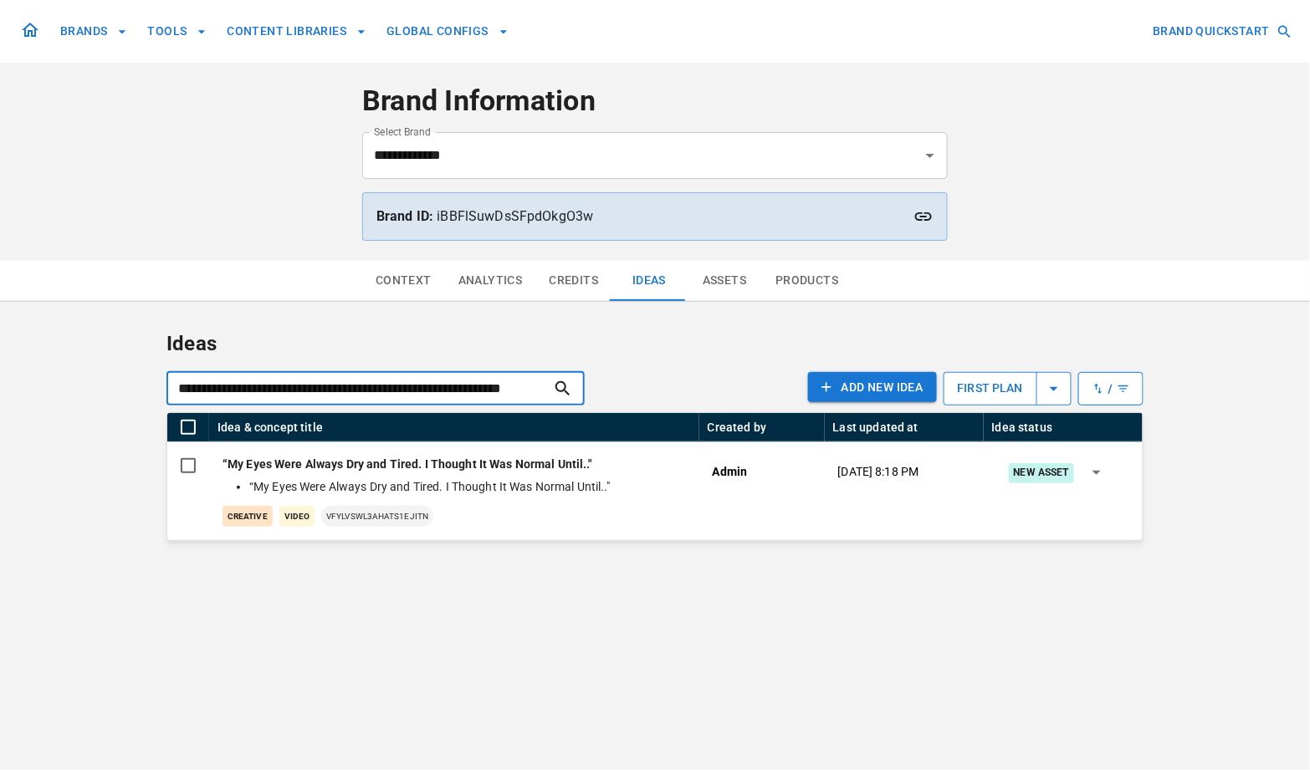
click at [509, 379] on input "**********" at bounding box center [359, 388] width 386 height 33
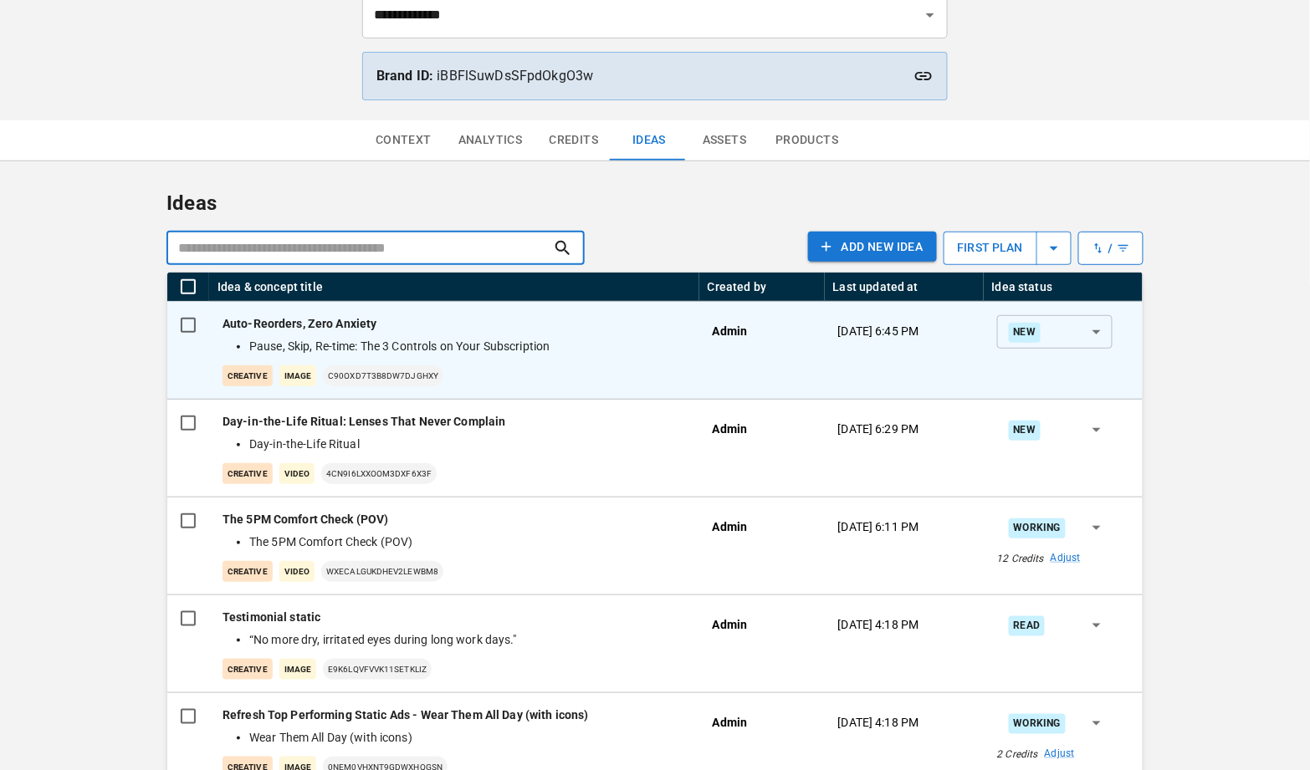
scroll to position [143, 0]
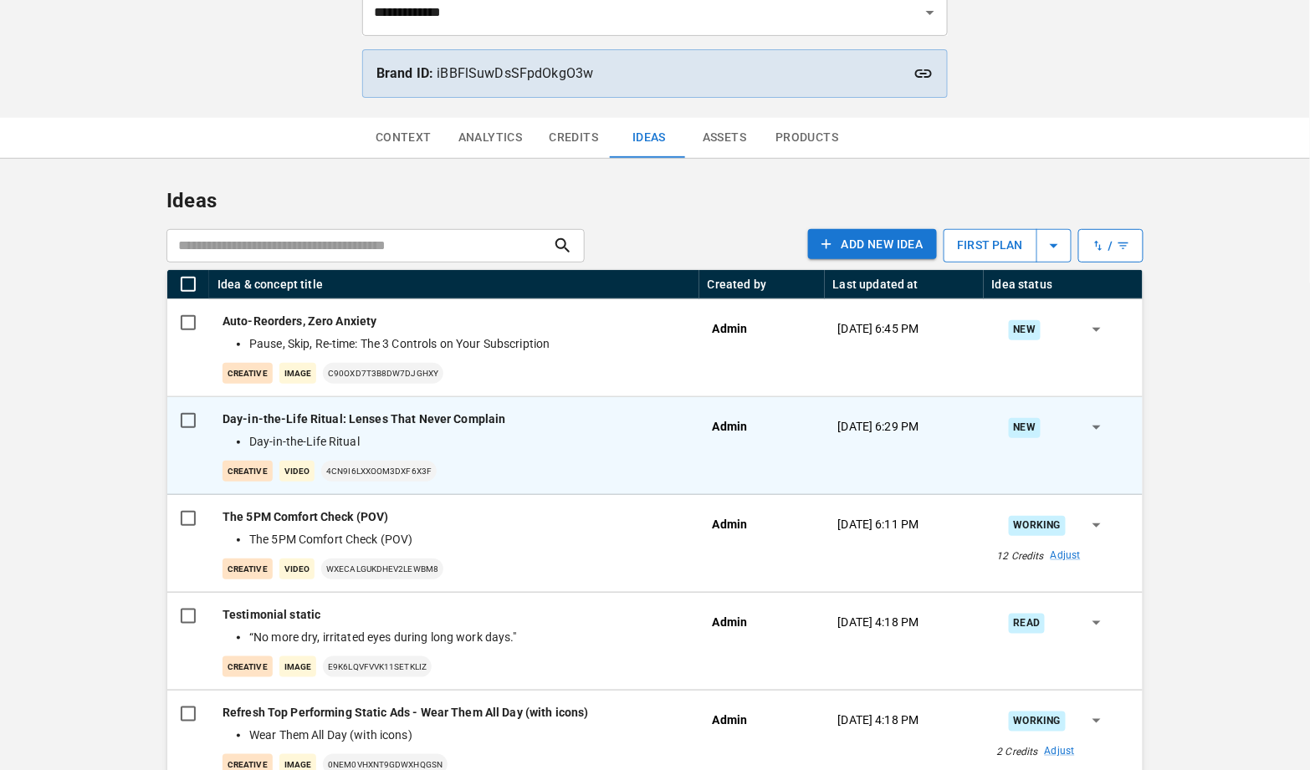
click at [815, 466] on div "Admin" at bounding box center [761, 446] width 125 height 98
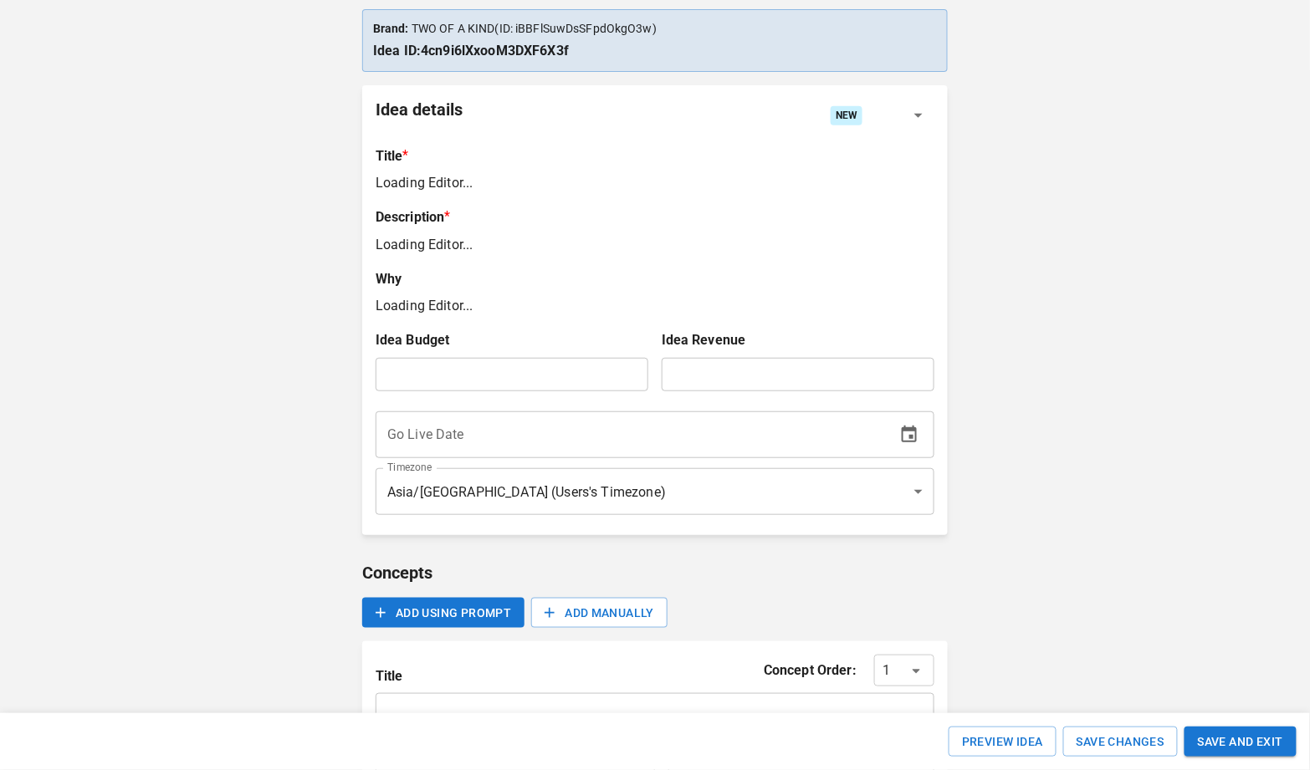
type input "**********"
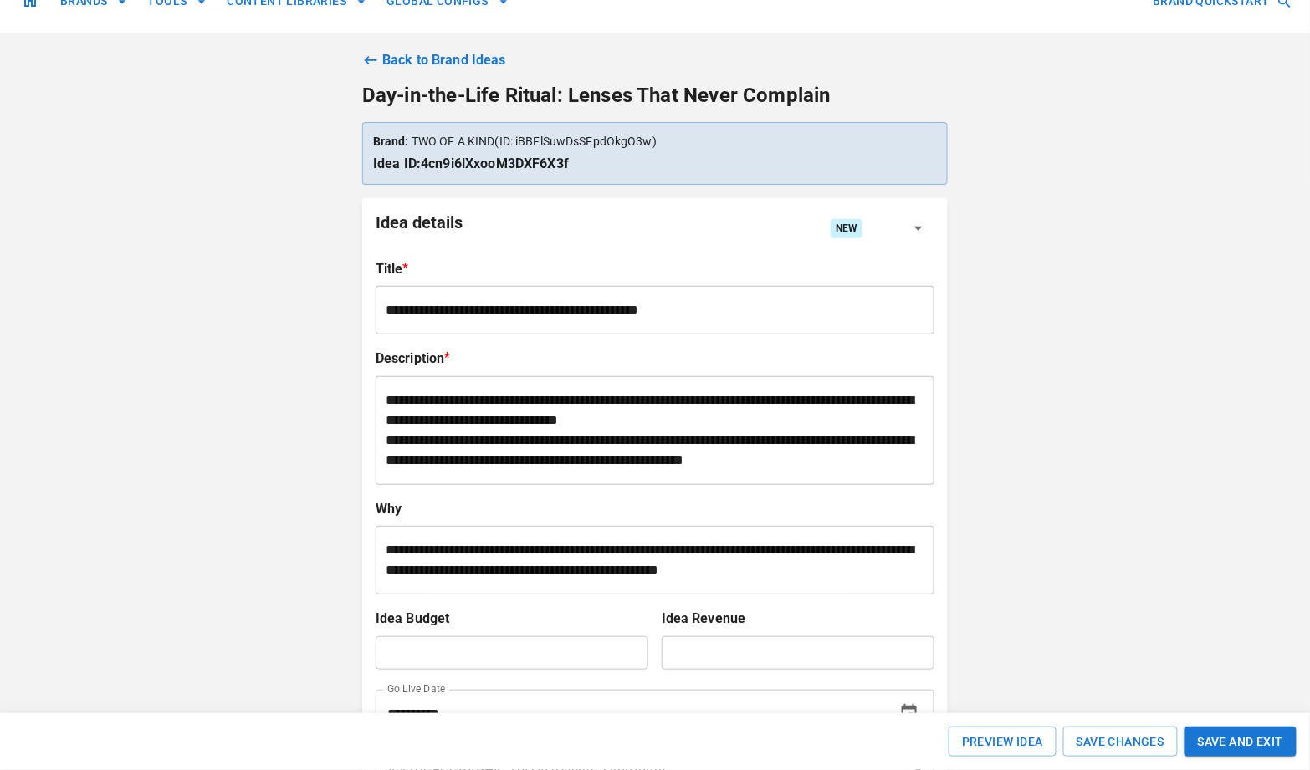
scroll to position [38, 0]
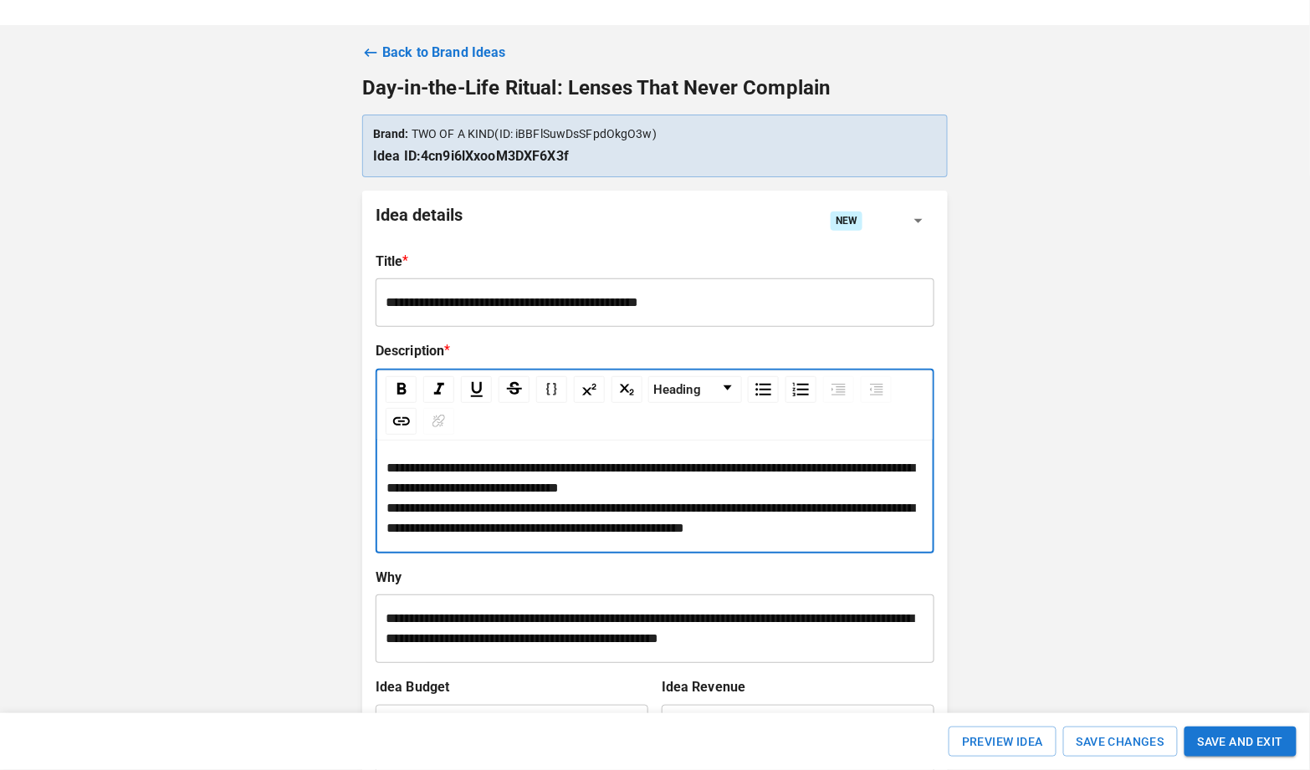
click at [462, 432] on div "**********" at bounding box center [654, 460] width 555 height 181
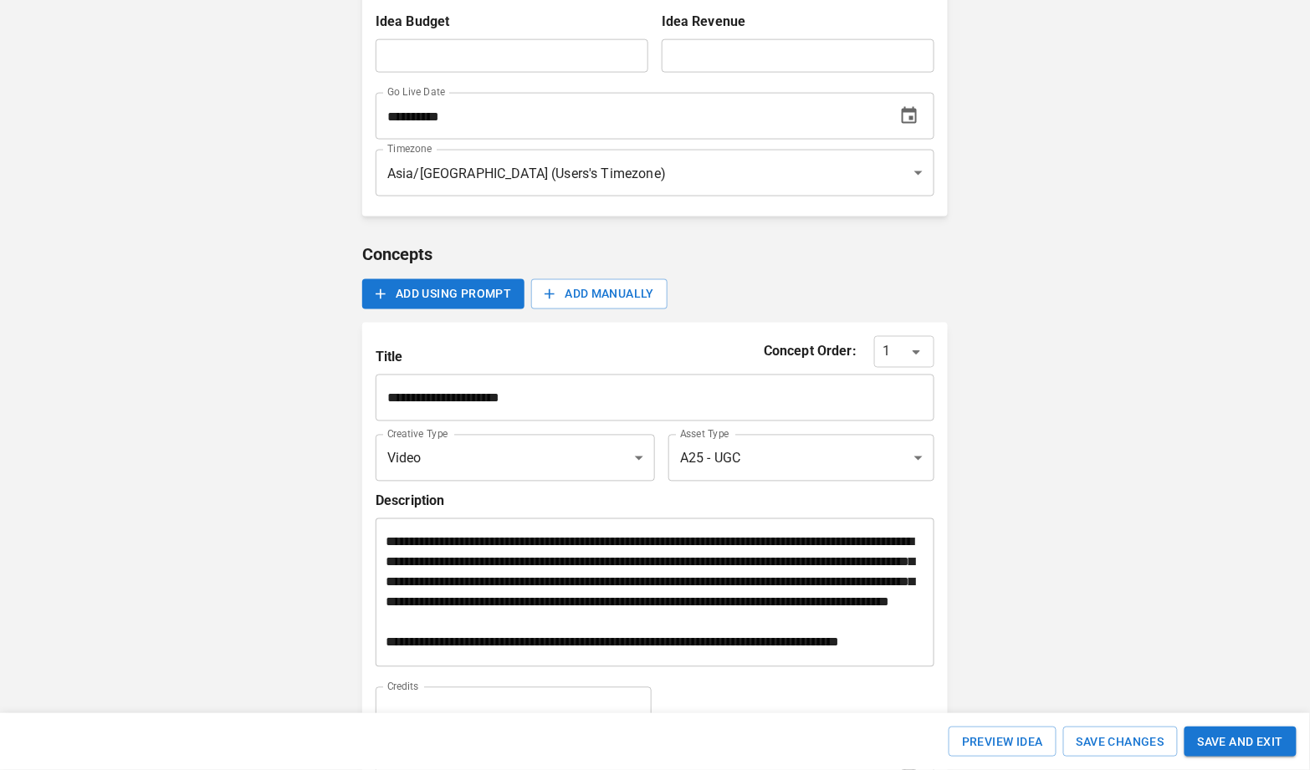
scroll to position [841, 0]
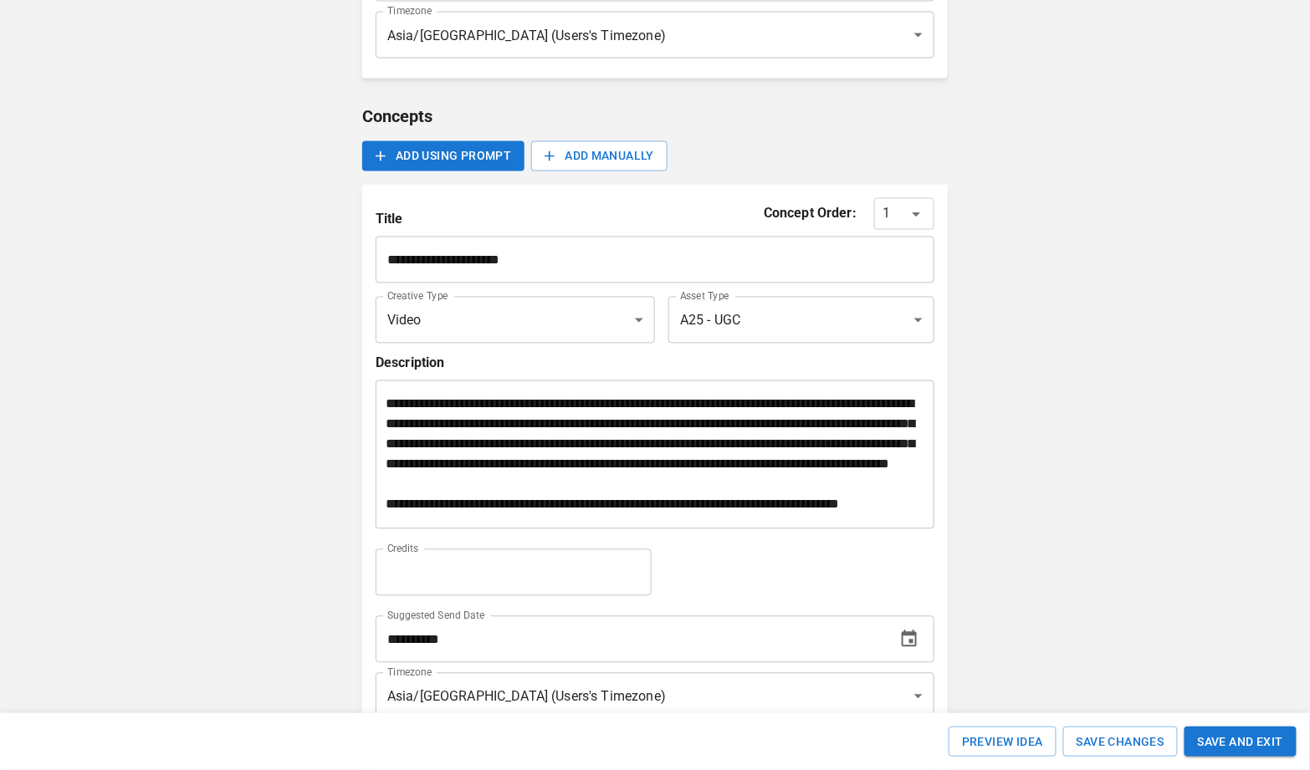
click at [625, 511] on span "**********" at bounding box center [649, 454] width 528 height 113
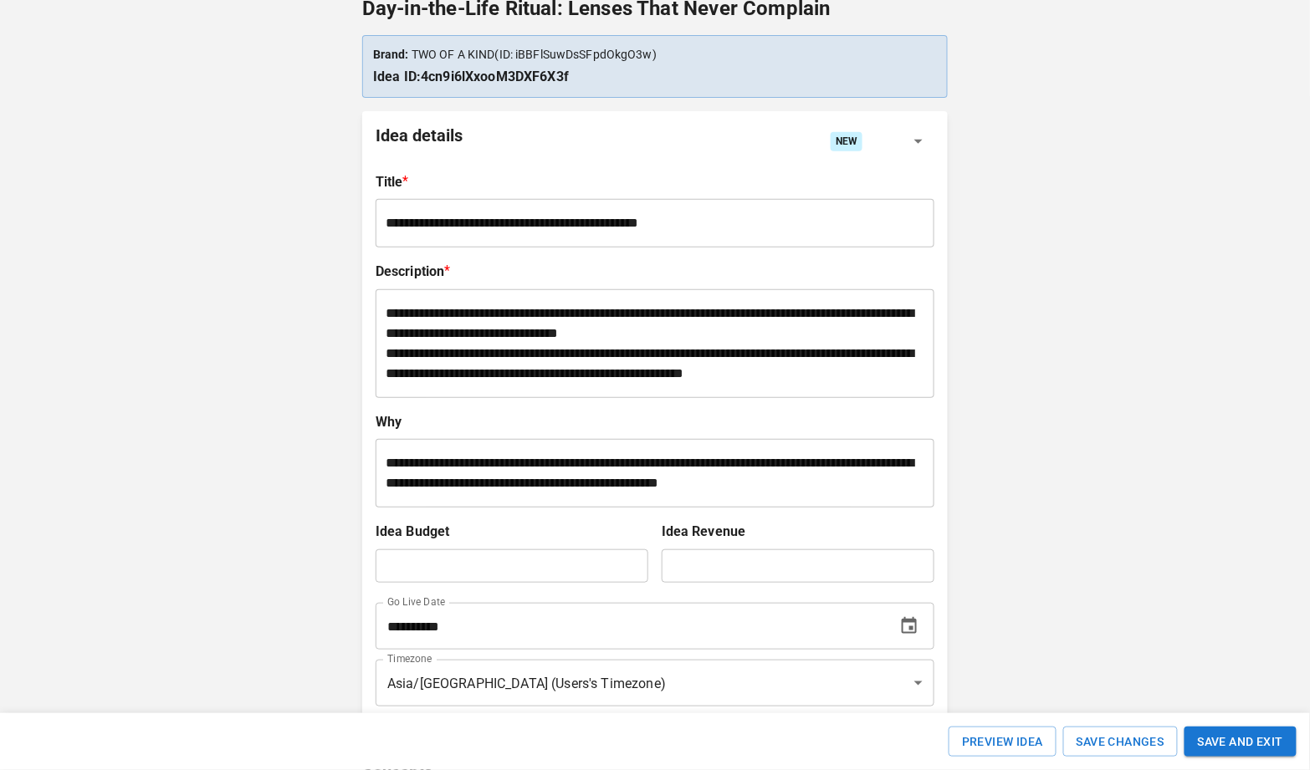
scroll to position [112, 0]
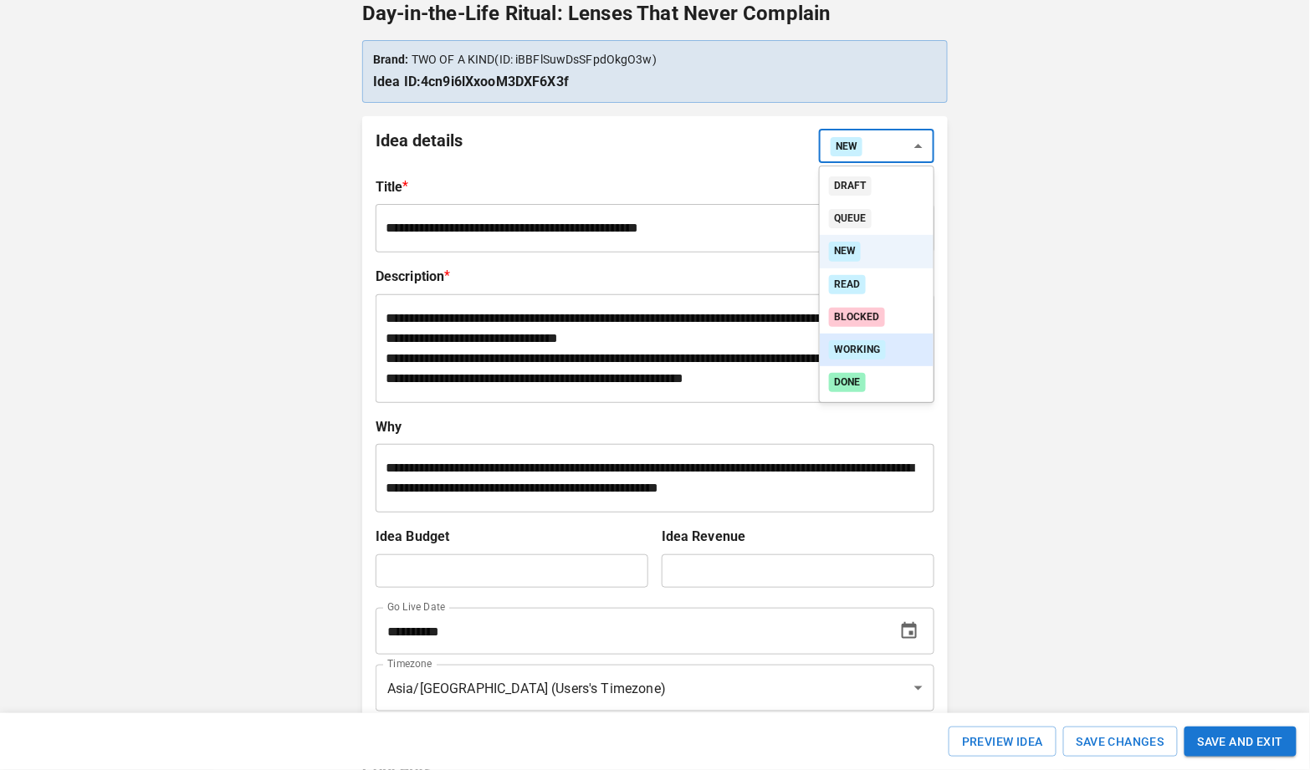
click at [868, 339] on li "Working" at bounding box center [876, 350] width 114 height 33
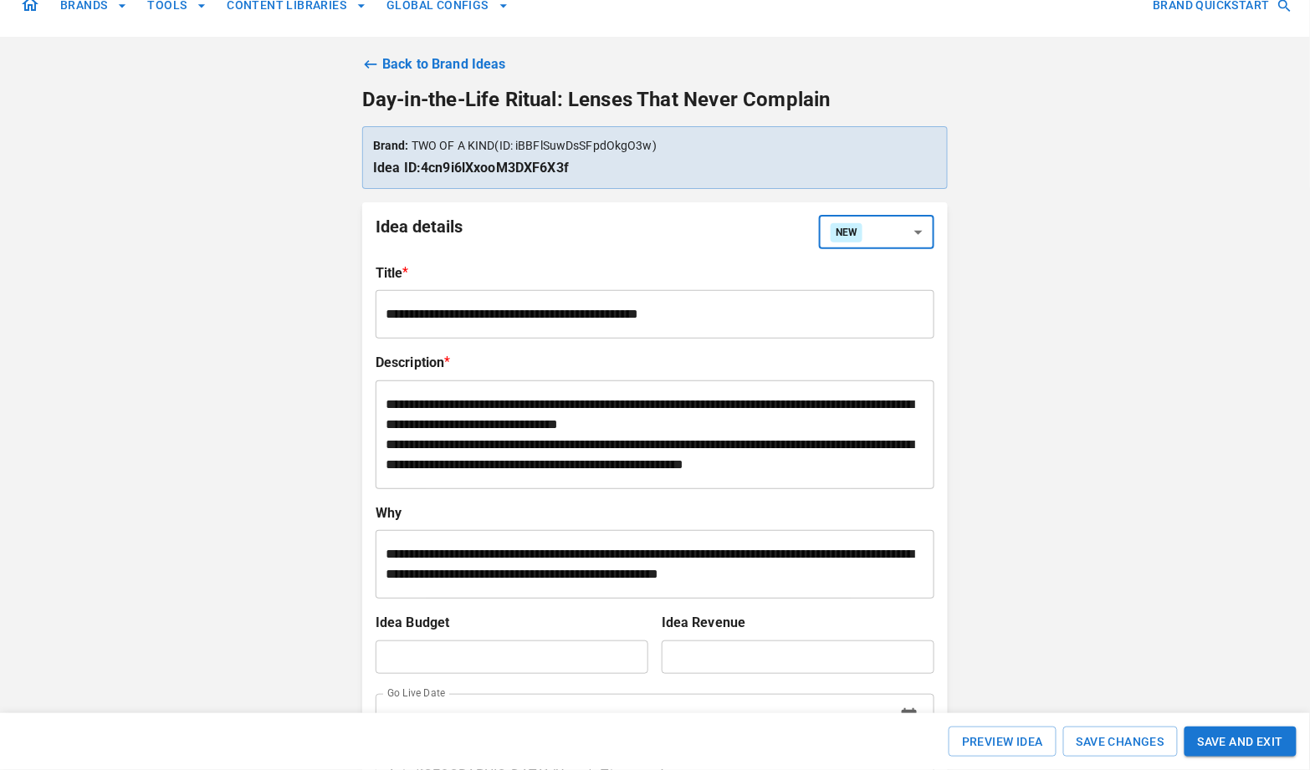
scroll to position [0, 0]
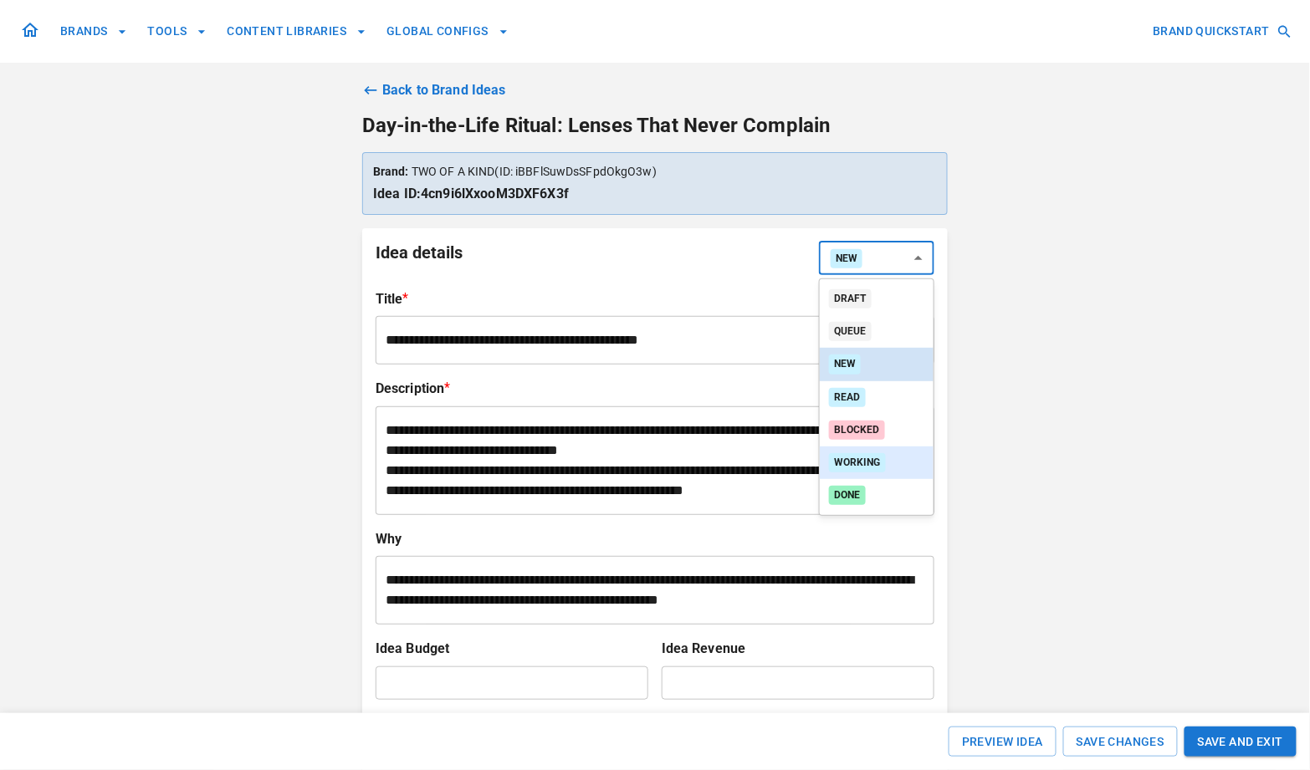
click at [871, 457] on div "Working" at bounding box center [857, 462] width 57 height 19
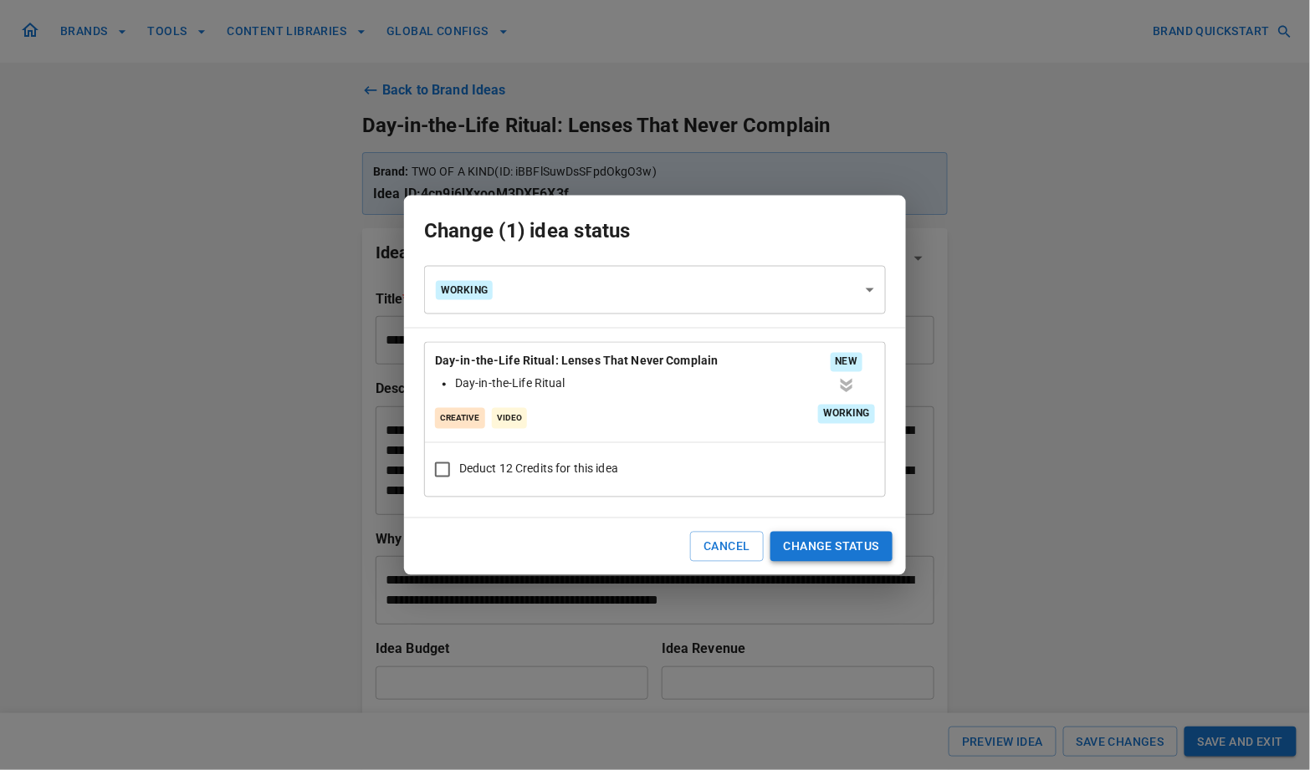
click at [808, 541] on button "Change Status" at bounding box center [831, 546] width 122 height 31
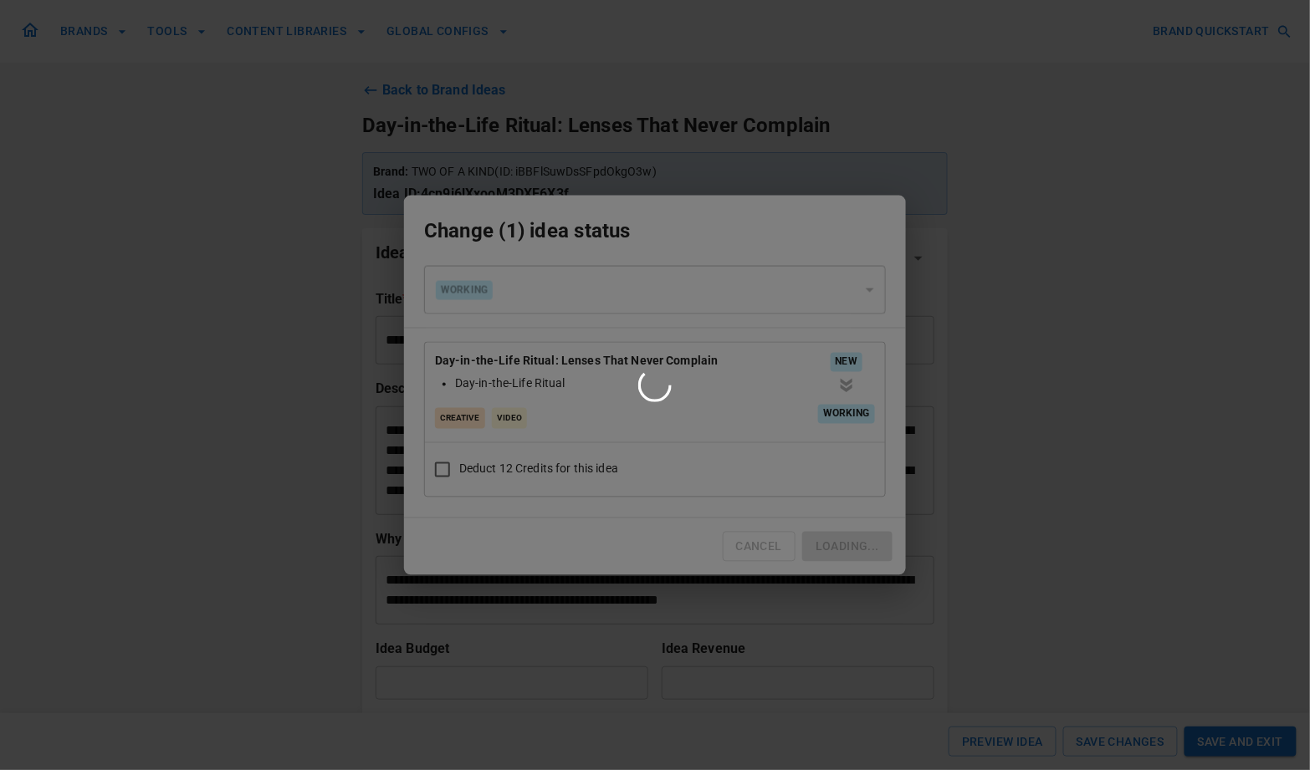
type input "**********"
